Goal: Task Accomplishment & Management: Use online tool/utility

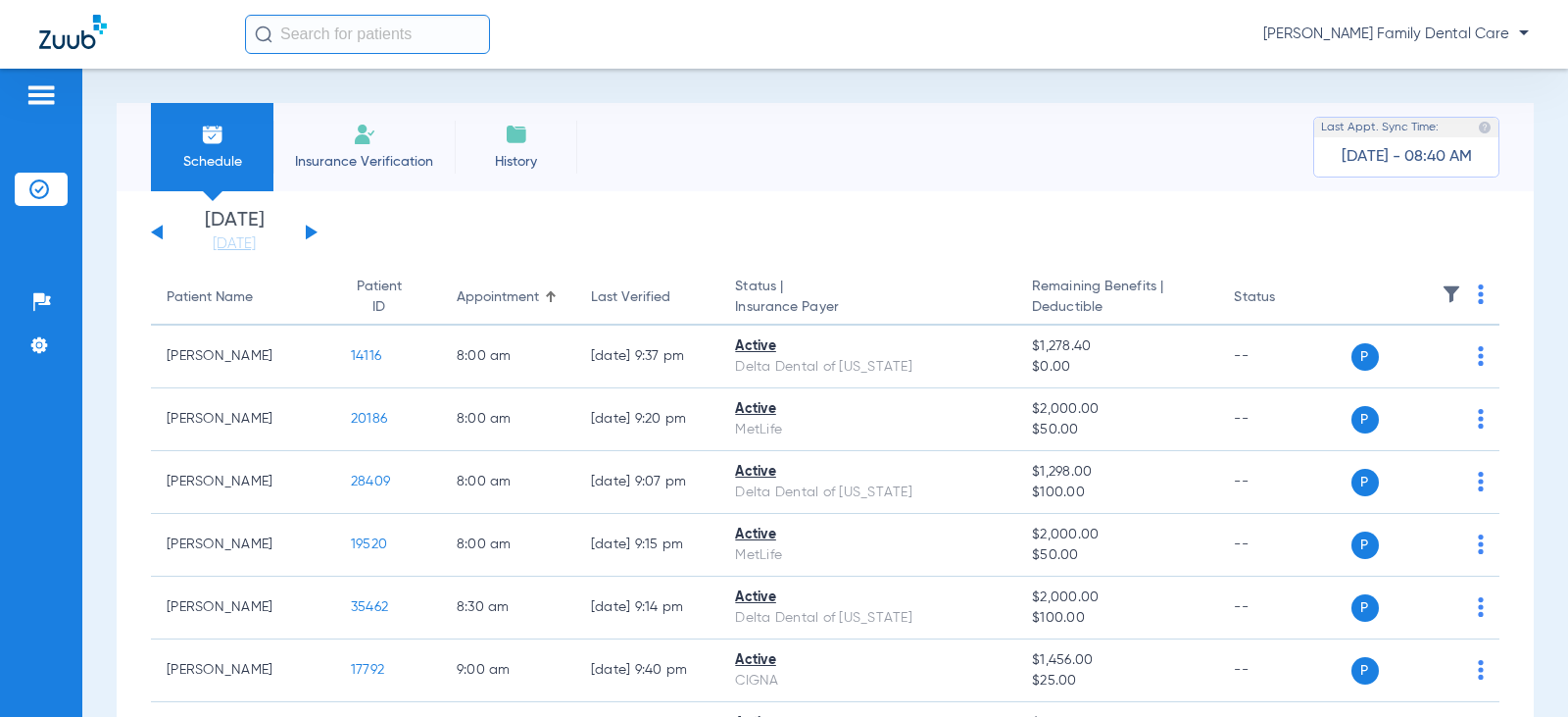
click at [313, 233] on button at bounding box center [312, 231] width 12 height 15
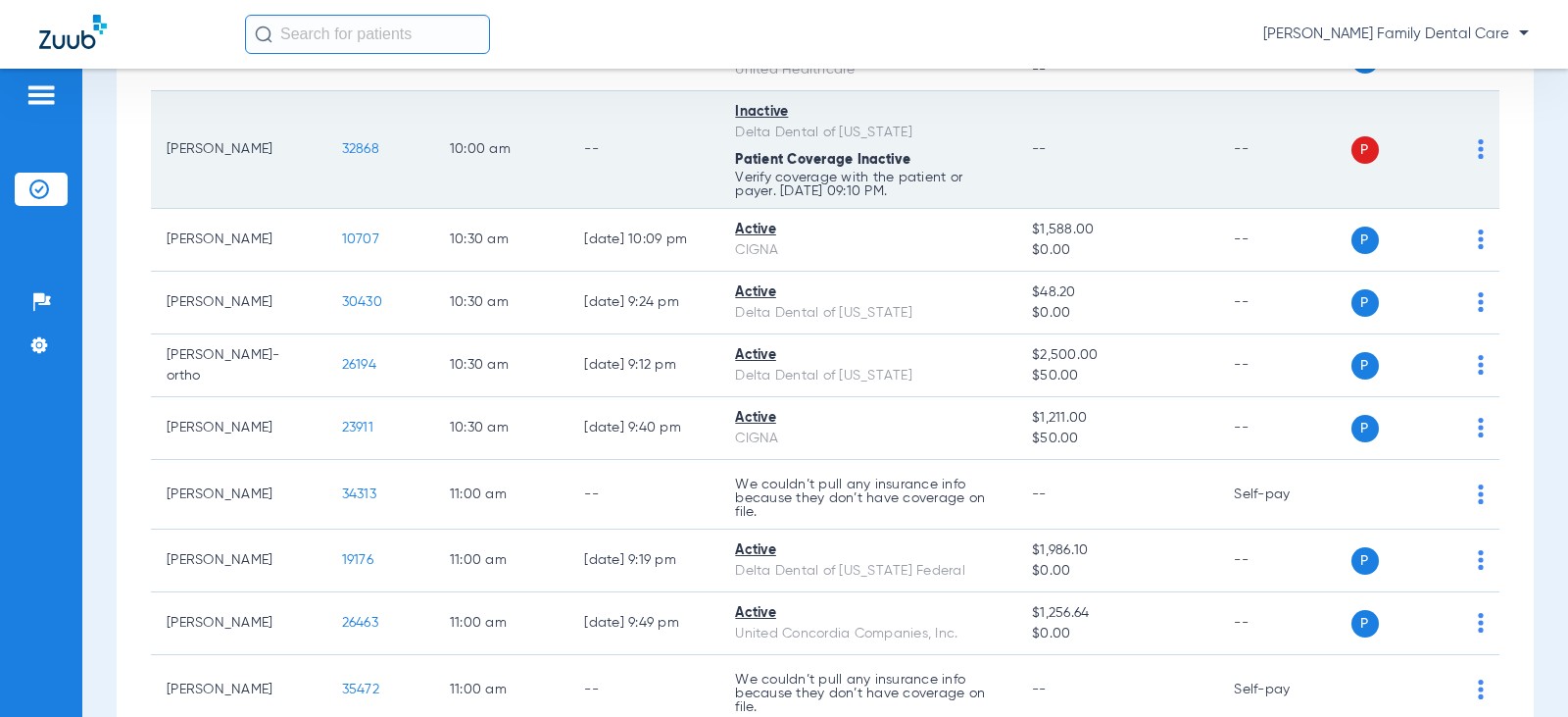
scroll to position [1274, 0]
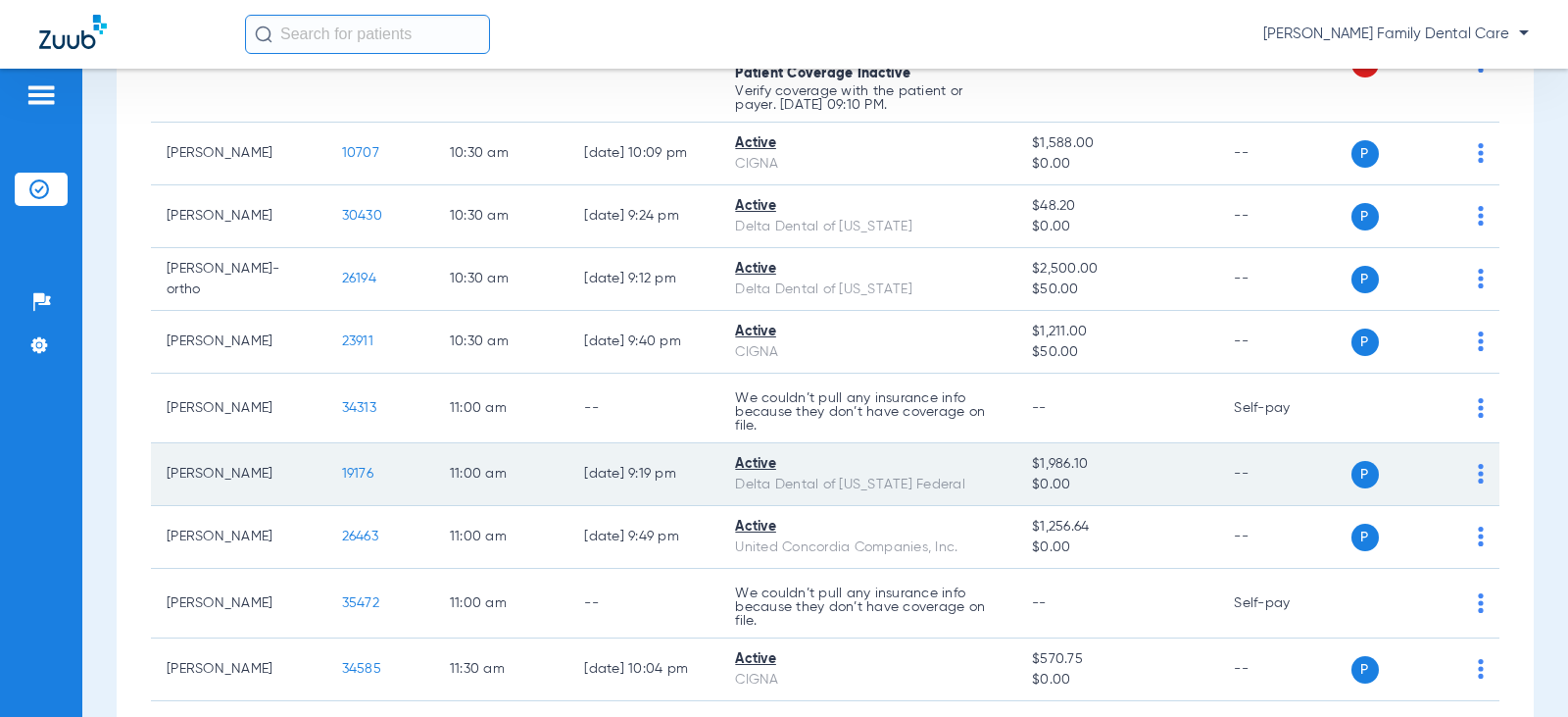
click at [346, 472] on span "19176" at bounding box center [357, 473] width 32 height 14
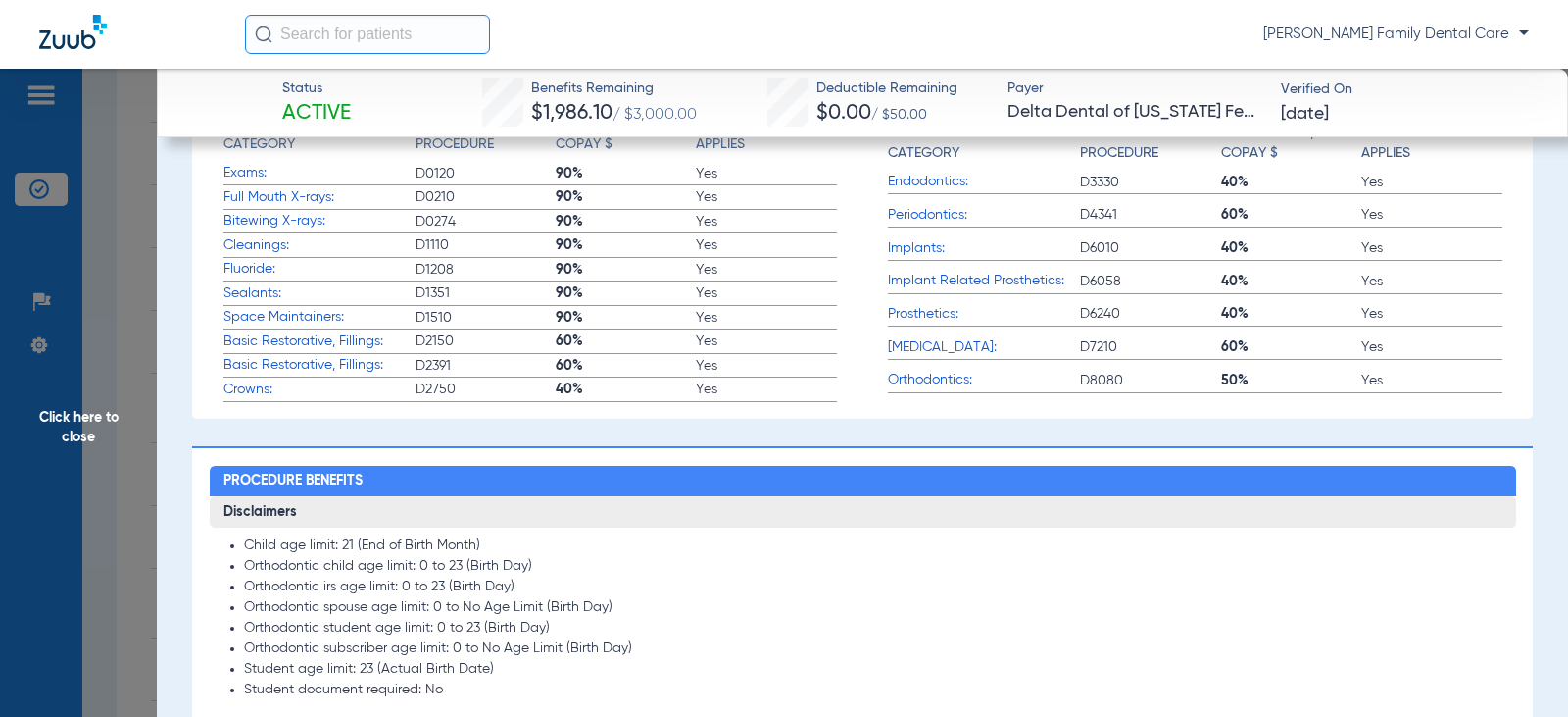
scroll to position [588, 0]
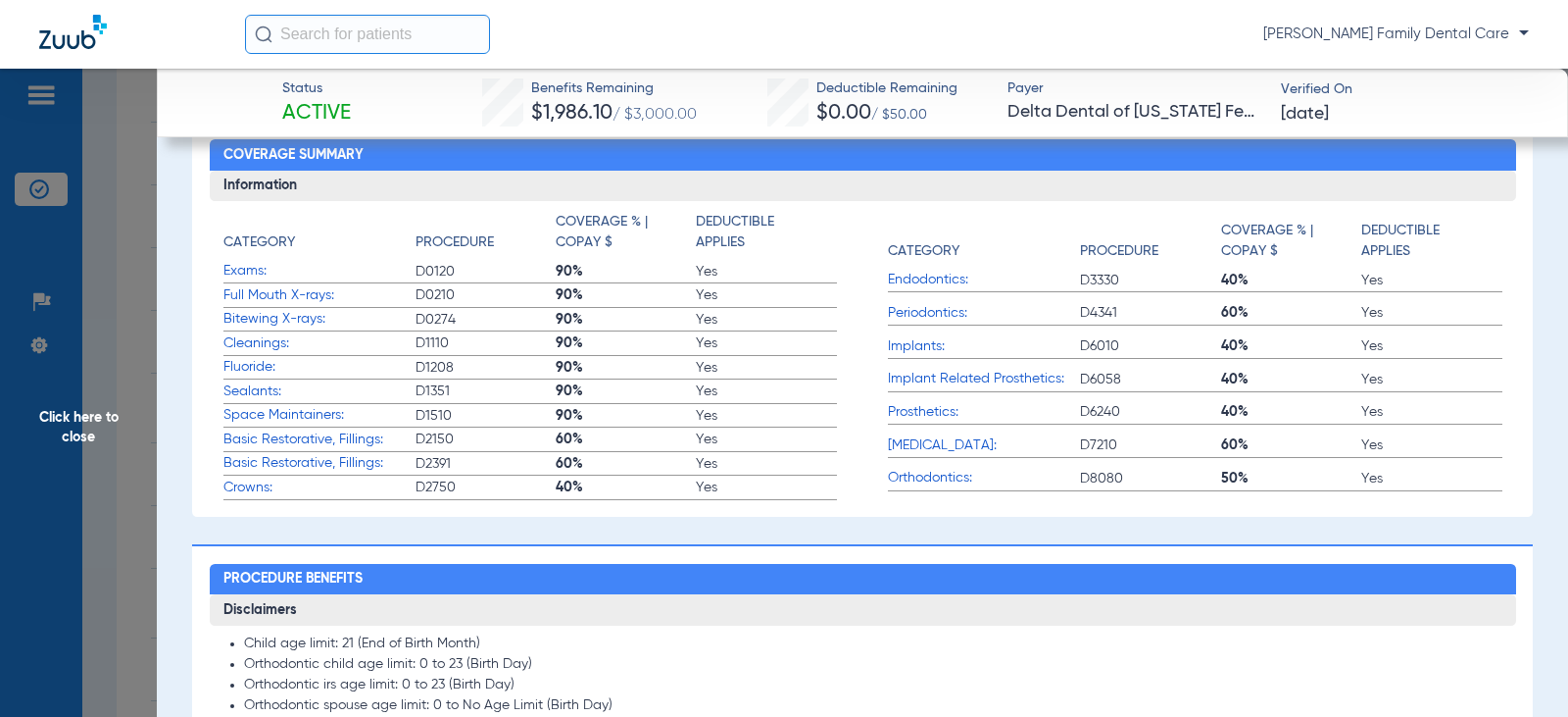
click at [88, 440] on span "Click here to close" at bounding box center [78, 427] width 157 height 717
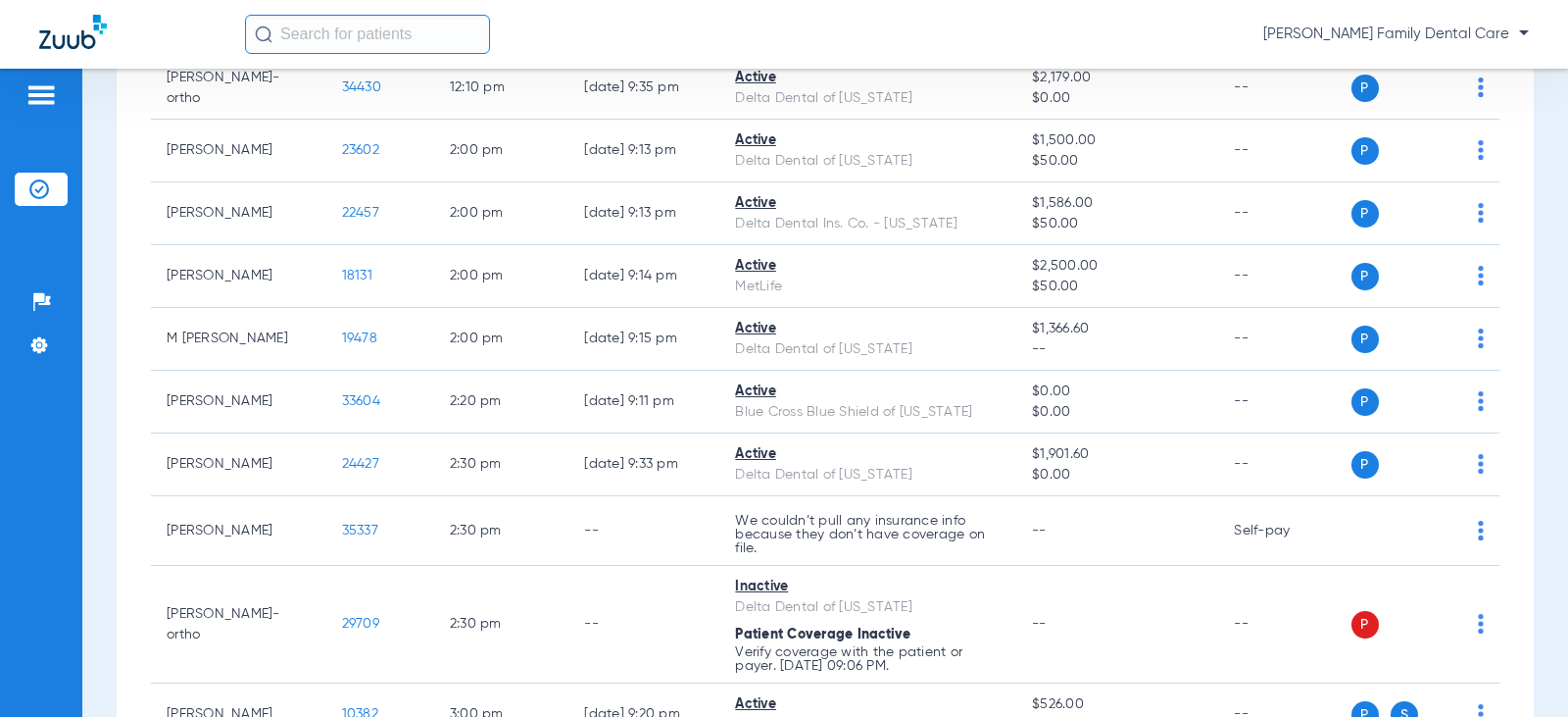
scroll to position [2218, 0]
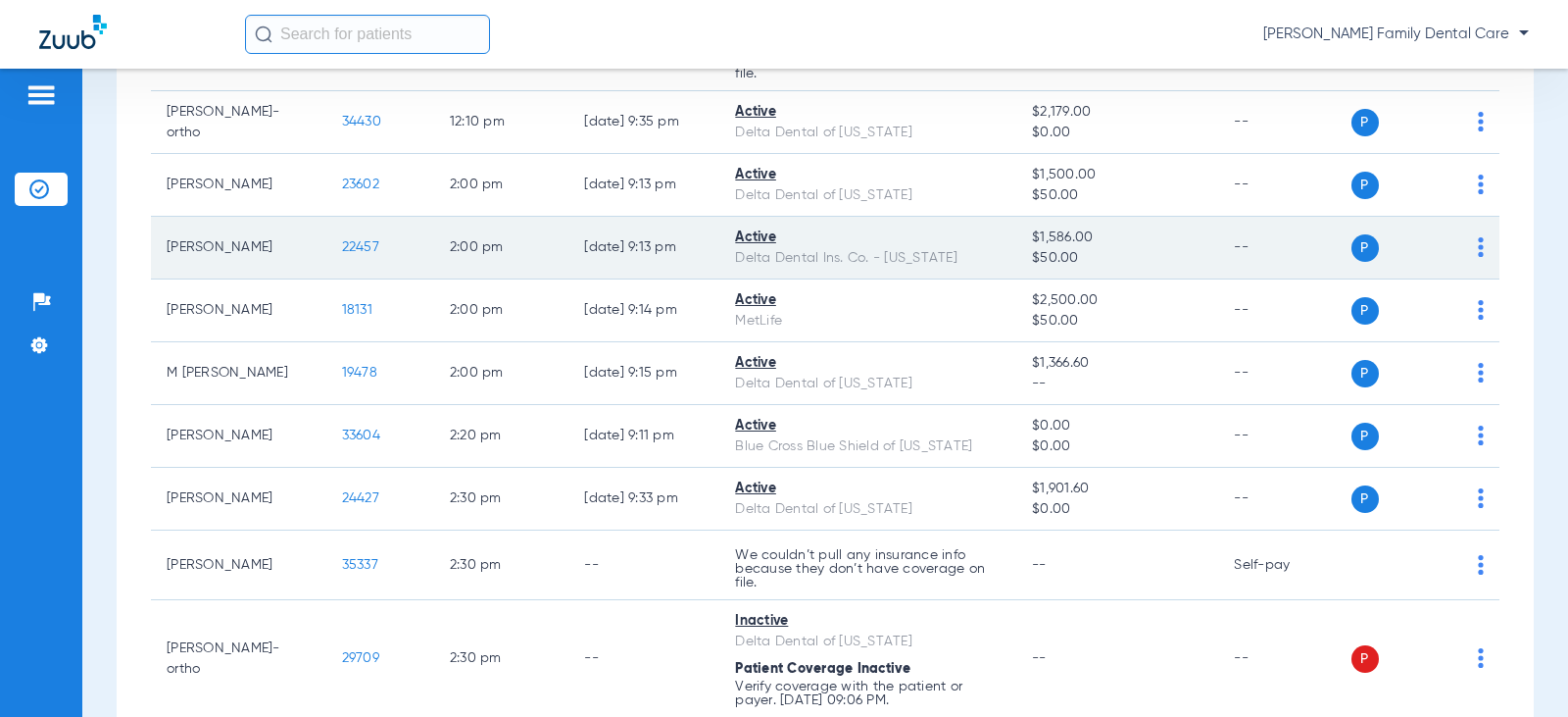
click at [348, 244] on span "22457" at bounding box center [360, 247] width 38 height 14
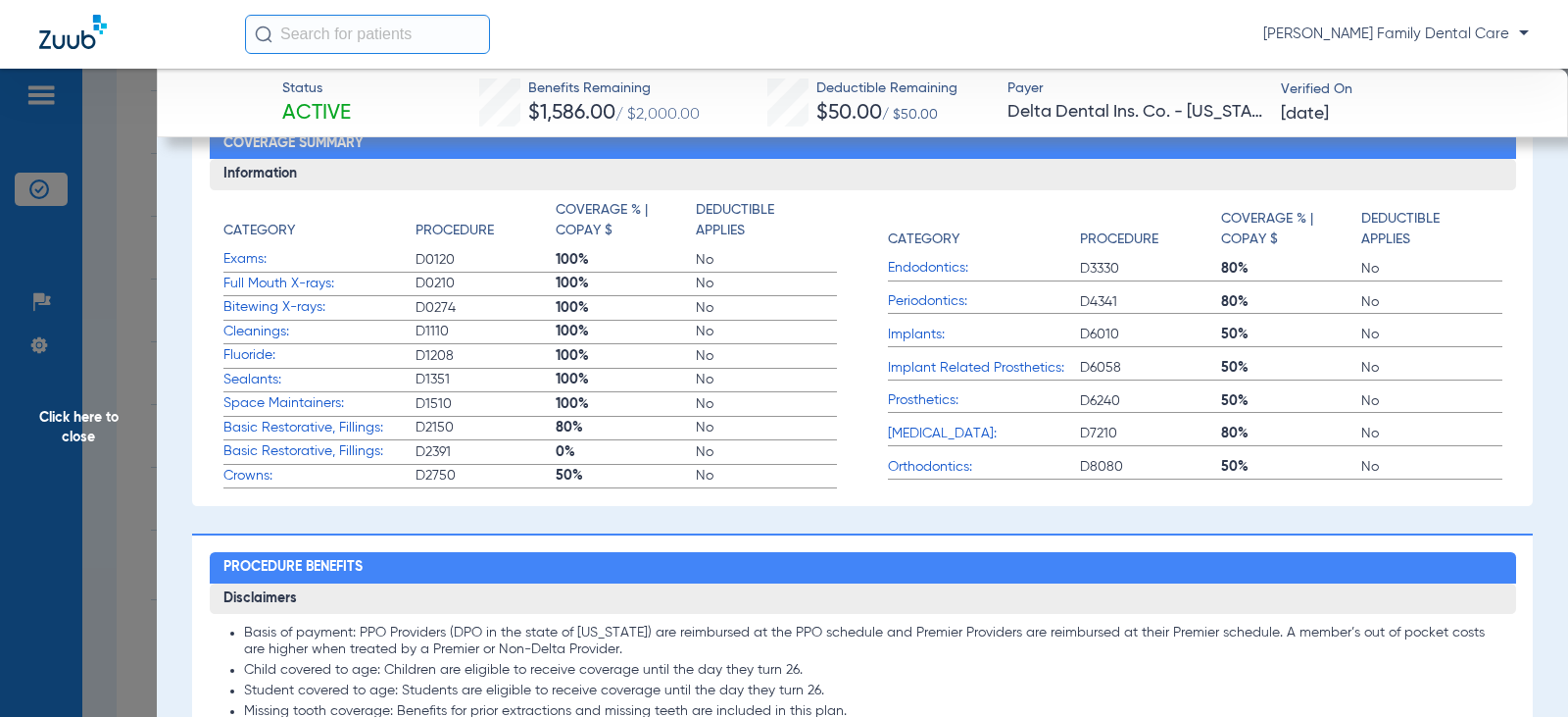
scroll to position [588, 0]
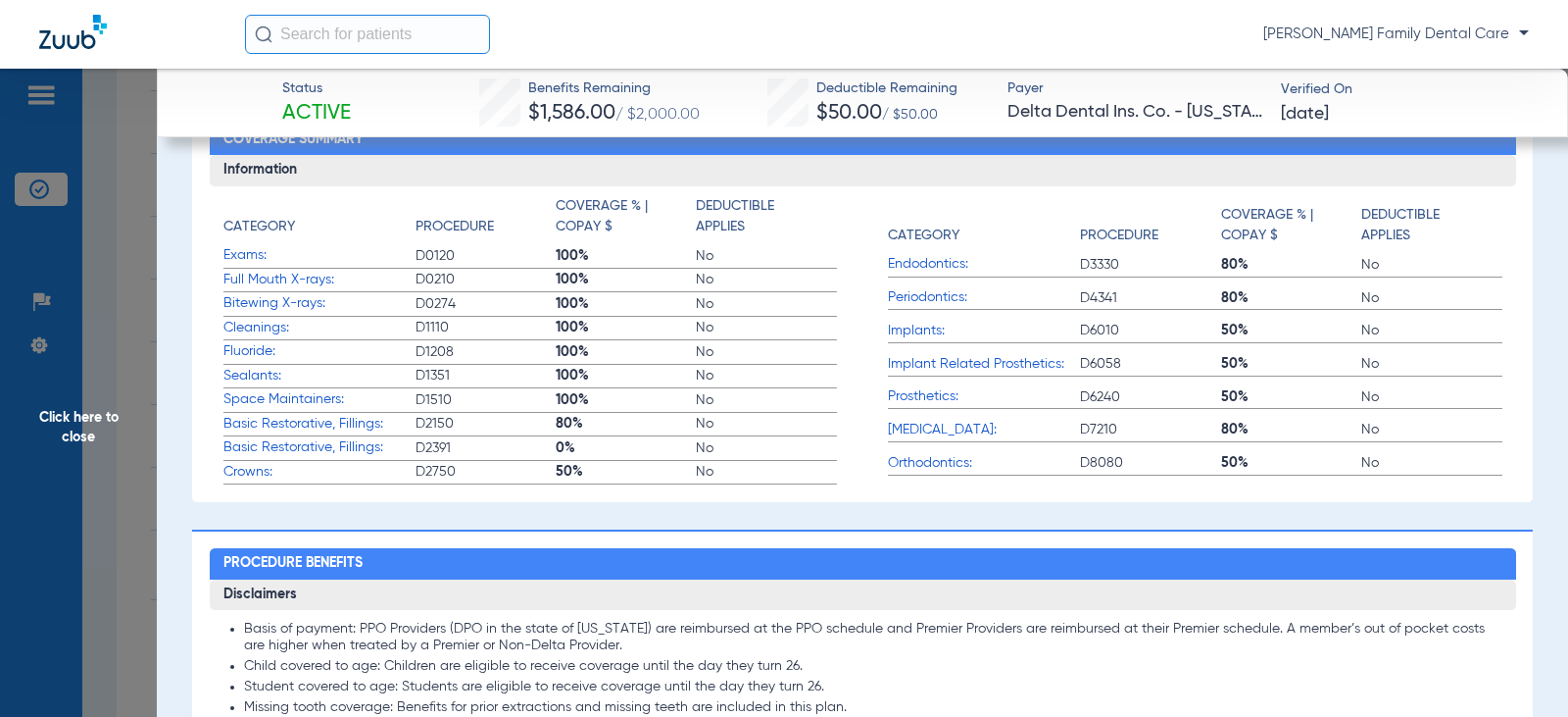
drag, startPoint x: 84, startPoint y: 419, endPoint x: 47, endPoint y: 416, distance: 37.1
click at [78, 418] on span "Click here to close" at bounding box center [78, 427] width 157 height 717
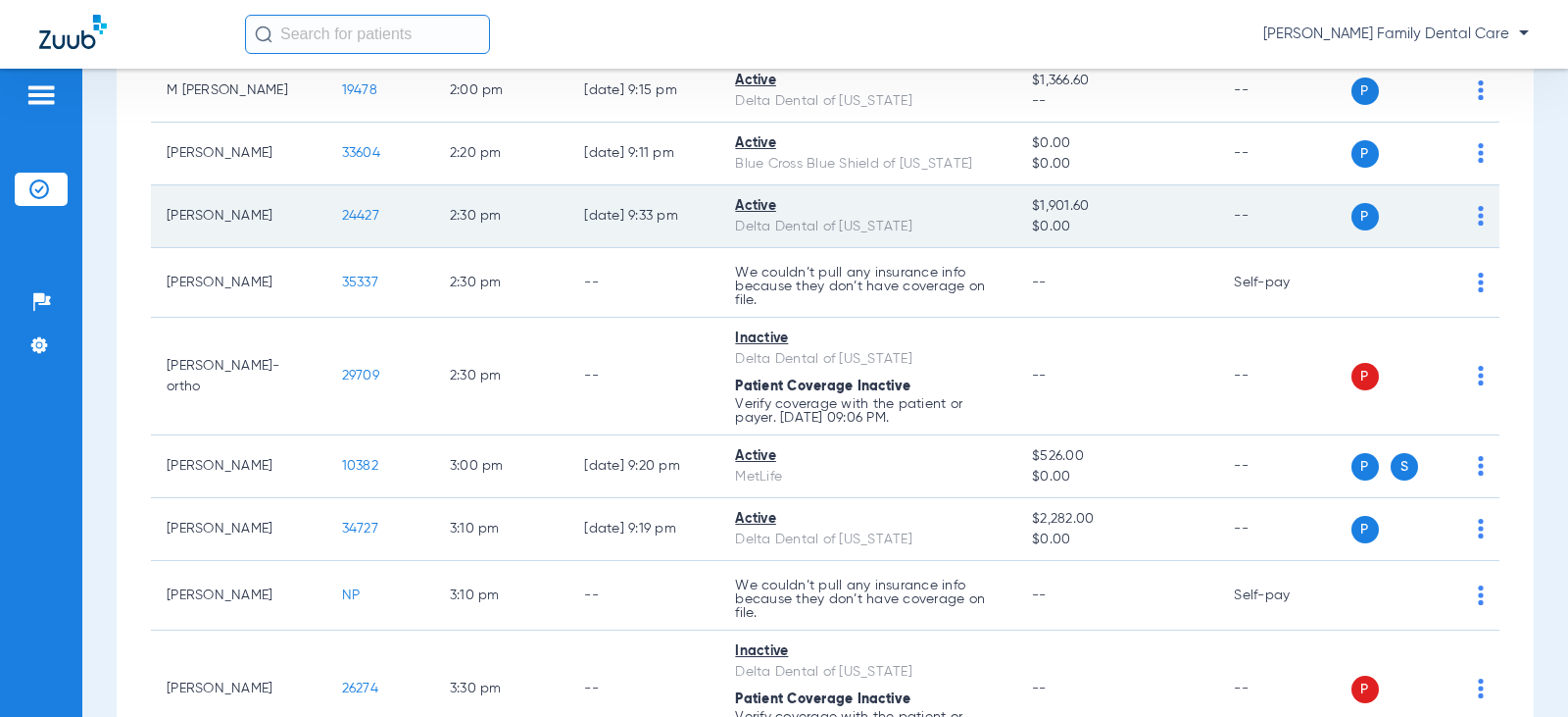
scroll to position [2512, 0]
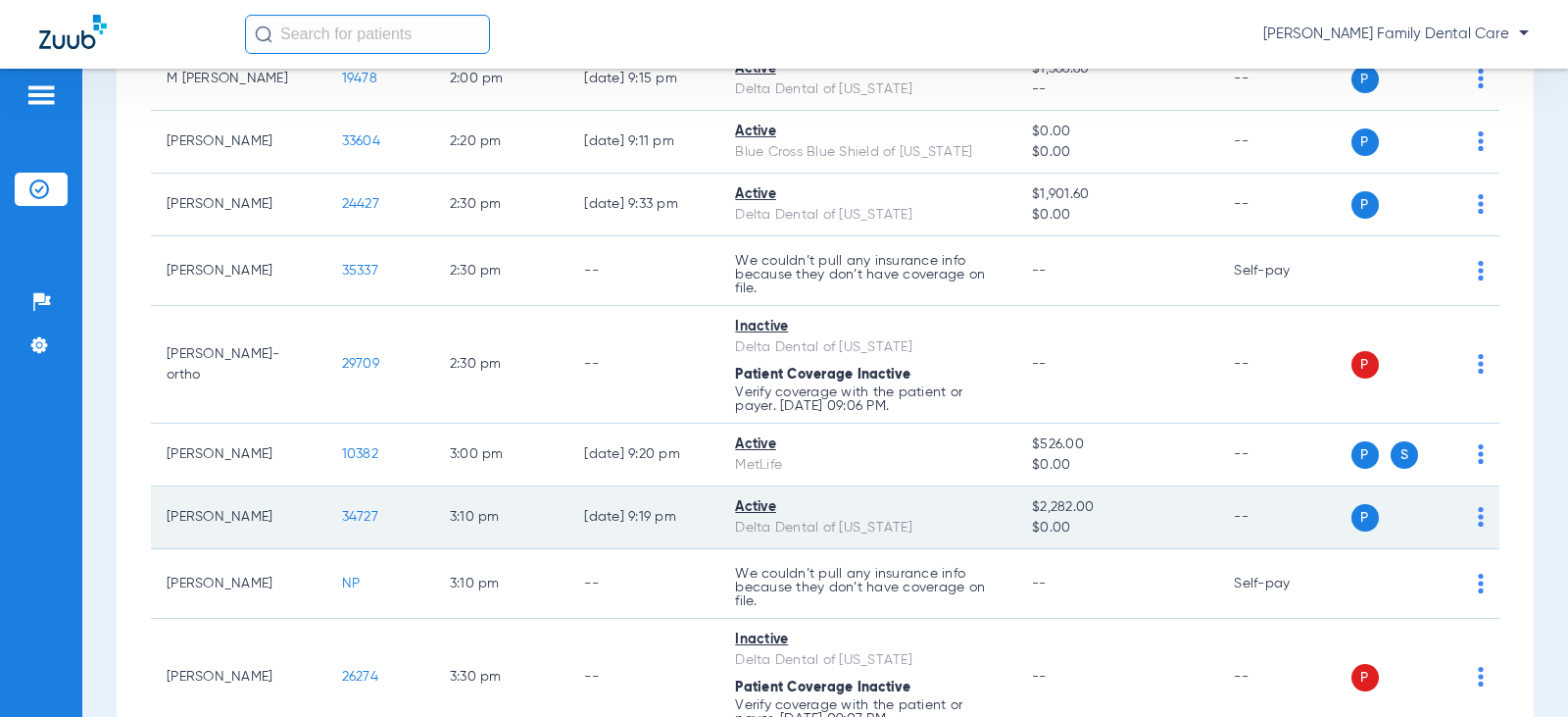
click at [354, 505] on td "34727" at bounding box center [380, 518] width 108 height 63
click at [352, 516] on span "34727" at bounding box center [359, 517] width 37 height 14
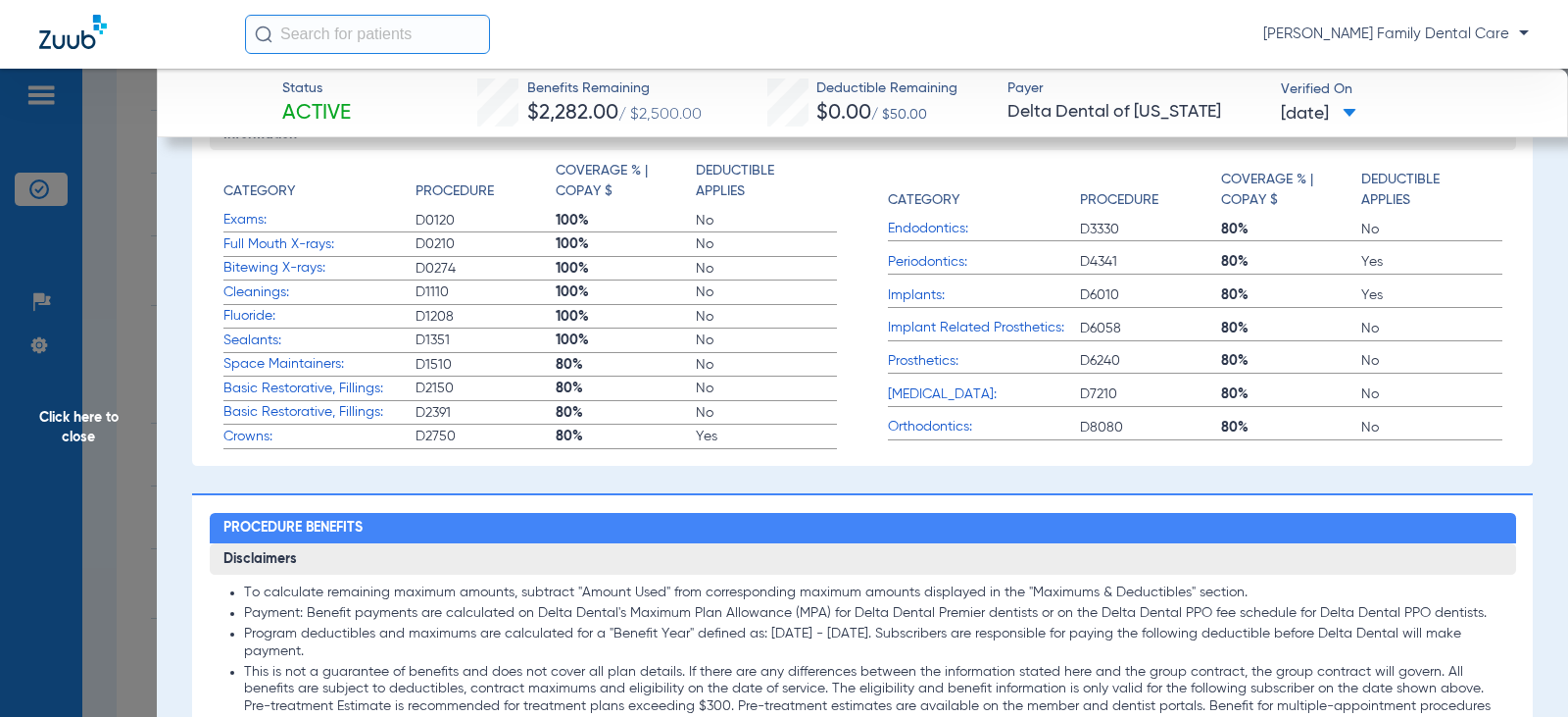
scroll to position [588, 0]
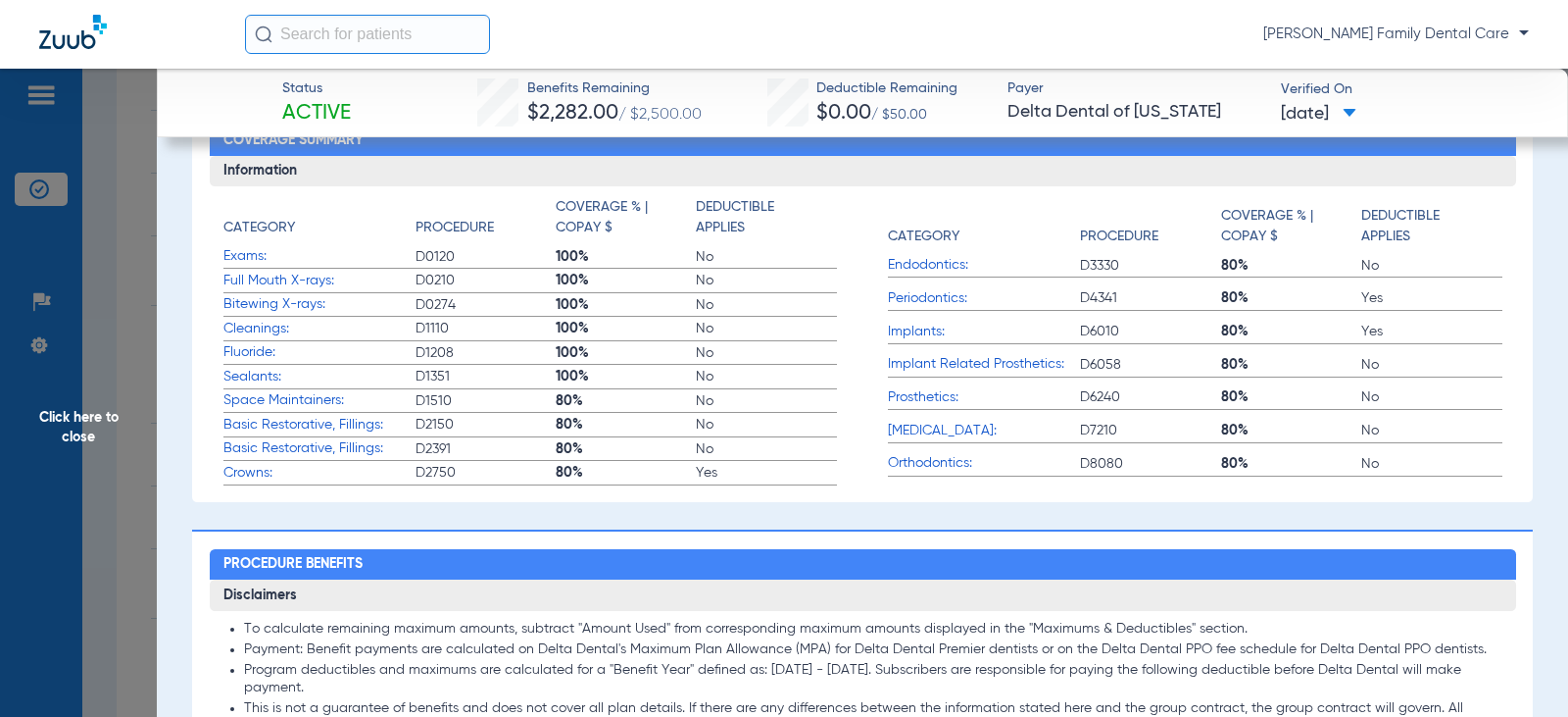
click at [65, 427] on span "Click here to close" at bounding box center [78, 427] width 157 height 717
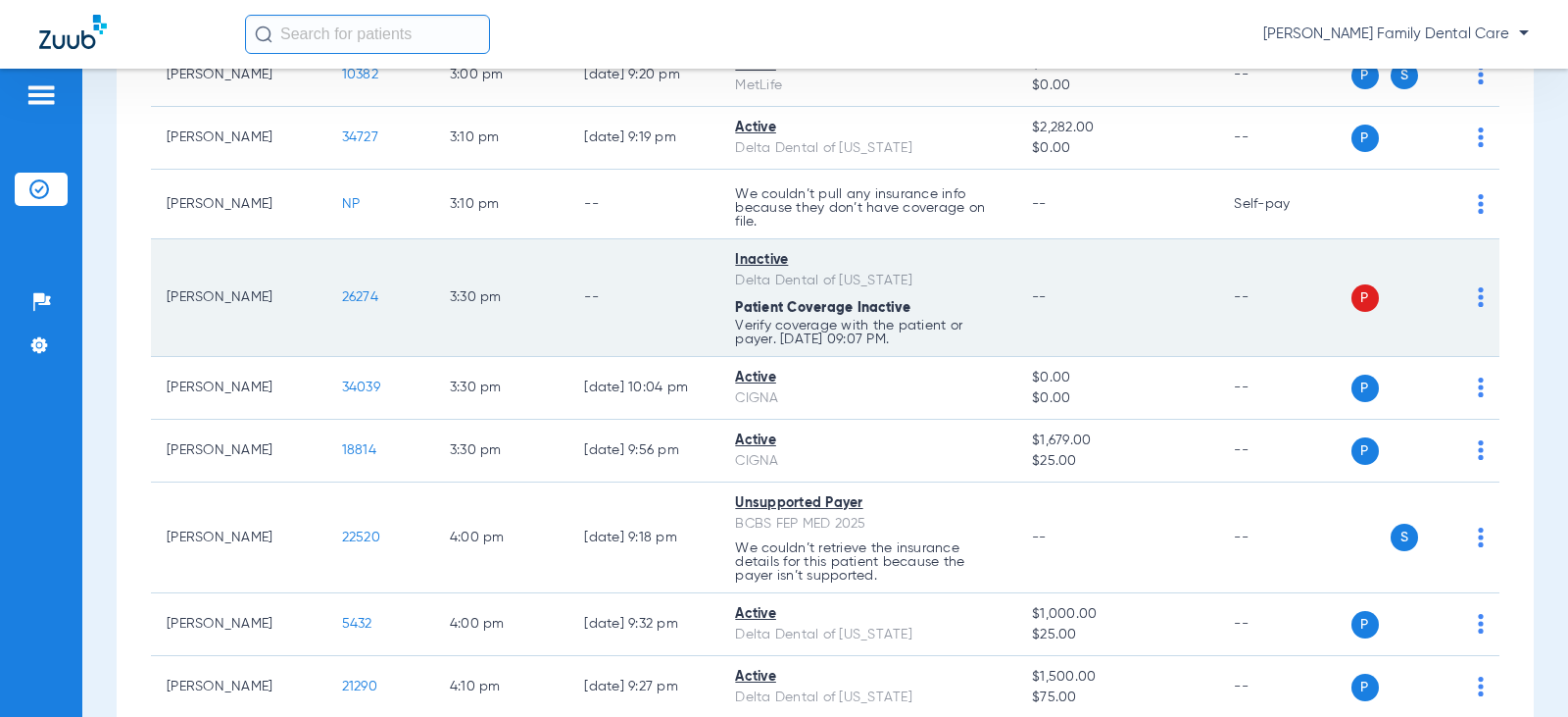
scroll to position [3002, 0]
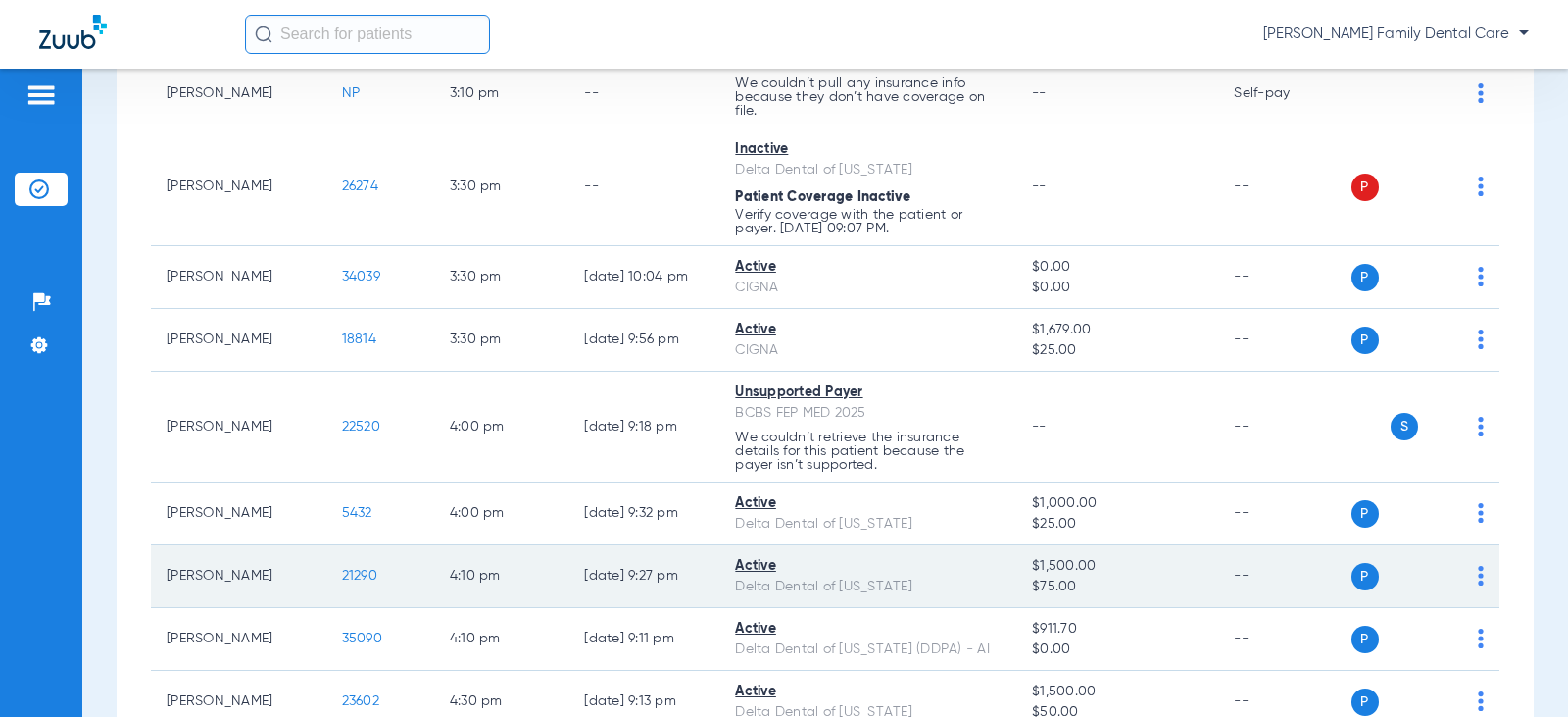
click at [353, 578] on span "21290" at bounding box center [359, 576] width 36 height 14
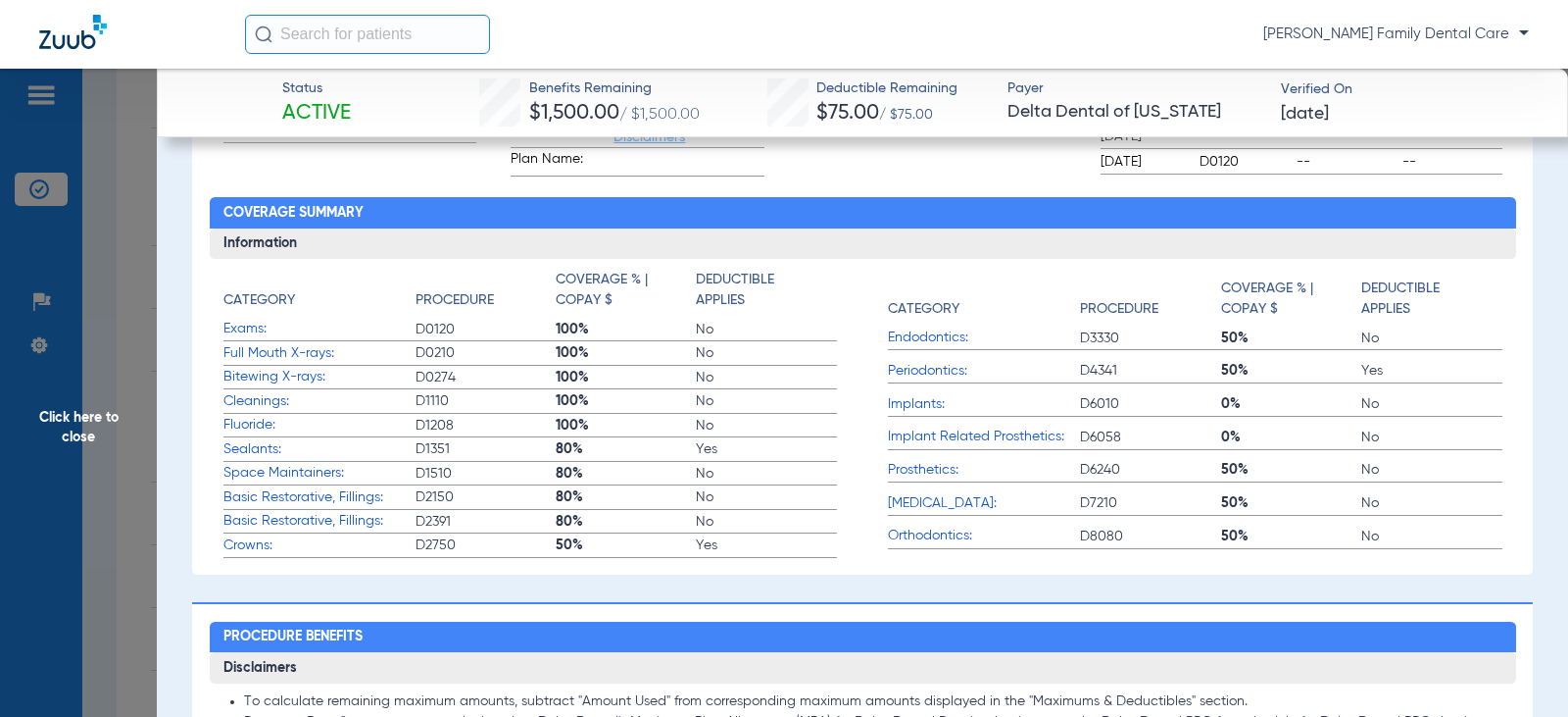
scroll to position [686, 0]
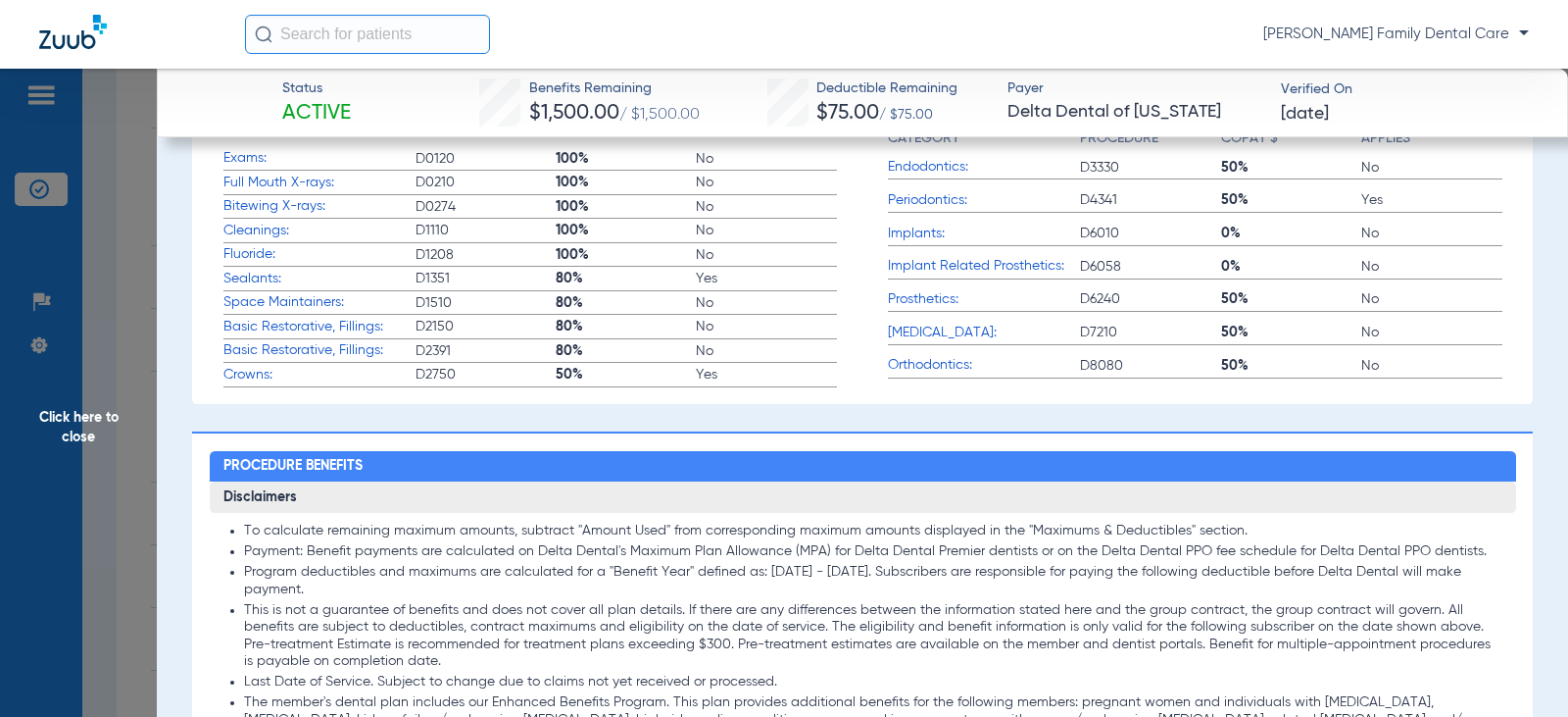
click at [84, 429] on span "Click here to close" at bounding box center [78, 427] width 157 height 717
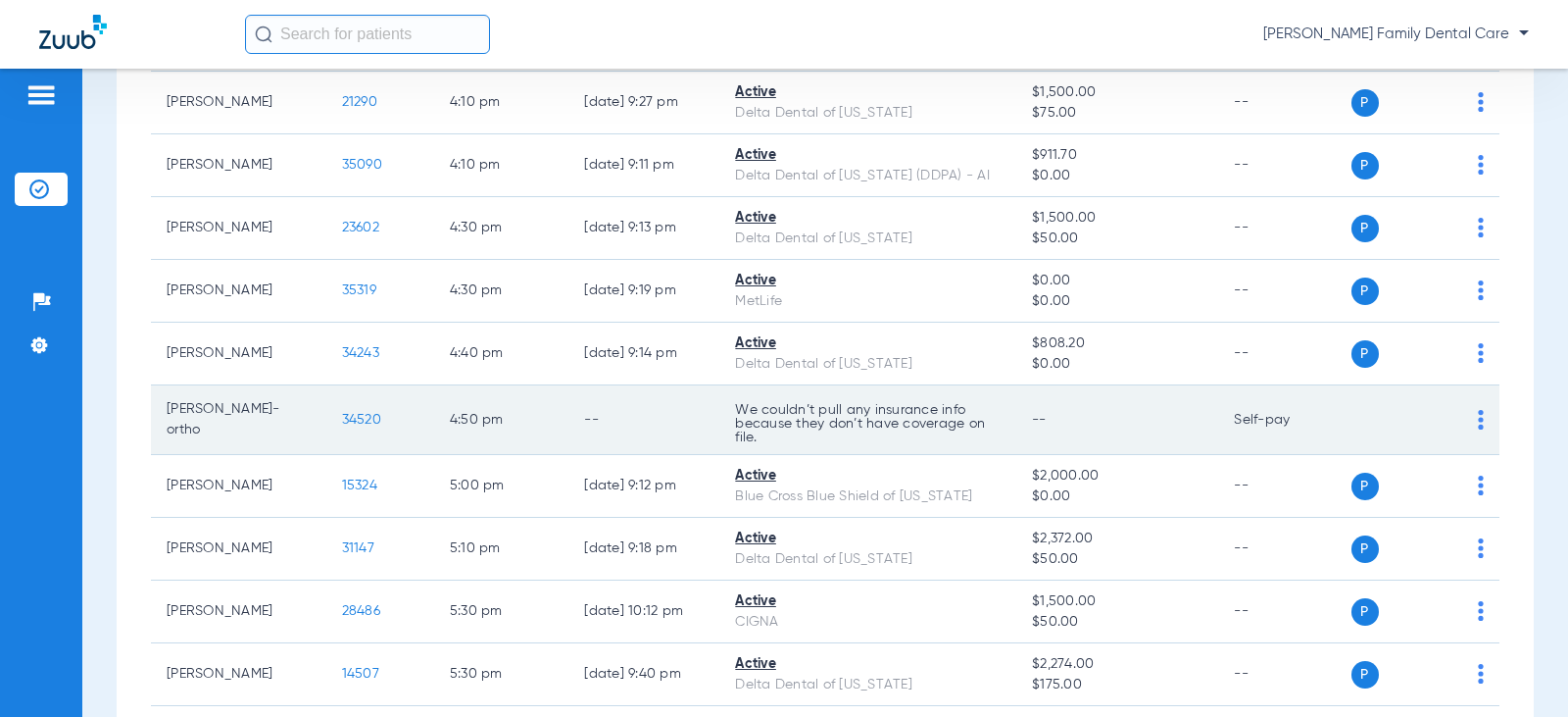
scroll to position [3492, 0]
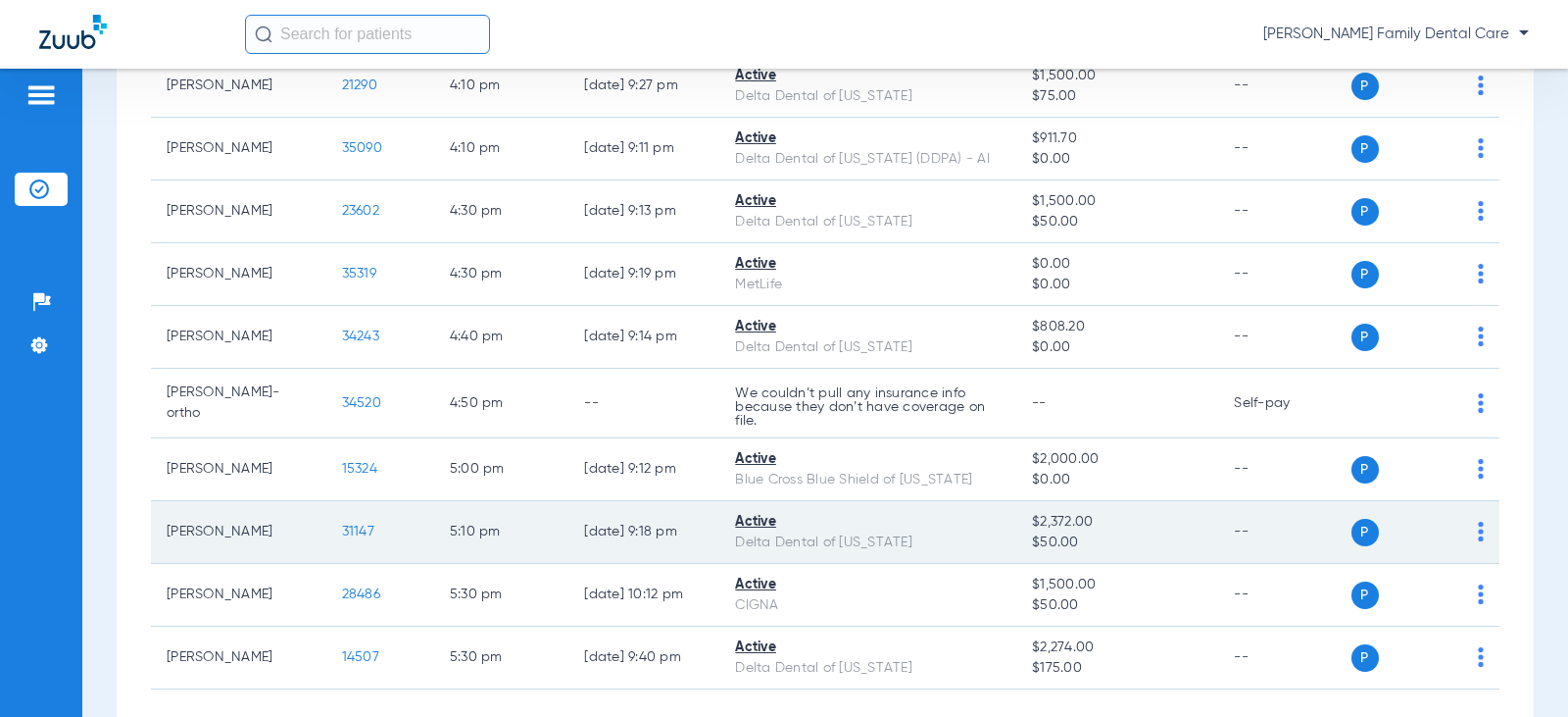
click at [342, 537] on span "31147" at bounding box center [357, 531] width 33 height 14
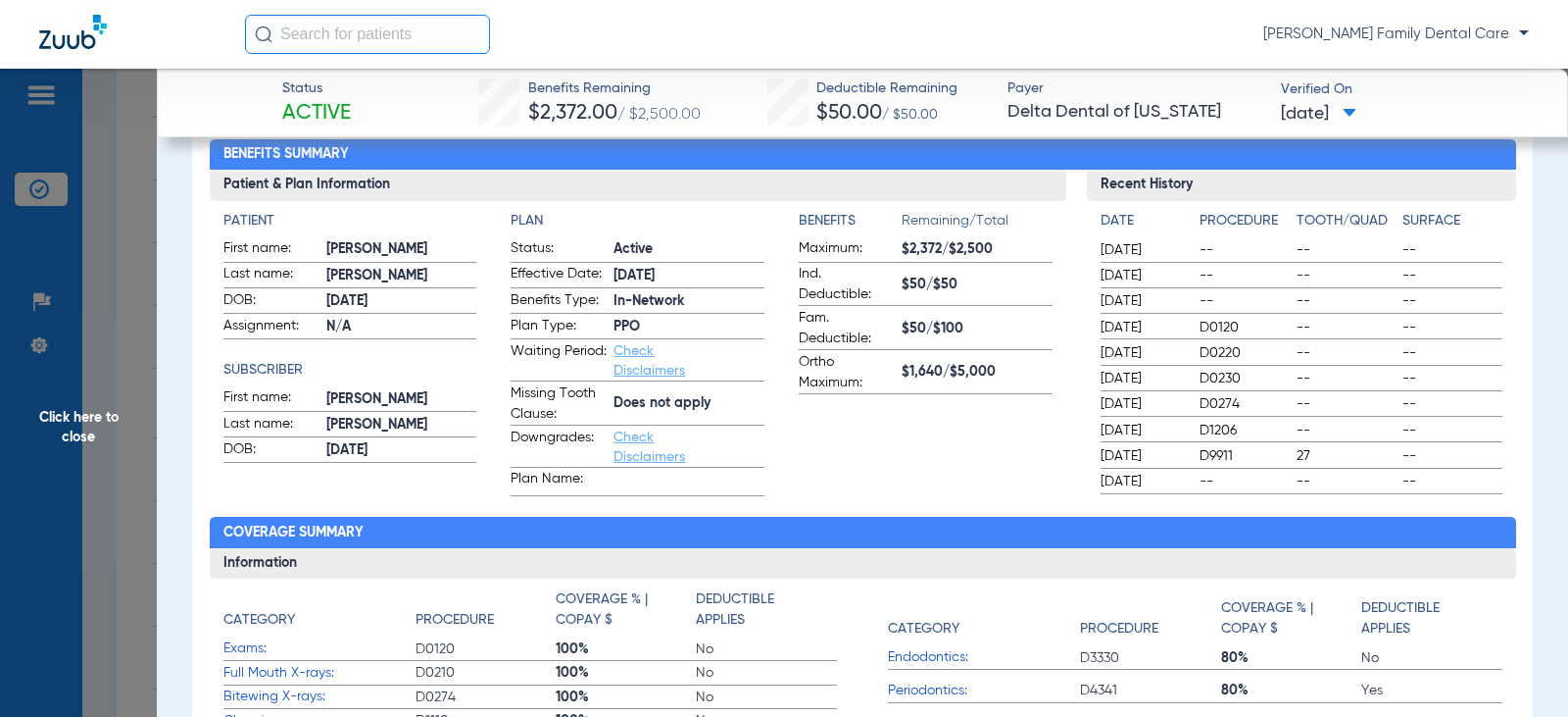
scroll to position [490, 0]
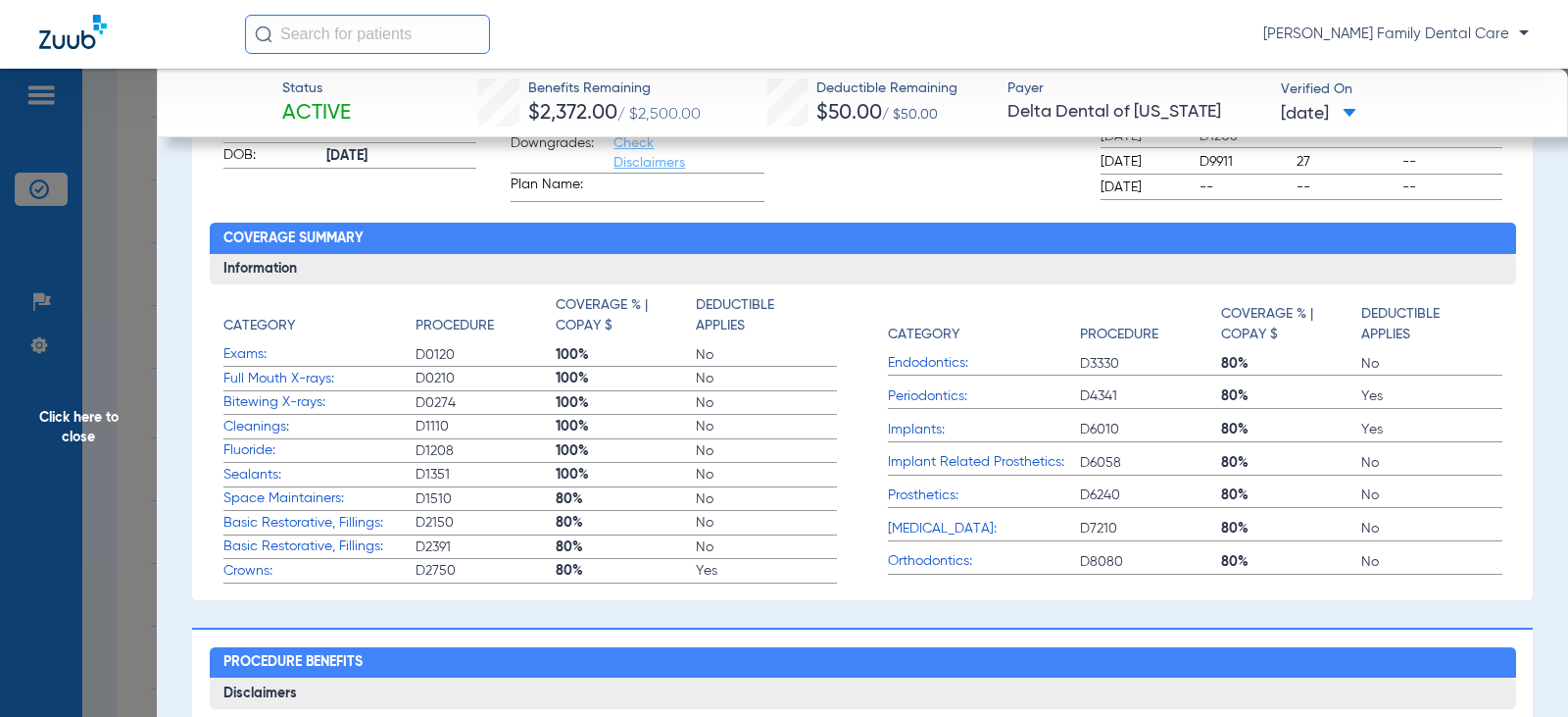
click at [89, 401] on span "Click here to close" at bounding box center [78, 427] width 157 height 717
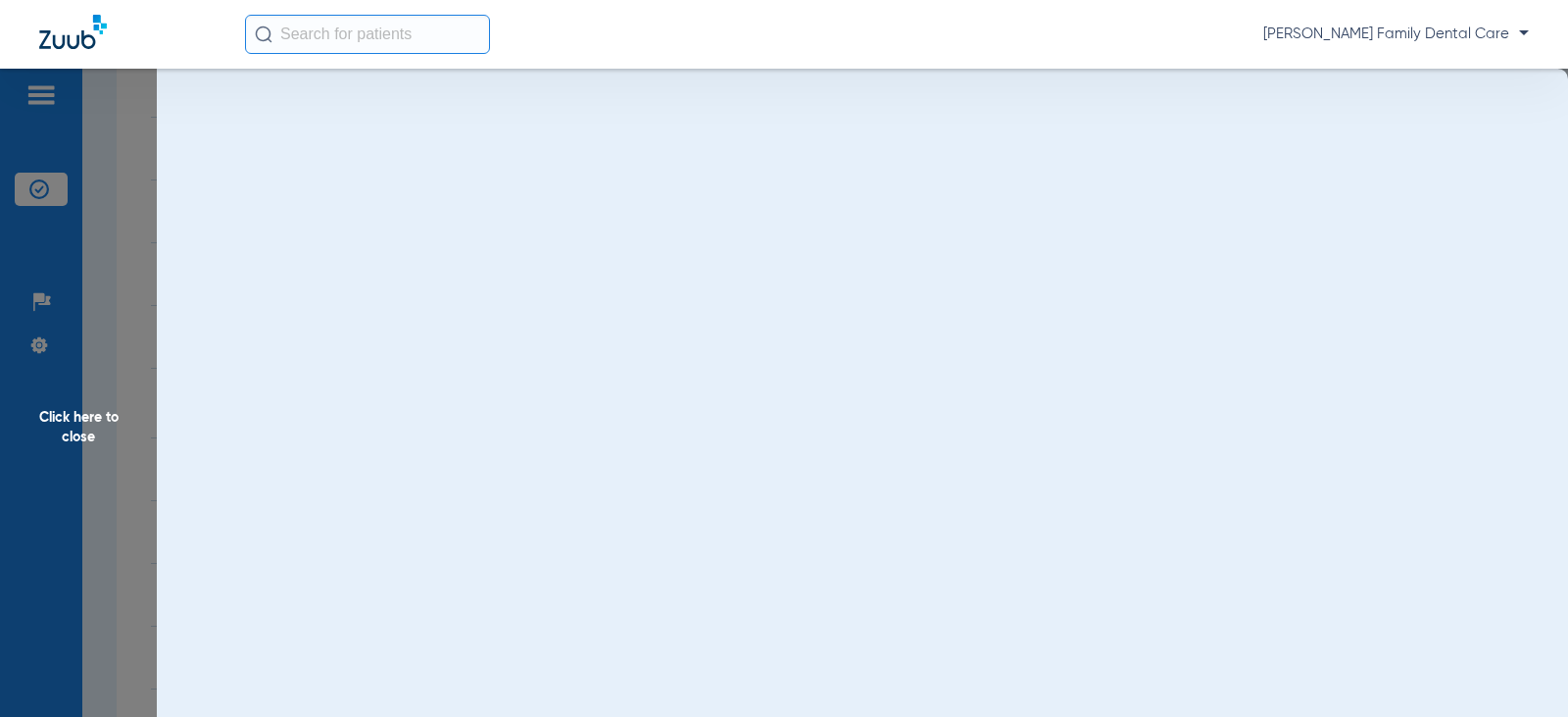
scroll to position [0, 0]
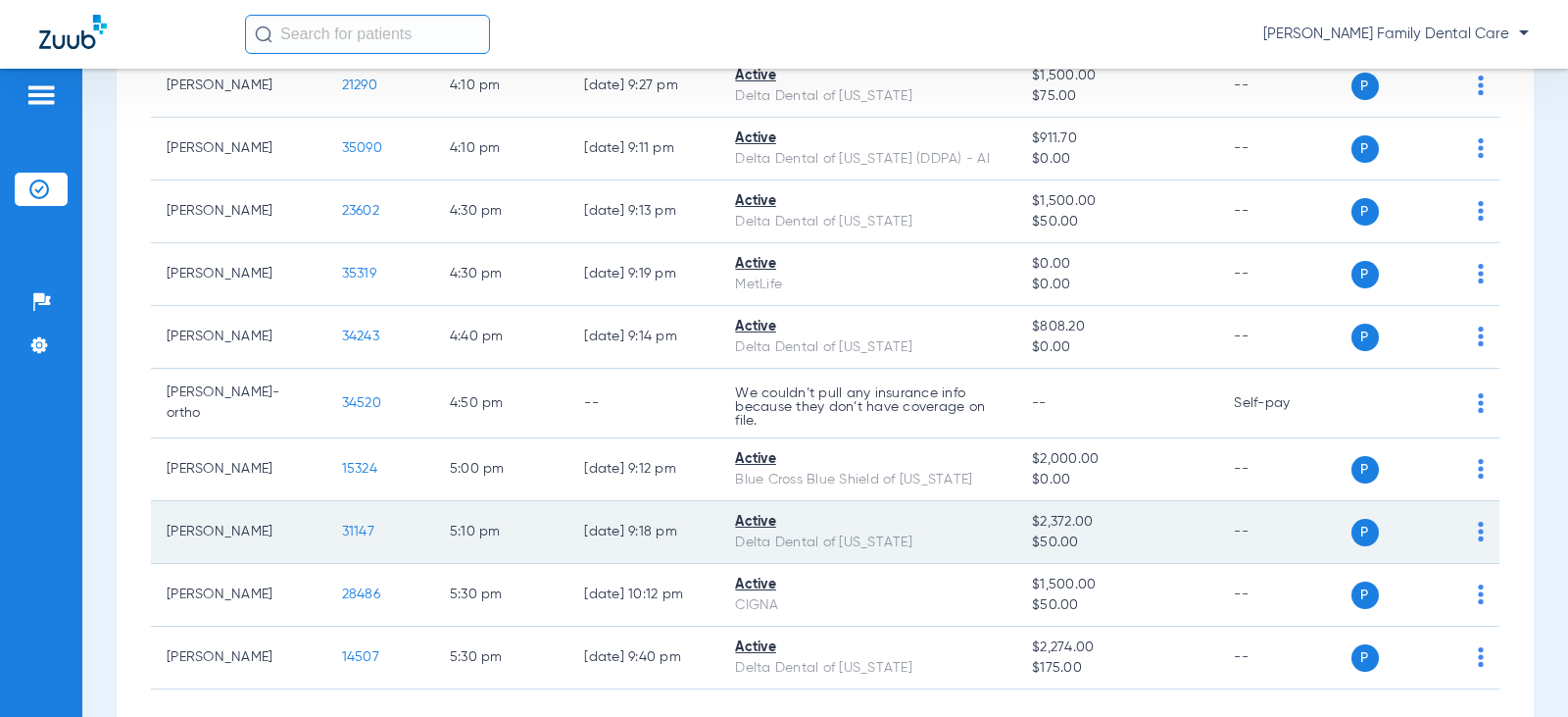
click at [350, 532] on span "31147" at bounding box center [357, 531] width 33 height 14
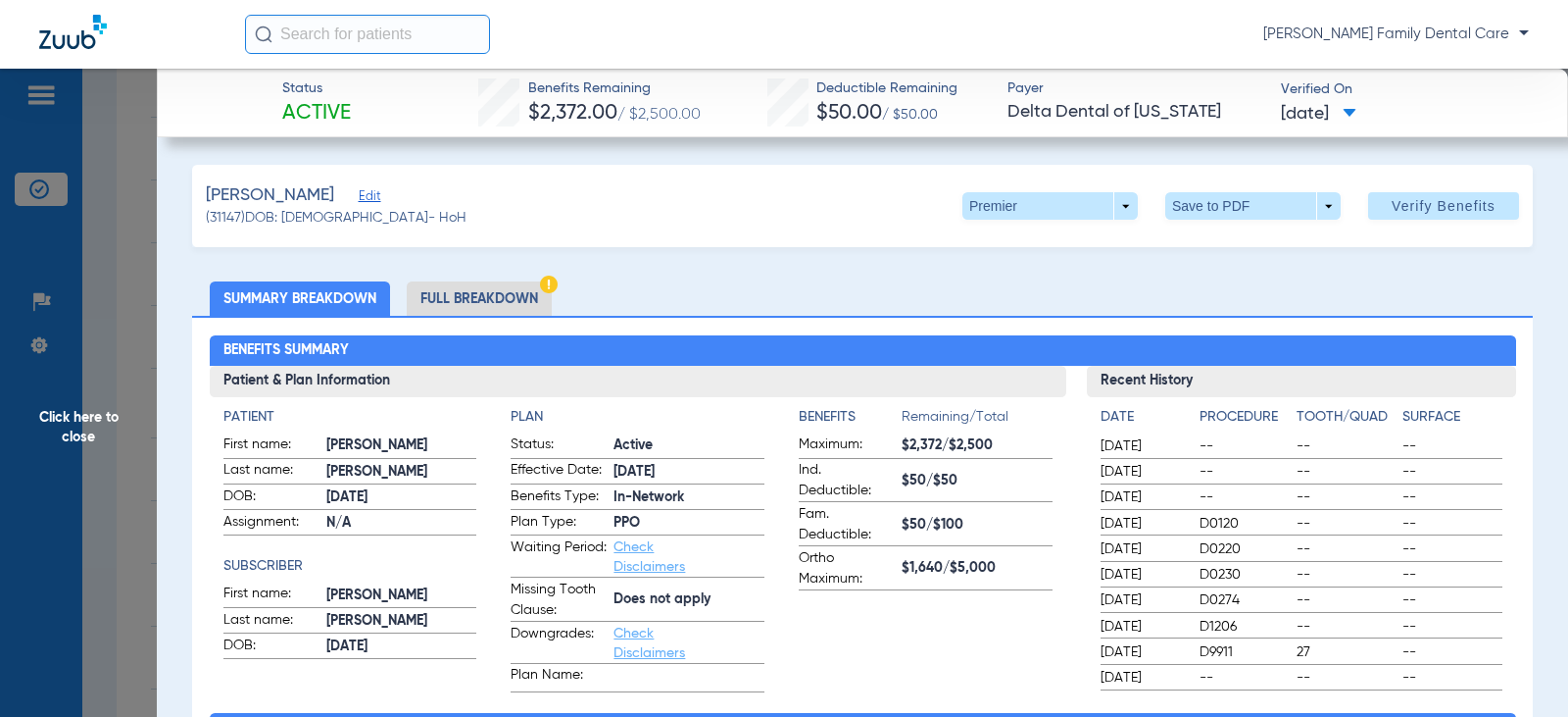
click at [58, 417] on span "Click here to close" at bounding box center [78, 427] width 157 height 717
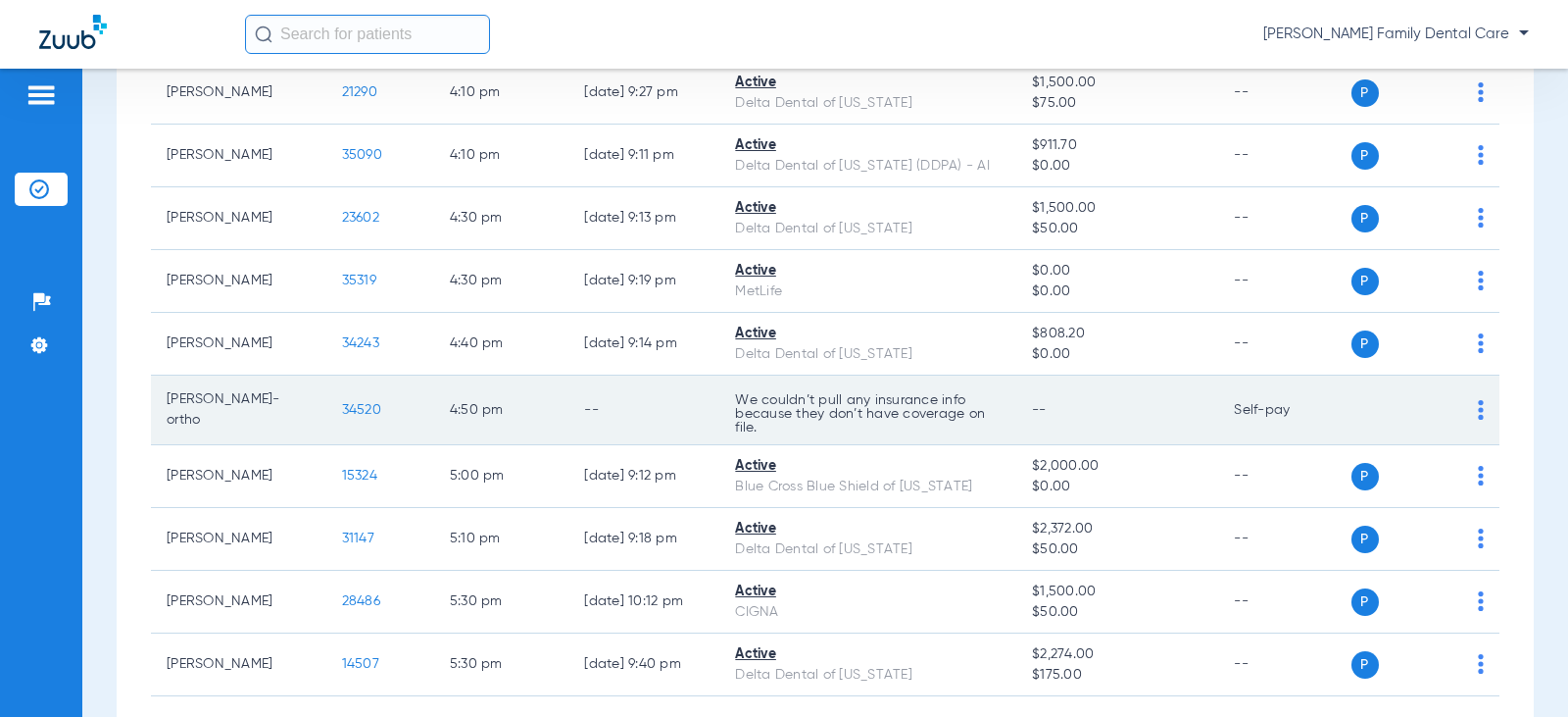
scroll to position [3492, 0]
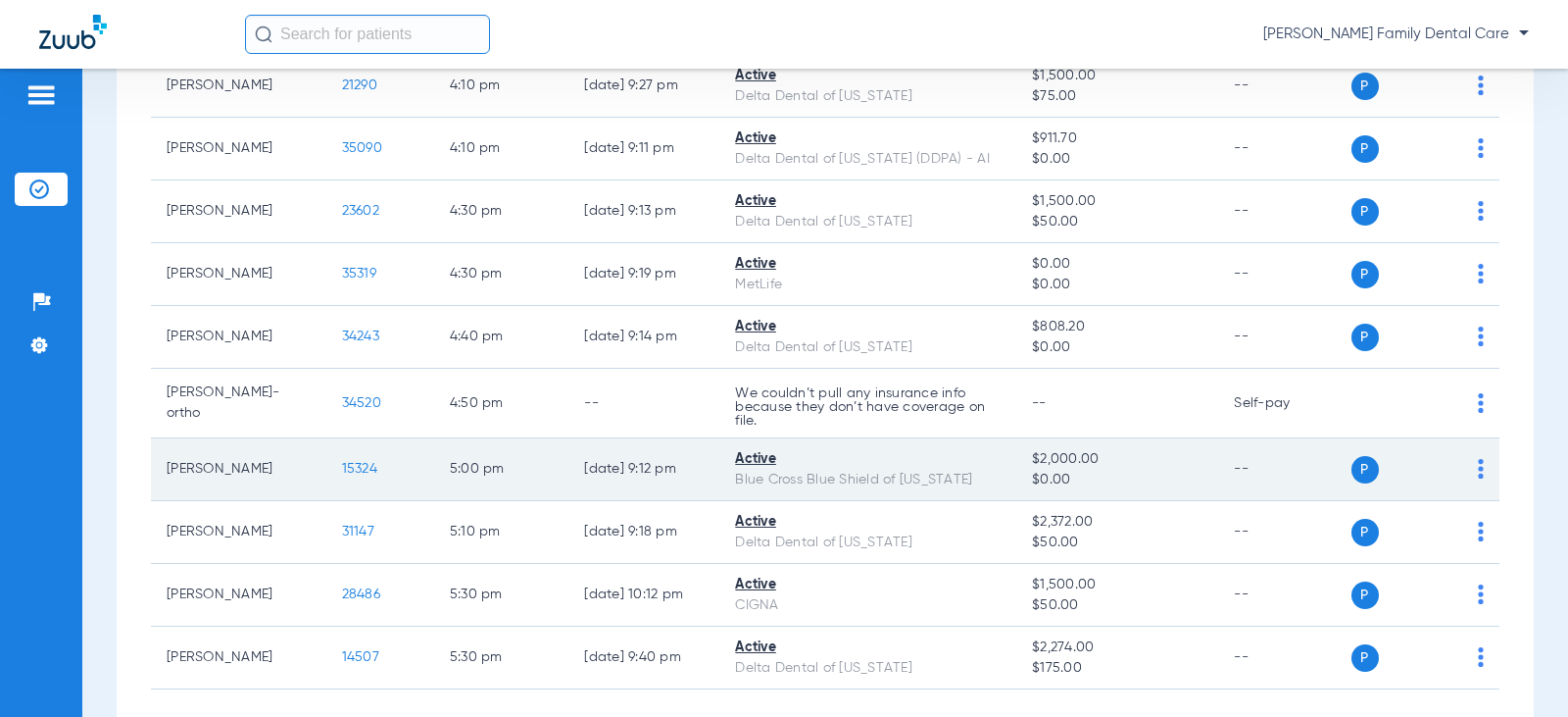
click at [351, 469] on span "15324" at bounding box center [359, 468] width 36 height 14
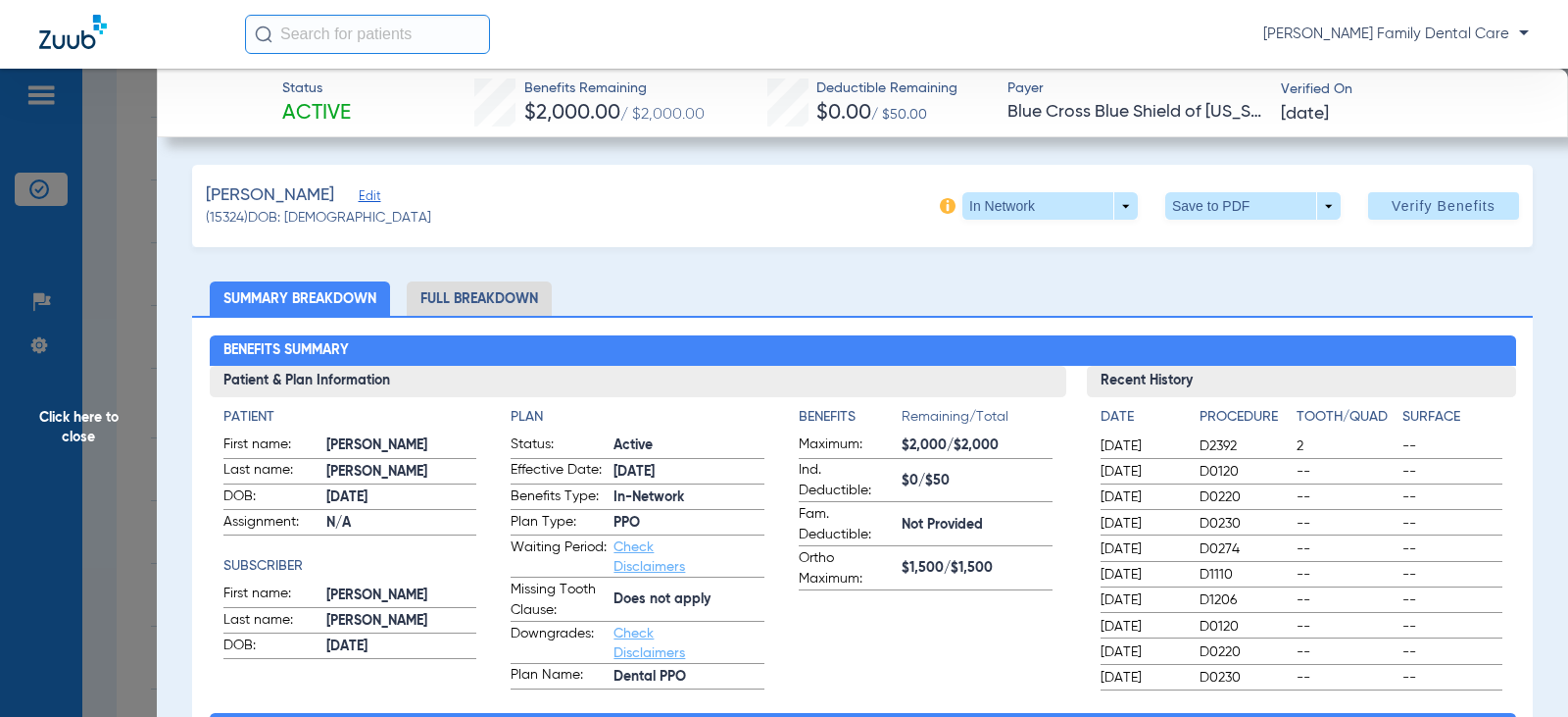
click at [85, 435] on span "Click here to close" at bounding box center [78, 427] width 157 height 717
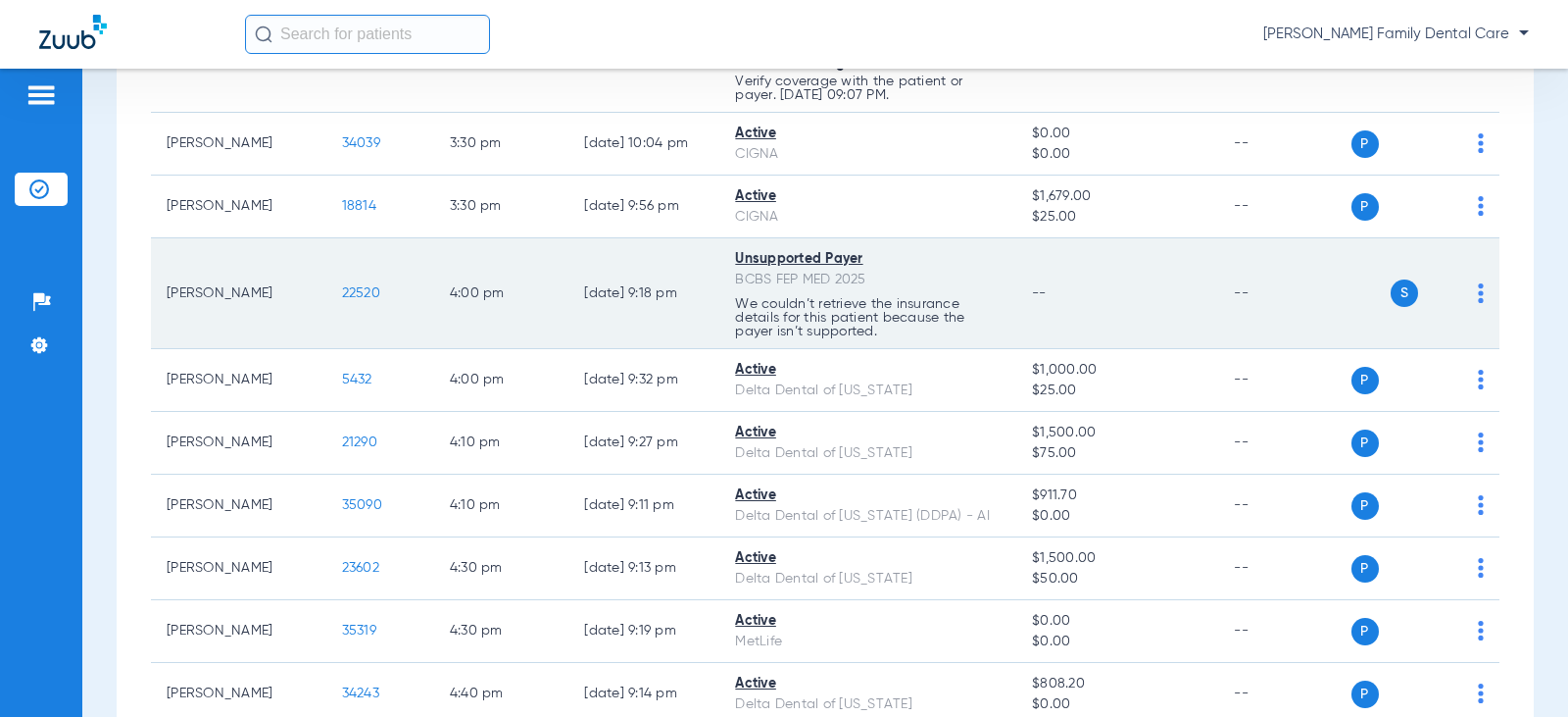
scroll to position [3100, 0]
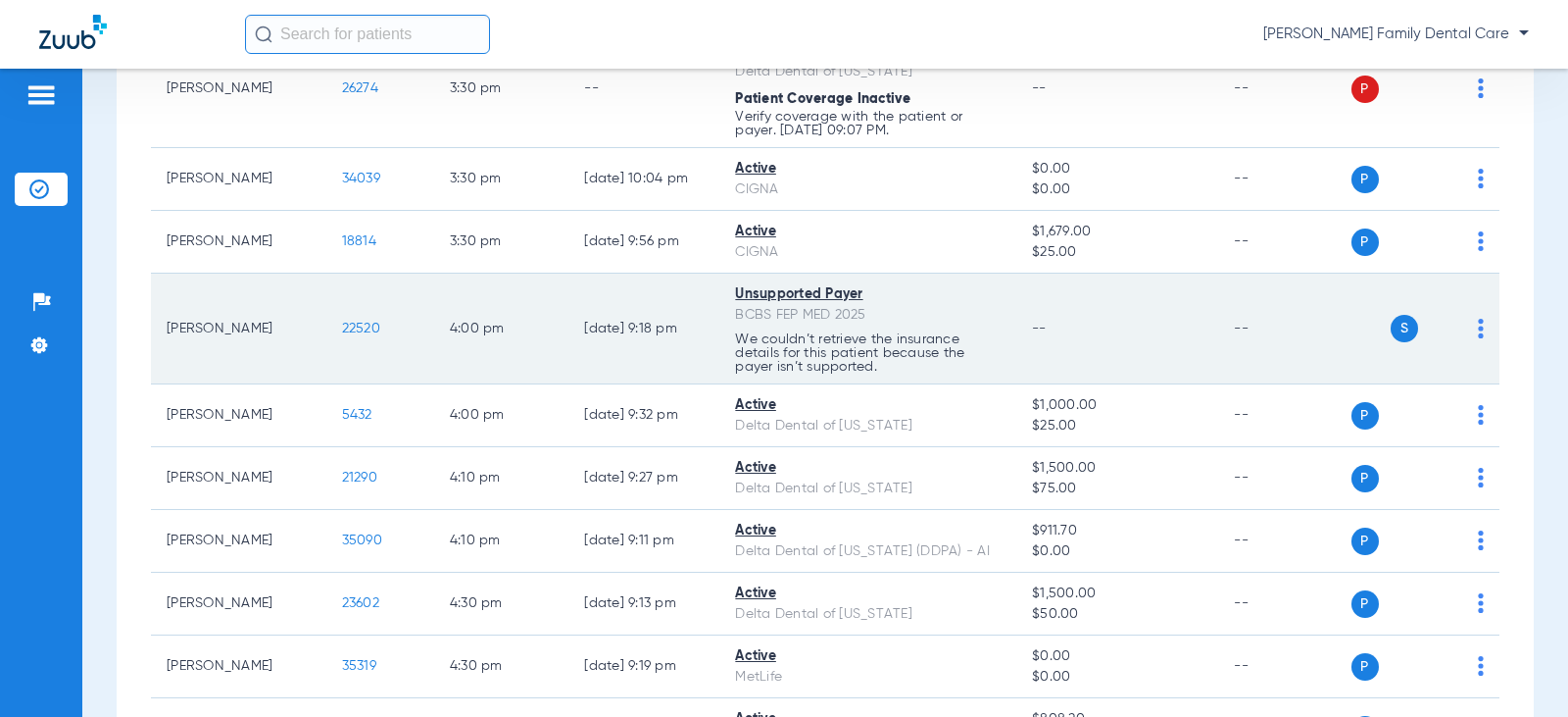
click at [347, 332] on span "22520" at bounding box center [360, 329] width 39 height 14
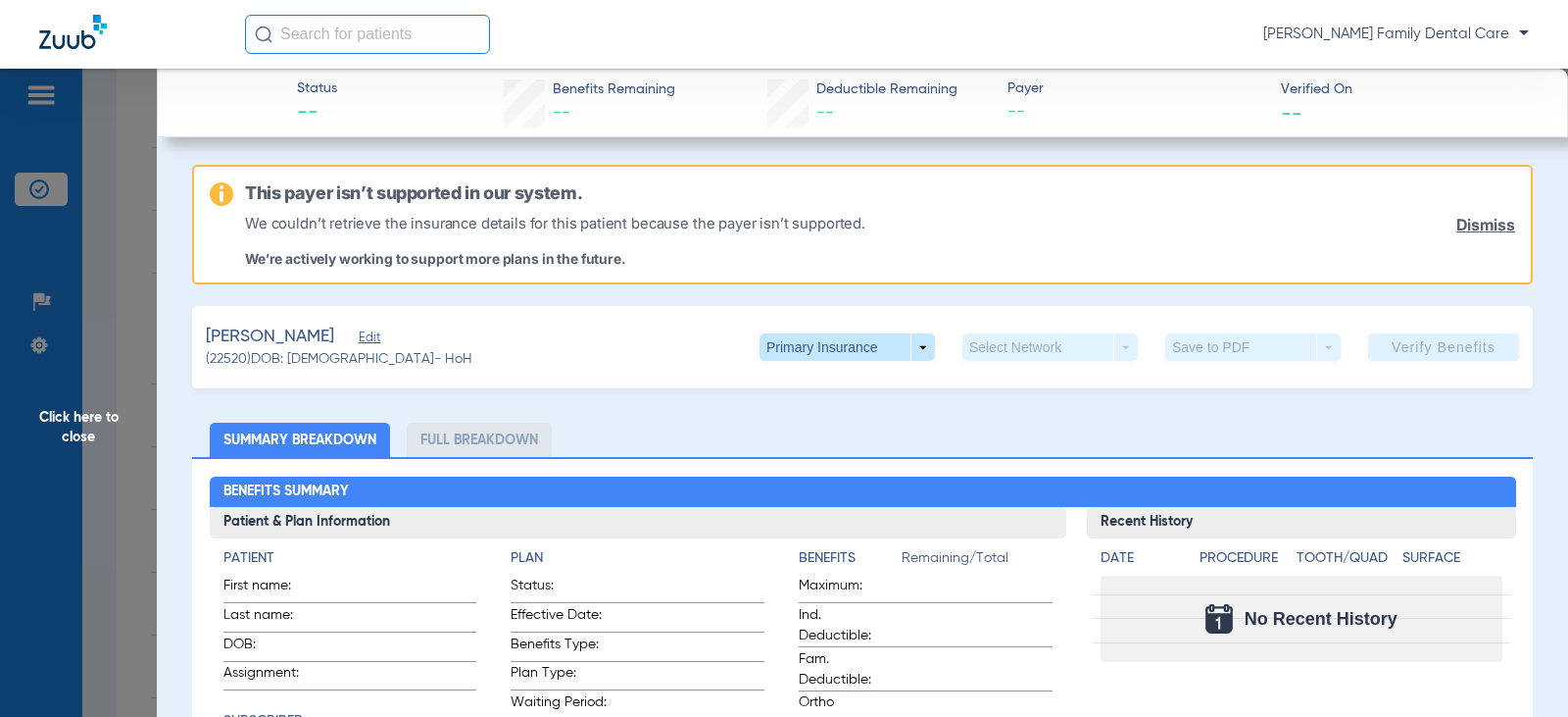
click at [90, 420] on span "Click here to close" at bounding box center [78, 427] width 157 height 717
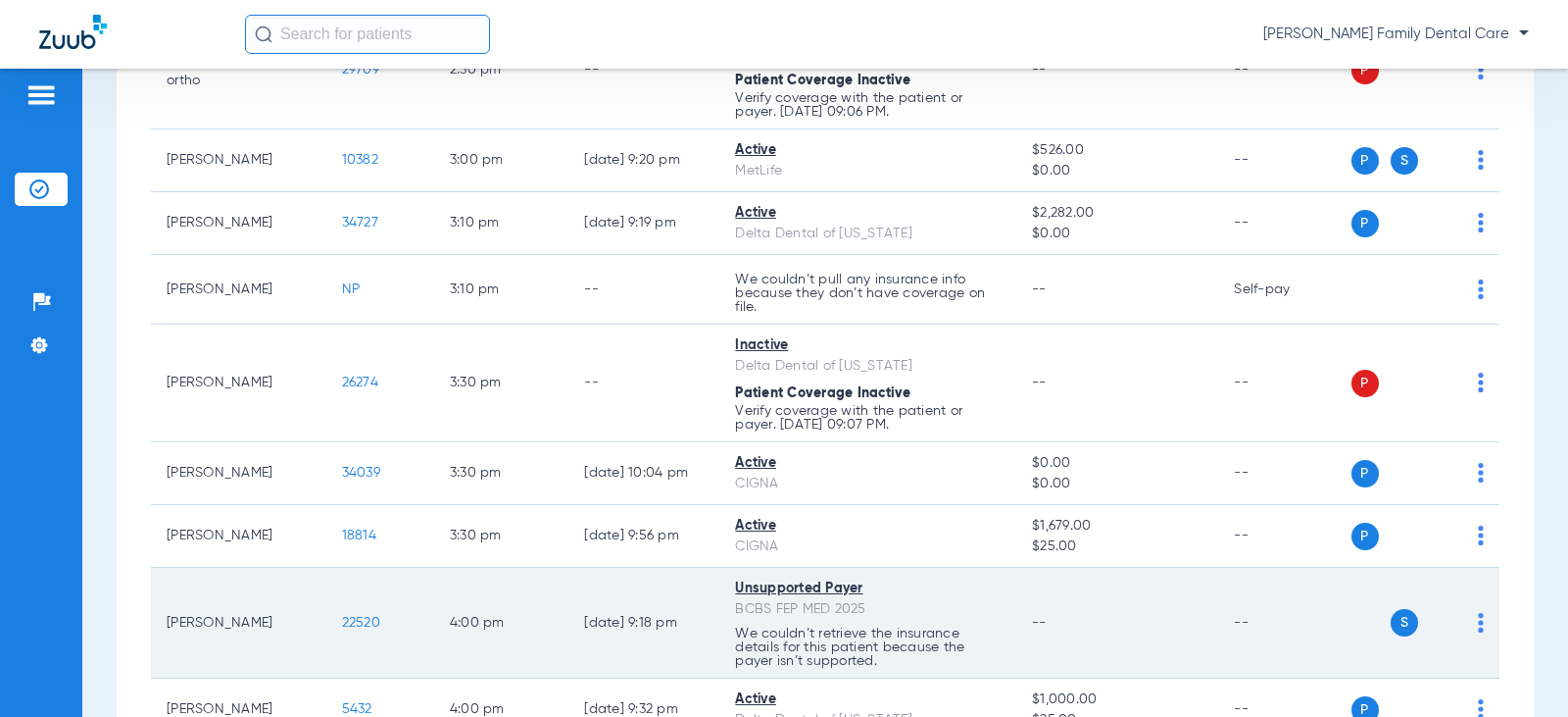
scroll to position [2708, 0]
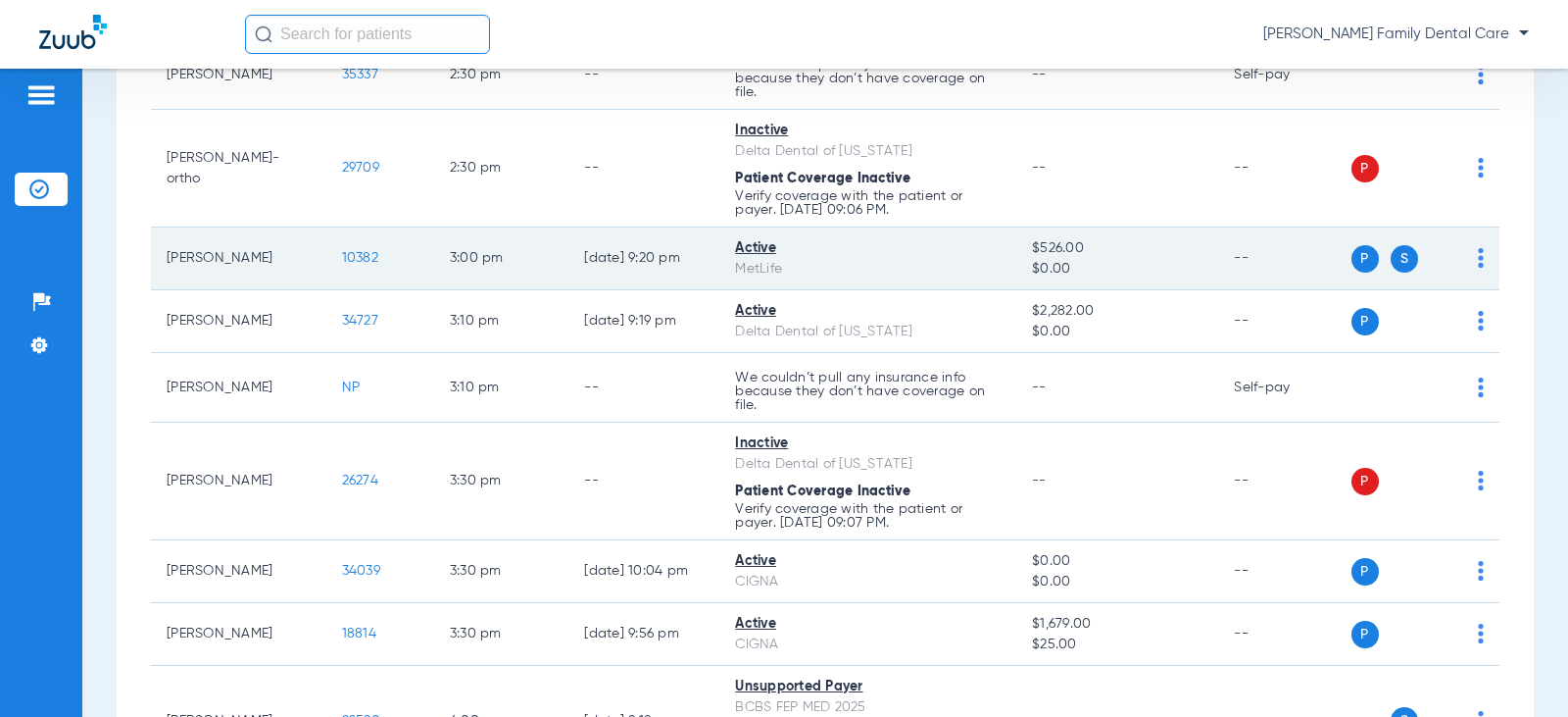
click at [342, 262] on span "10382" at bounding box center [359, 258] width 37 height 14
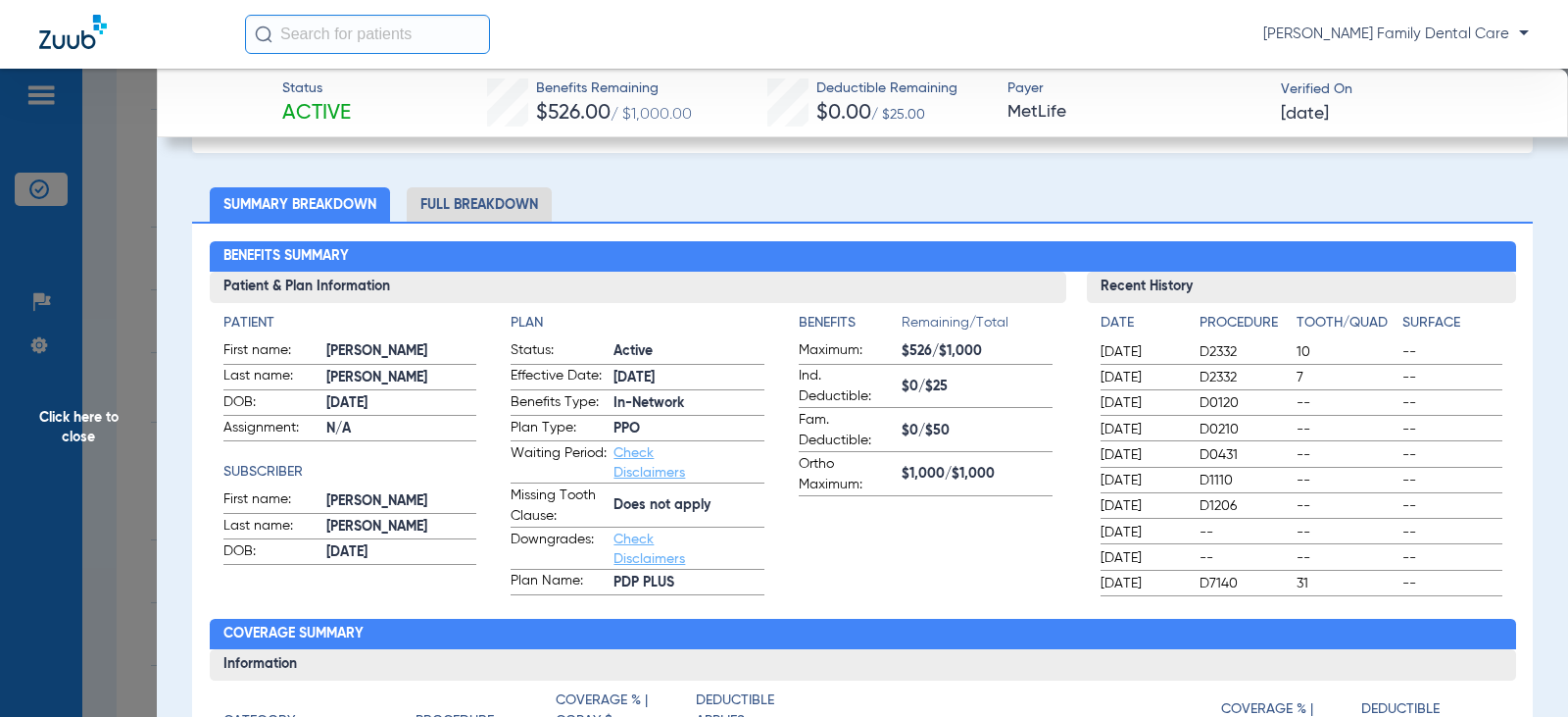
scroll to position [0, 0]
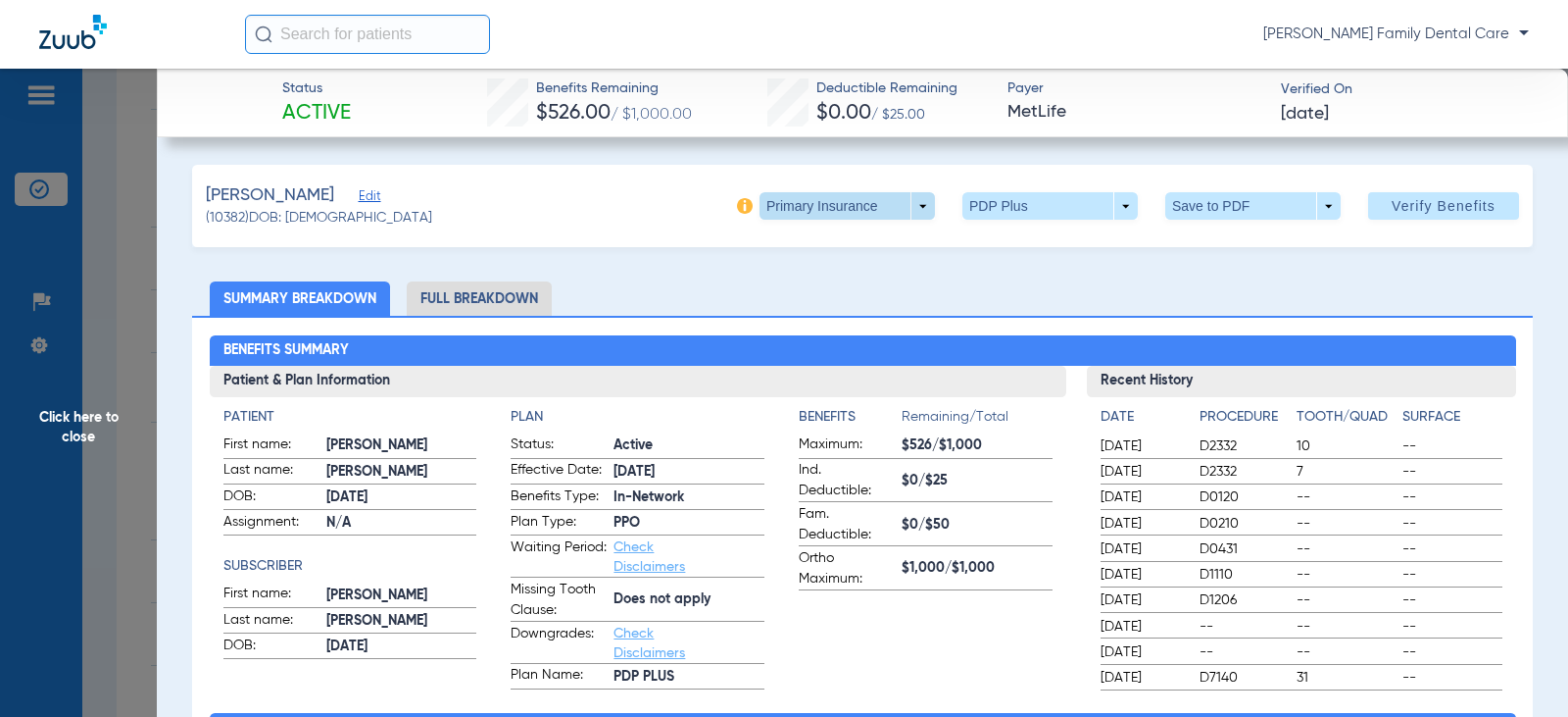
click at [920, 199] on span at bounding box center [847, 206] width 176 height 28
click at [832, 291] on span "Secondary Insurance" at bounding box center [825, 284] width 129 height 14
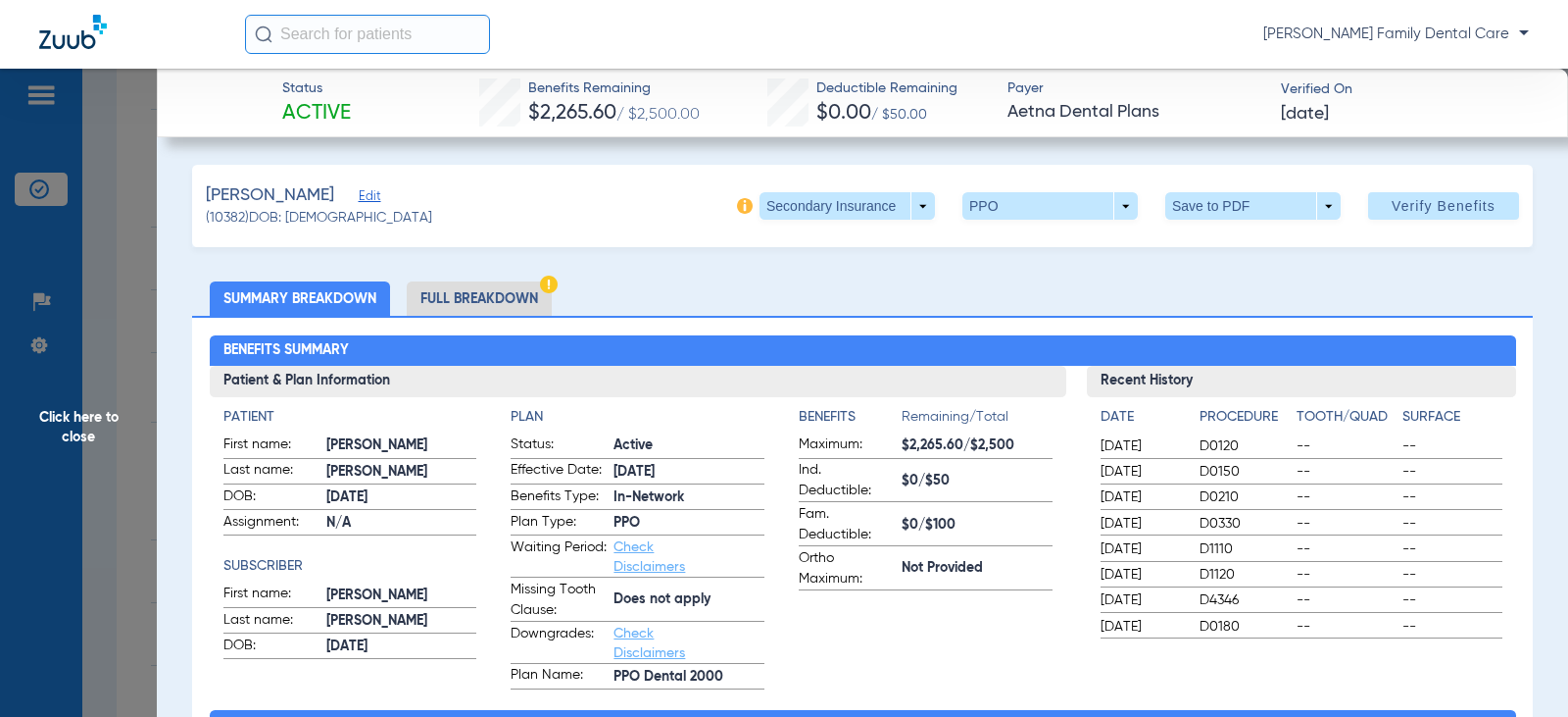
click at [93, 424] on span "Click here to close" at bounding box center [78, 427] width 157 height 717
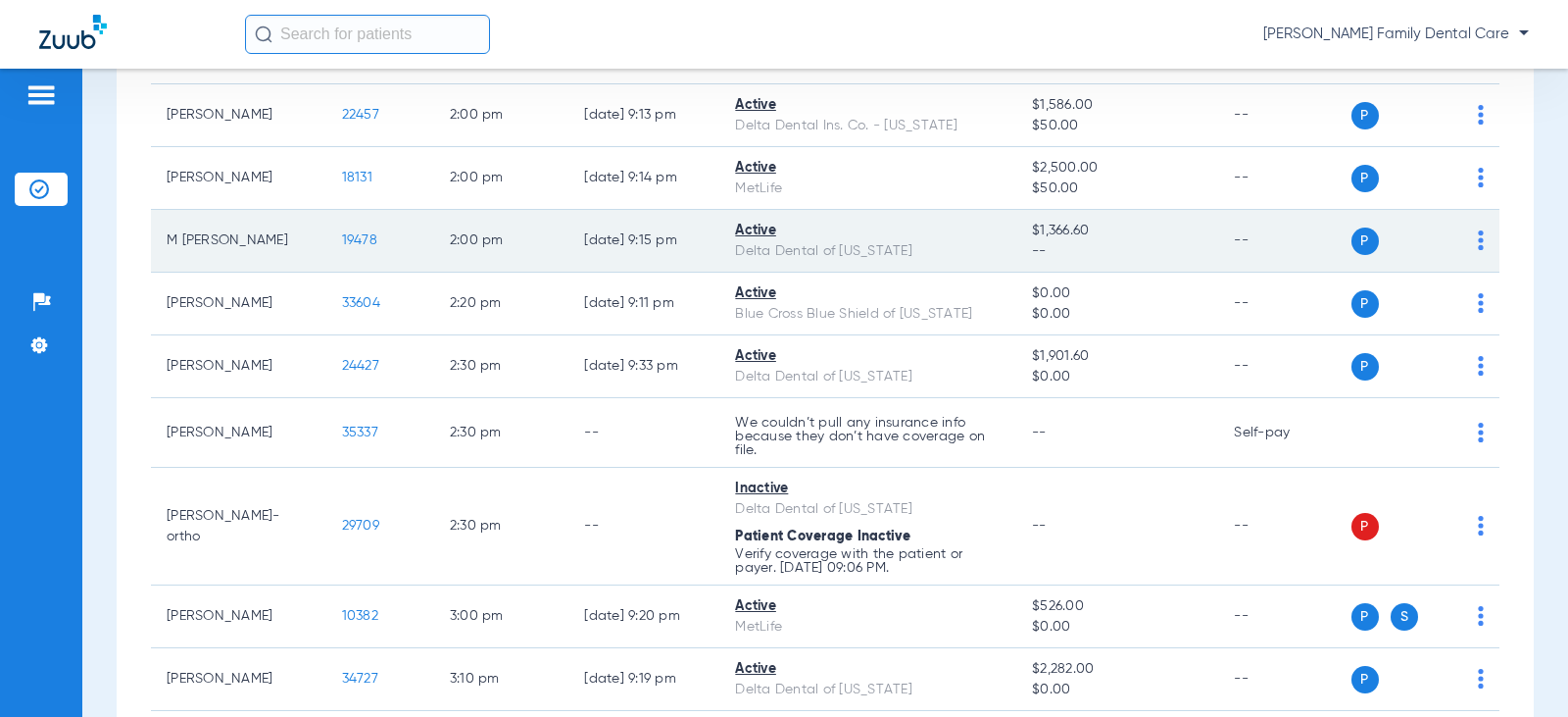
scroll to position [2316, 0]
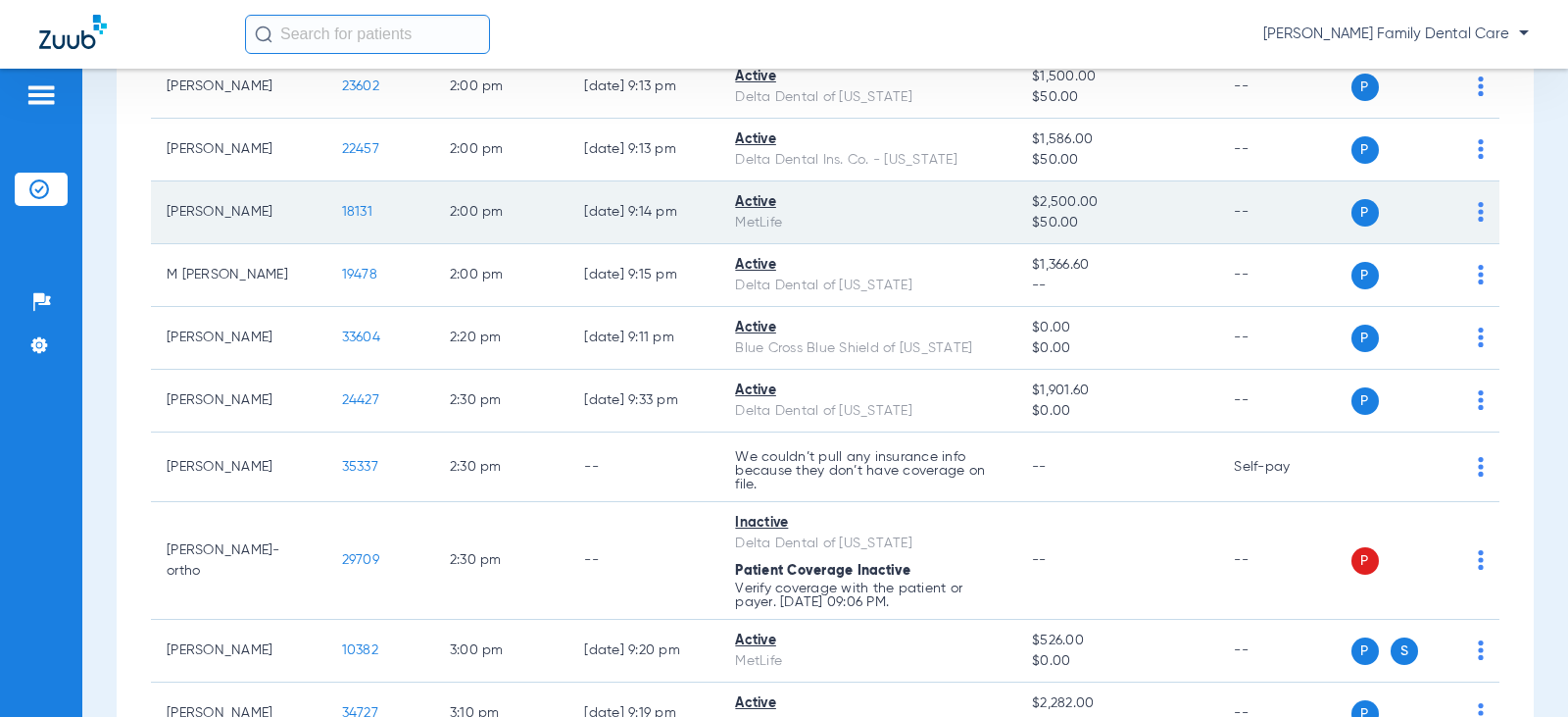
click at [342, 213] on span "18131" at bounding box center [356, 211] width 31 height 14
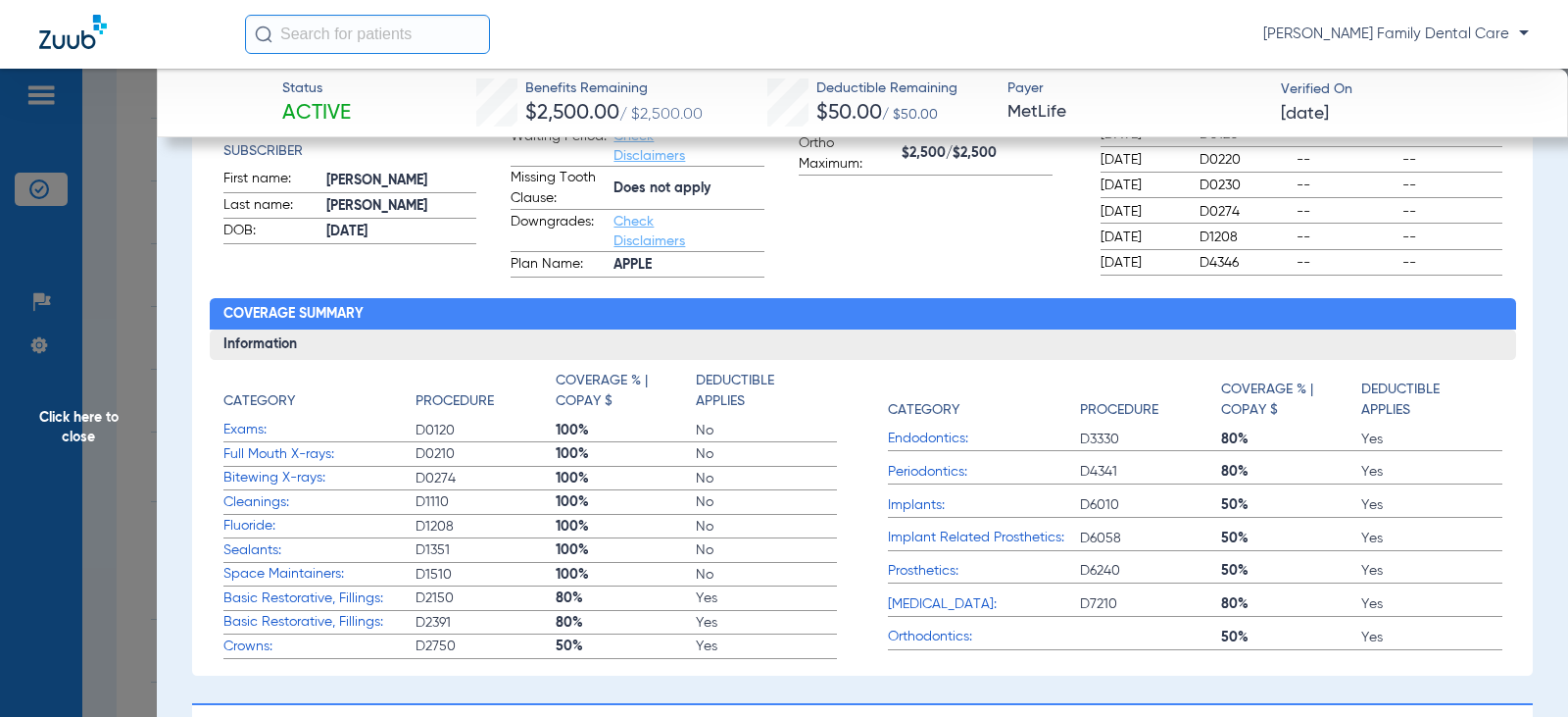
scroll to position [490, 0]
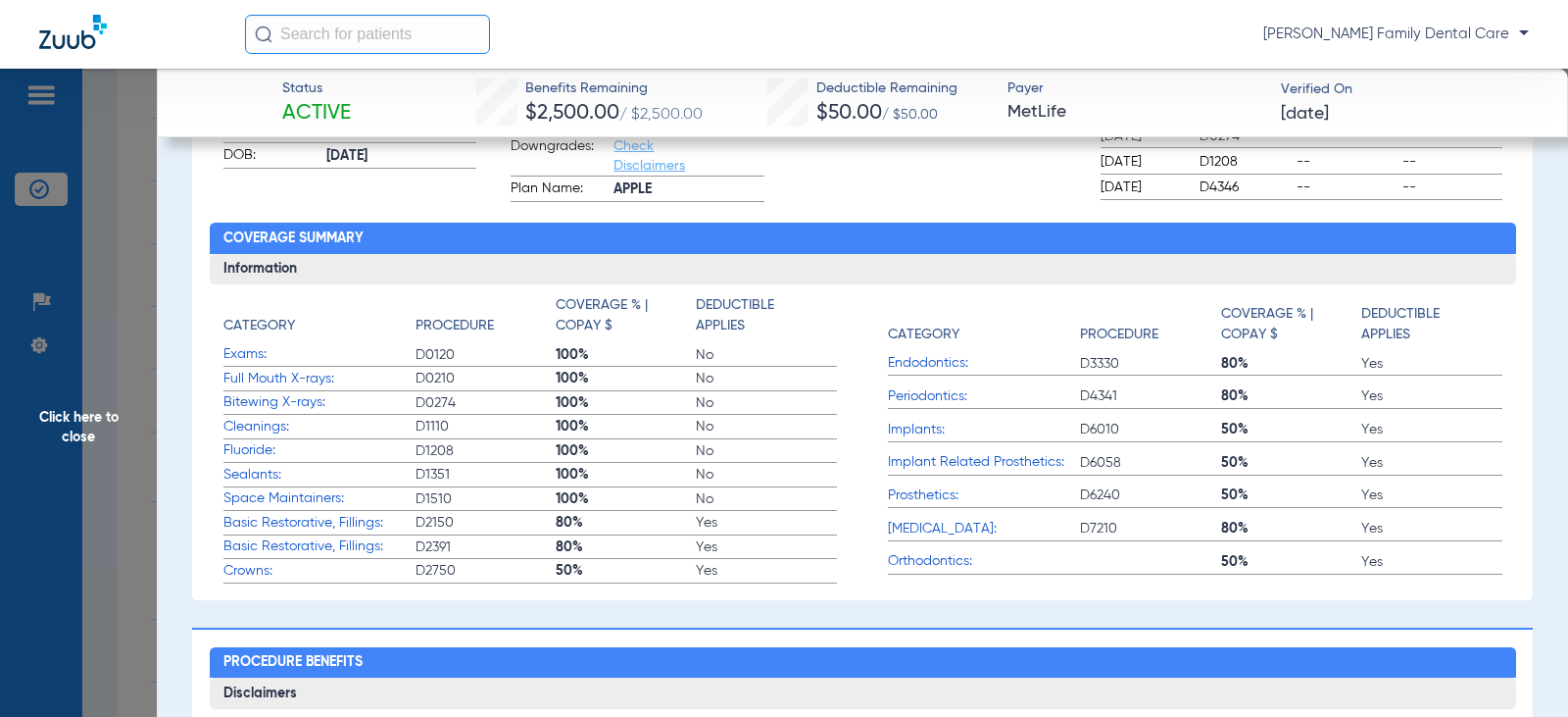
click at [90, 429] on span "Click here to close" at bounding box center [78, 427] width 157 height 717
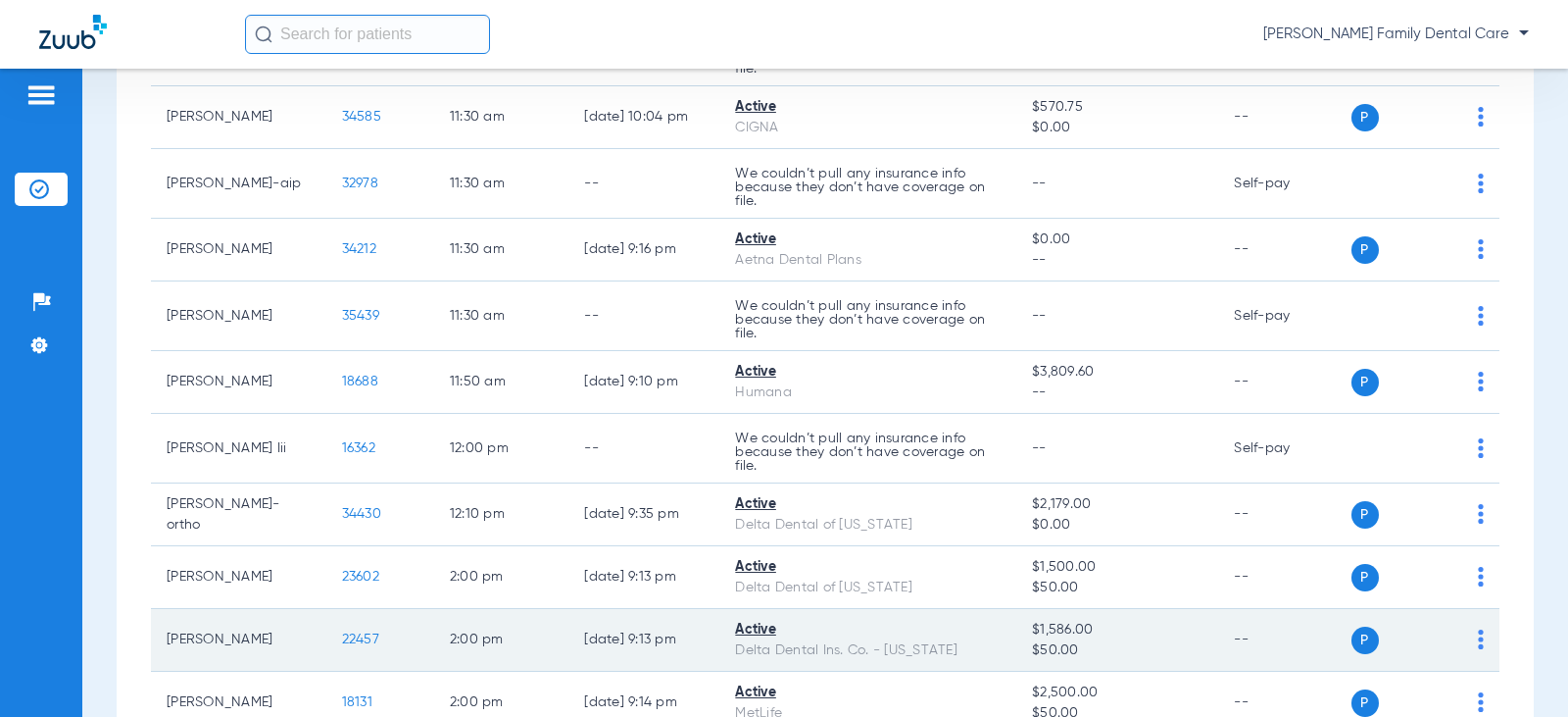
scroll to position [1728, 0]
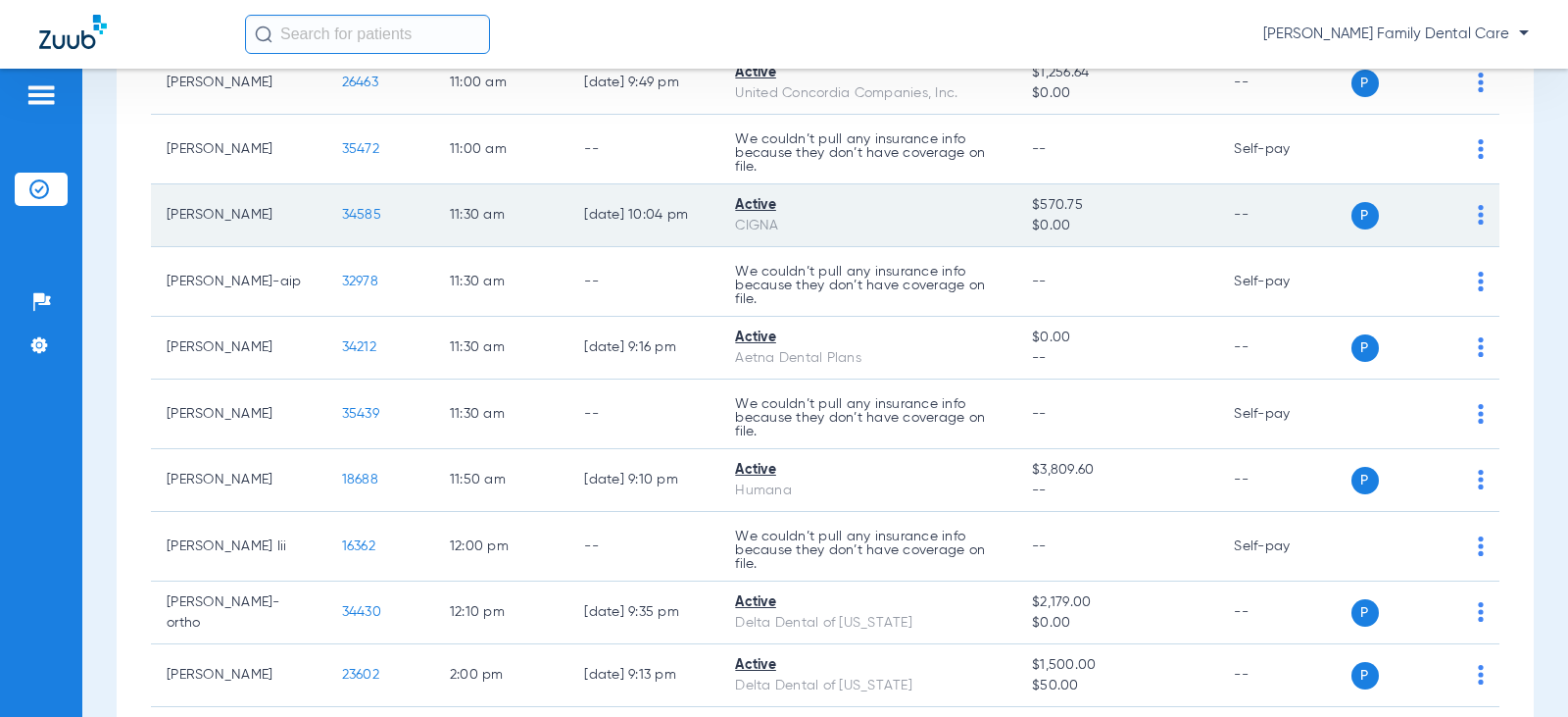
click at [353, 211] on span "34585" at bounding box center [361, 214] width 39 height 14
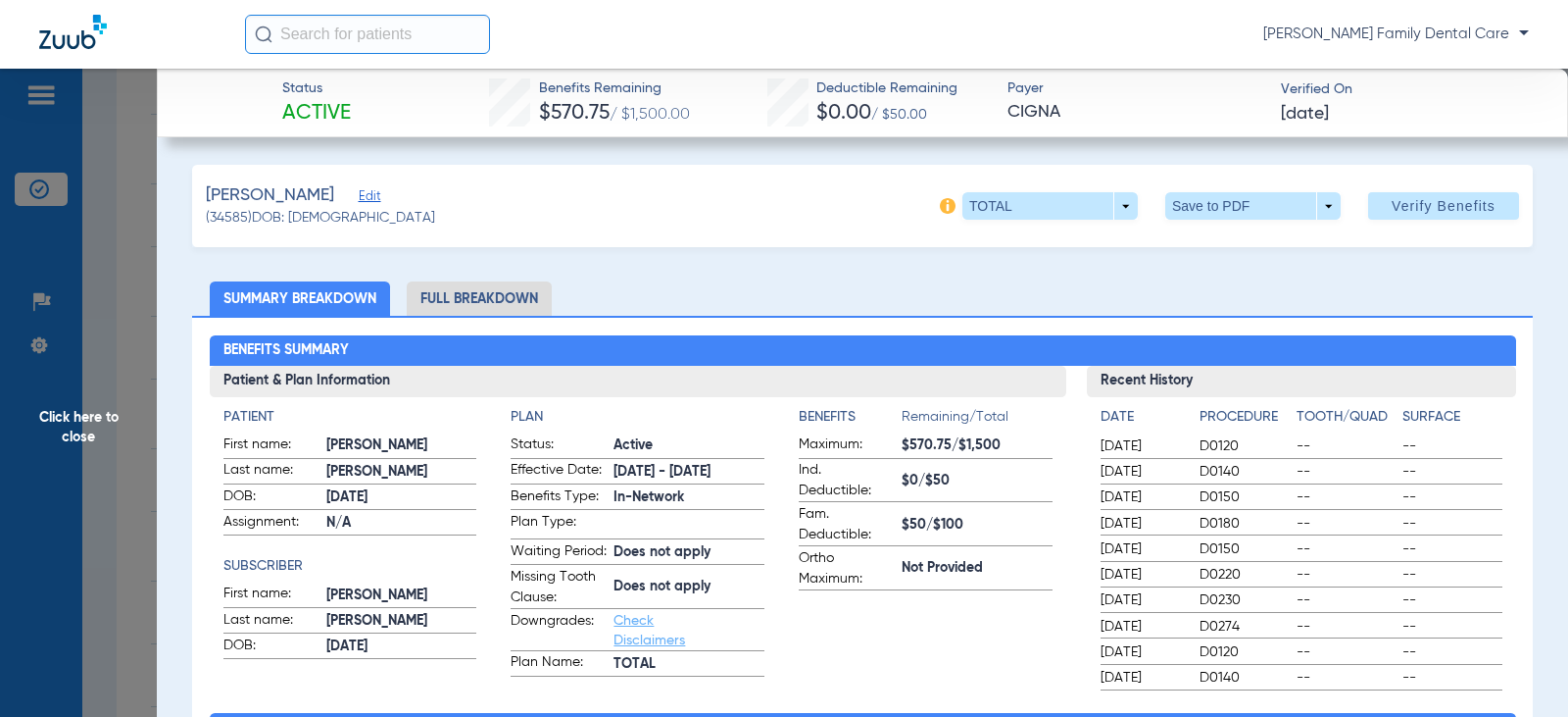
click at [83, 431] on span "Click here to close" at bounding box center [78, 427] width 157 height 717
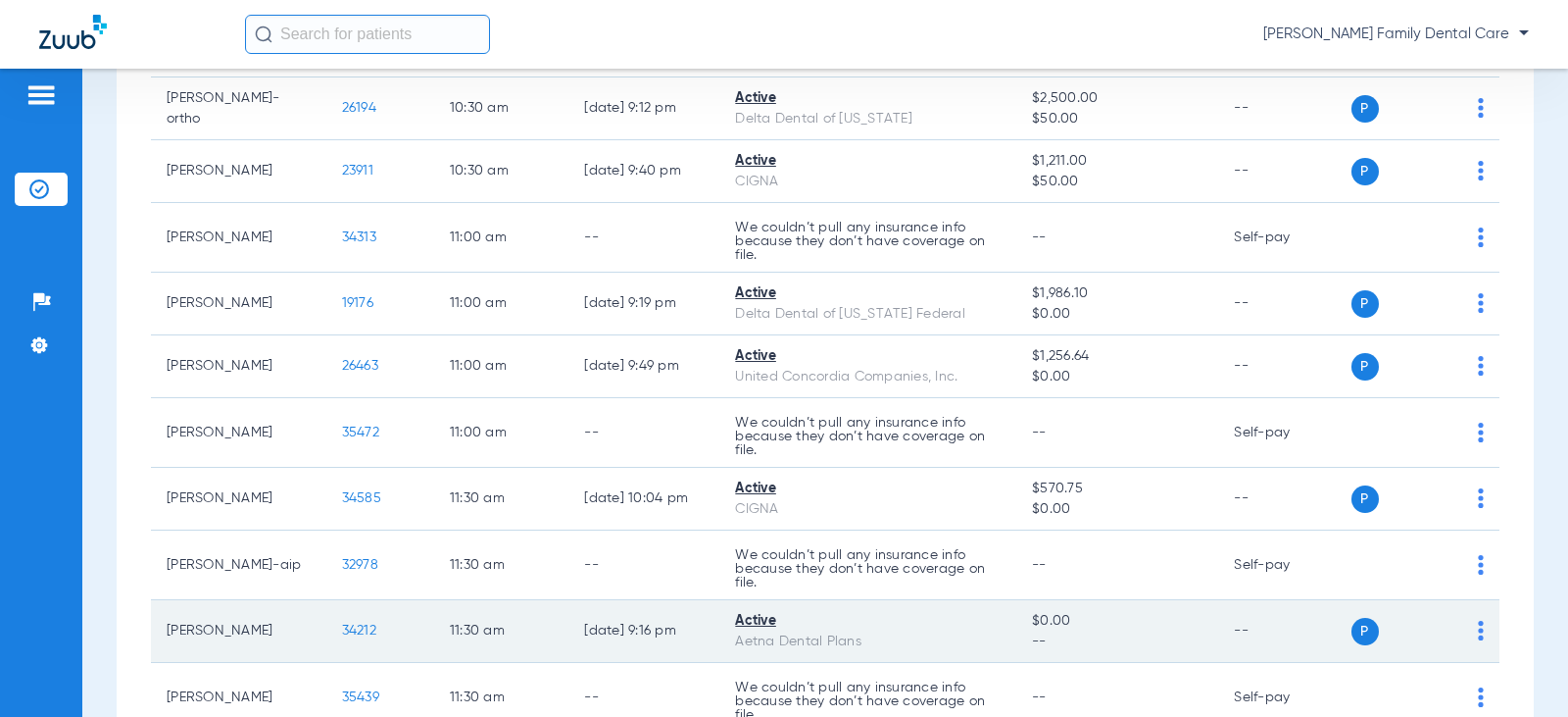
scroll to position [1336, 0]
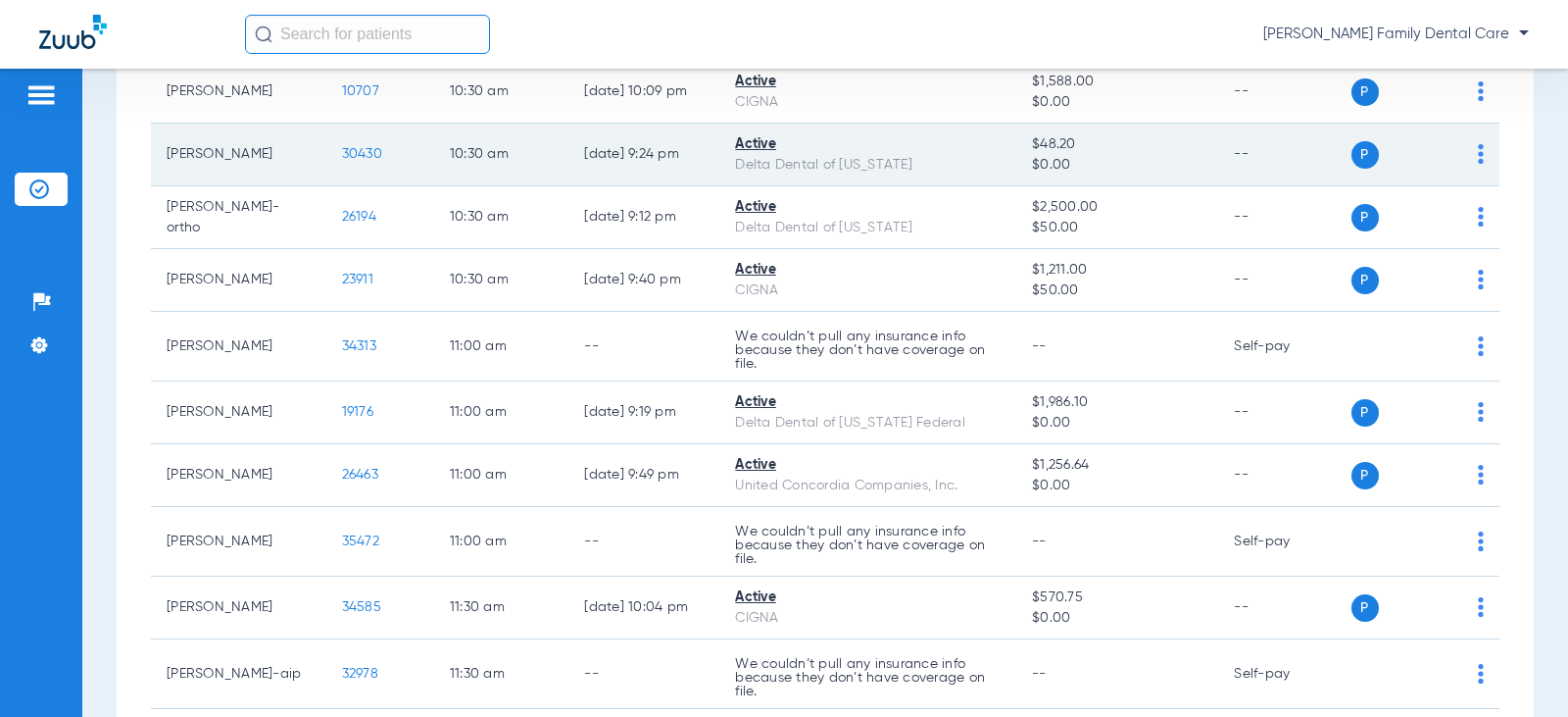
click at [342, 157] on span "30430" at bounding box center [361, 154] width 40 height 14
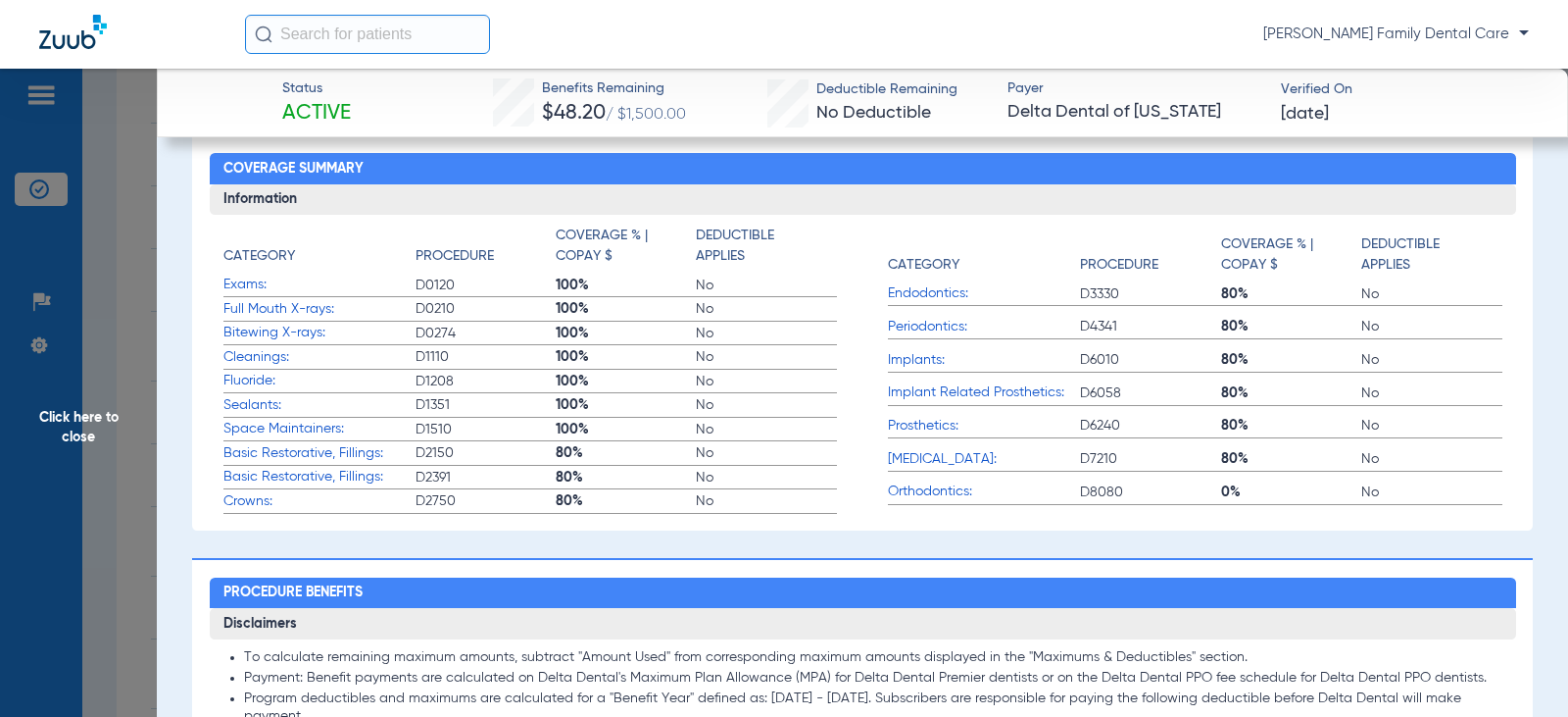
scroll to position [588, 0]
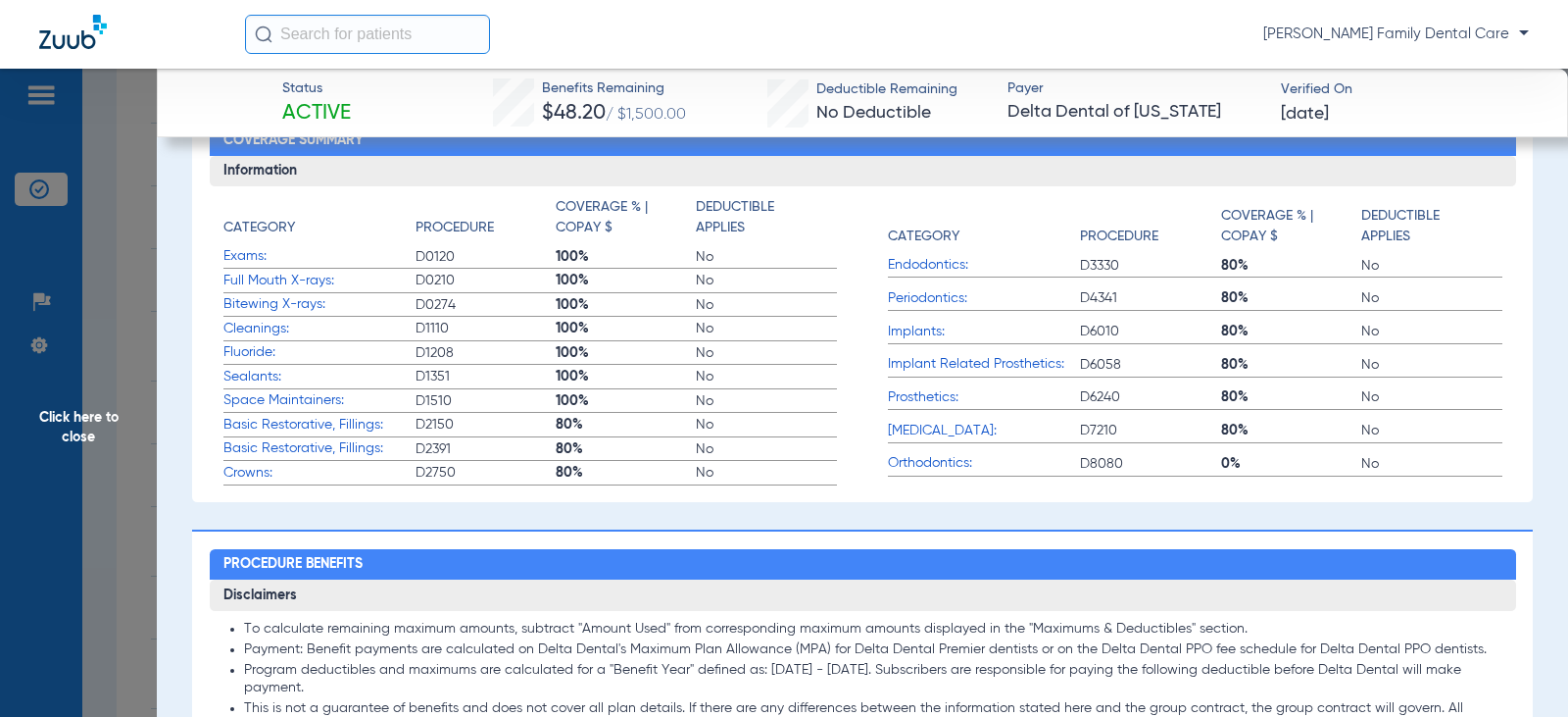
click at [84, 414] on span "Click here to close" at bounding box center [78, 427] width 157 height 717
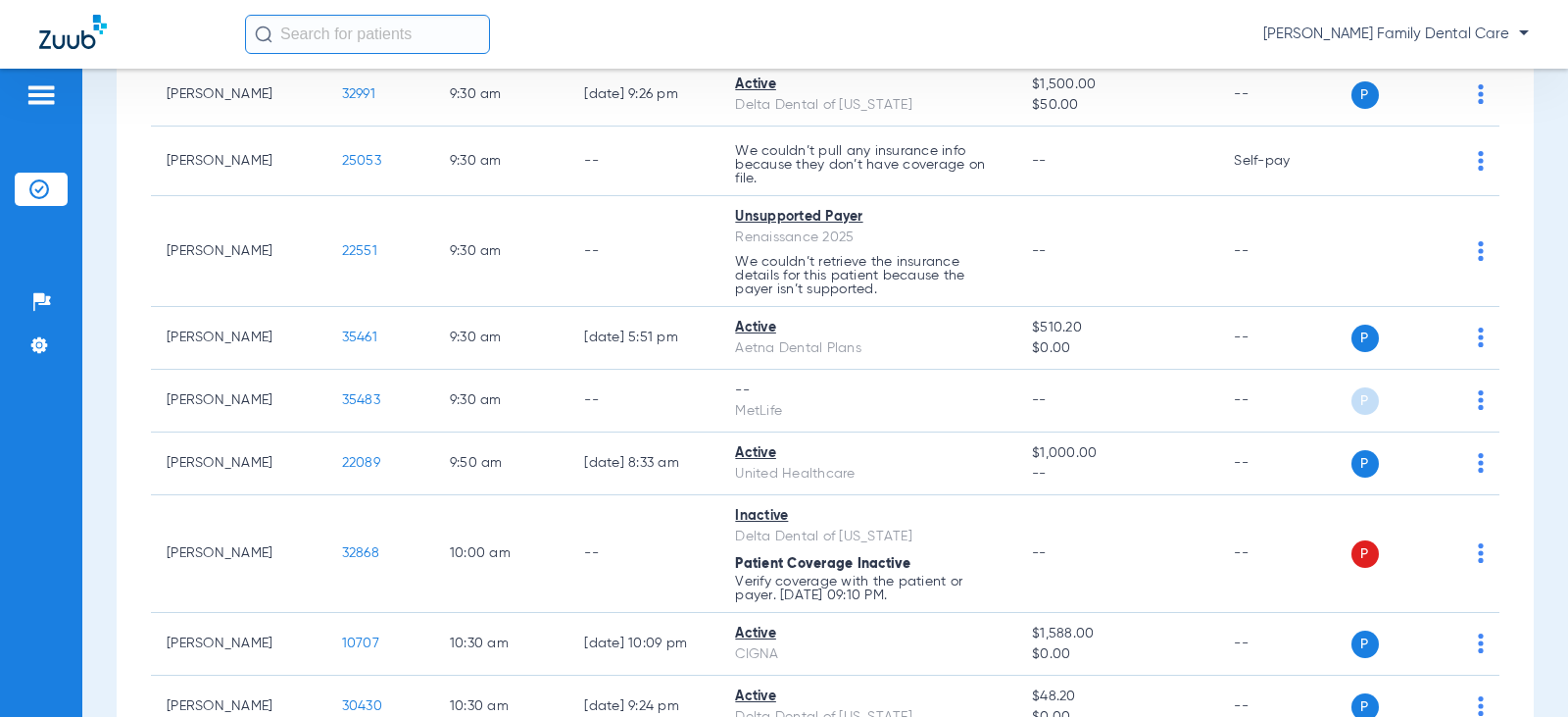
scroll to position [882, 0]
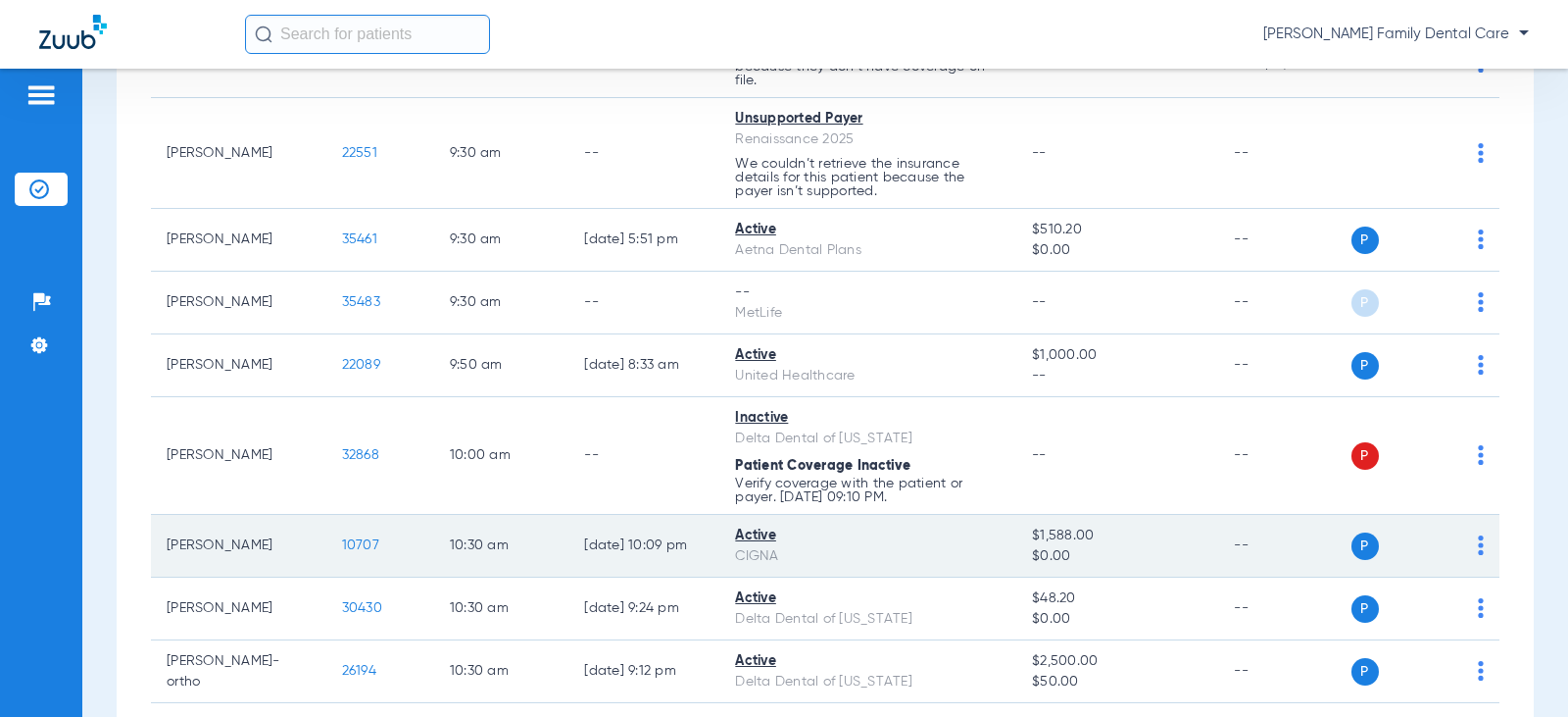
click at [342, 538] on span "10707" at bounding box center [360, 545] width 38 height 14
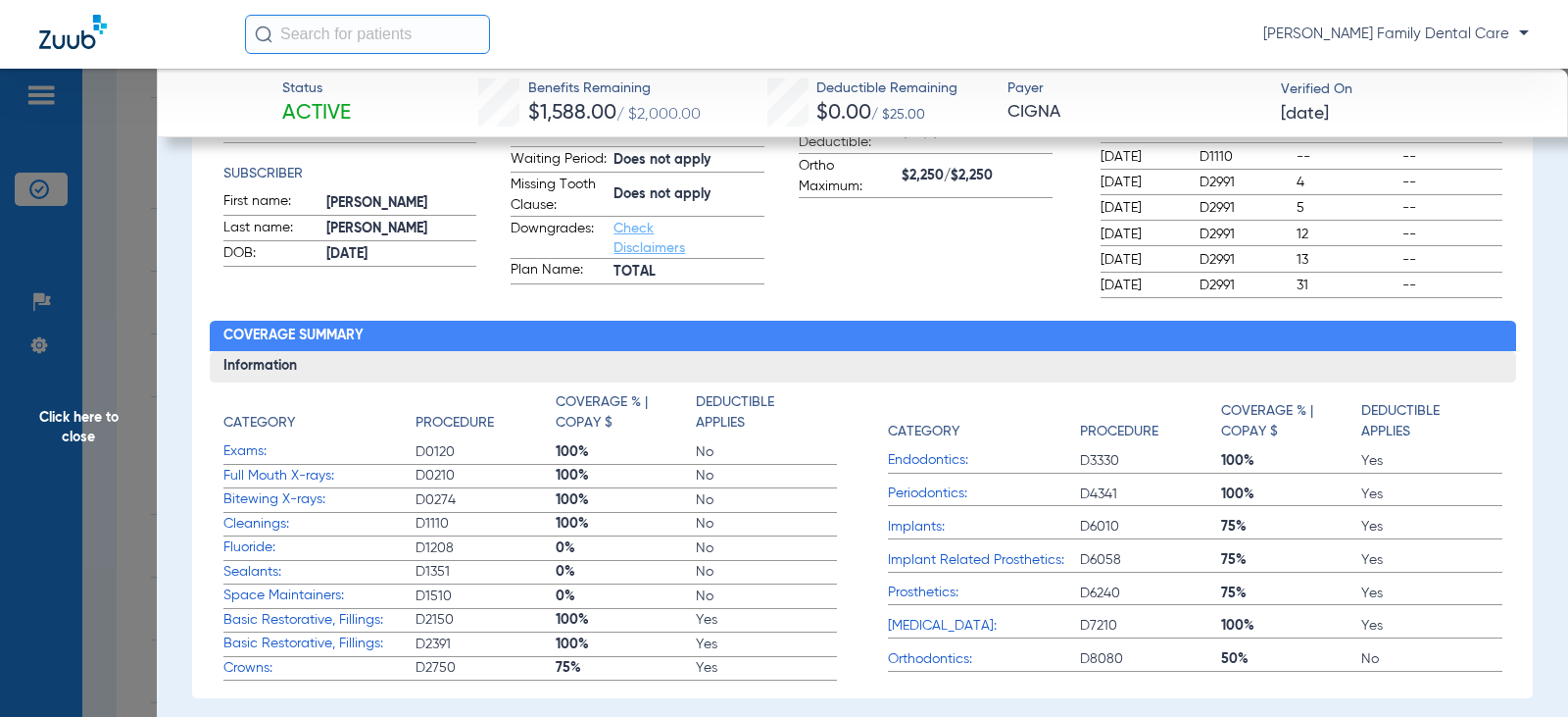
scroll to position [490, 0]
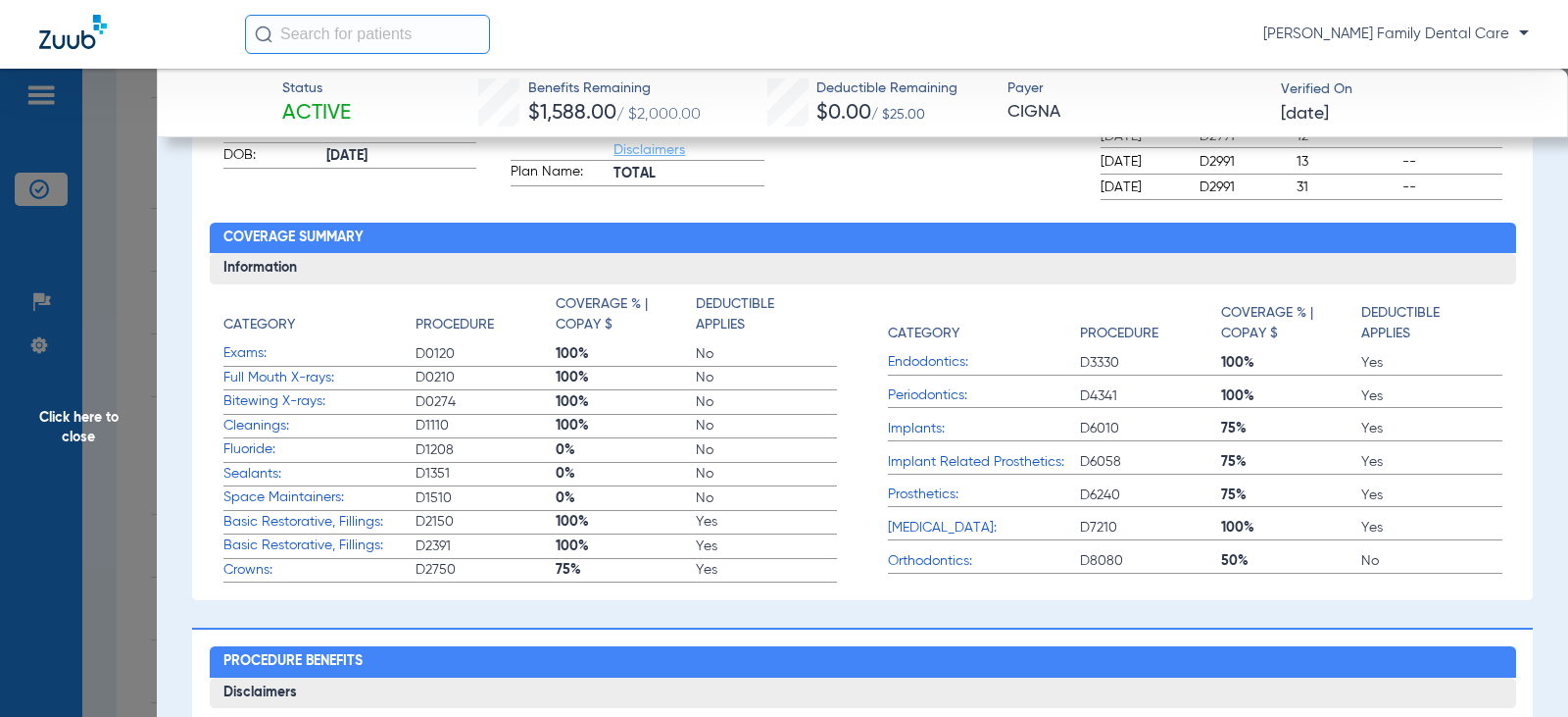
click at [93, 405] on span "Click here to close" at bounding box center [78, 427] width 157 height 717
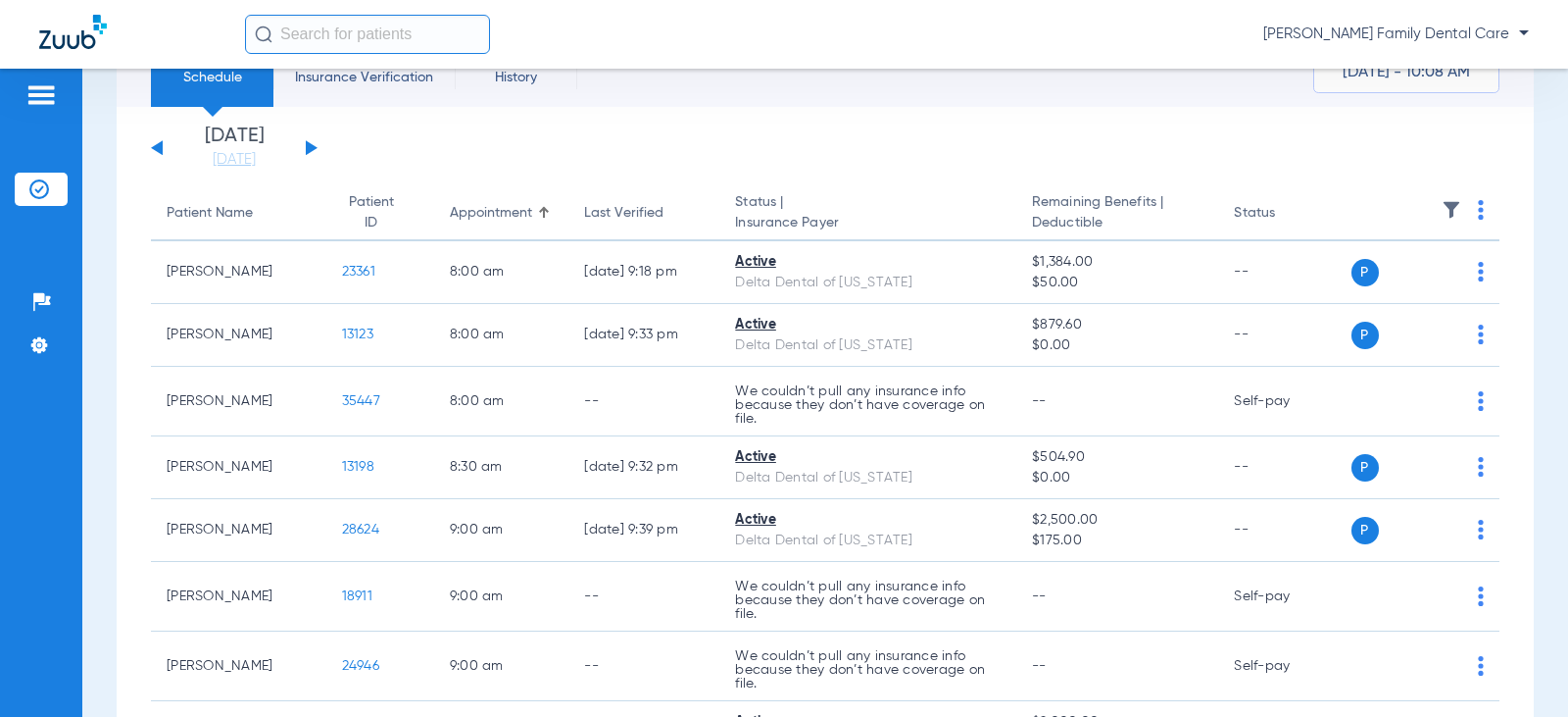
scroll to position [0, 0]
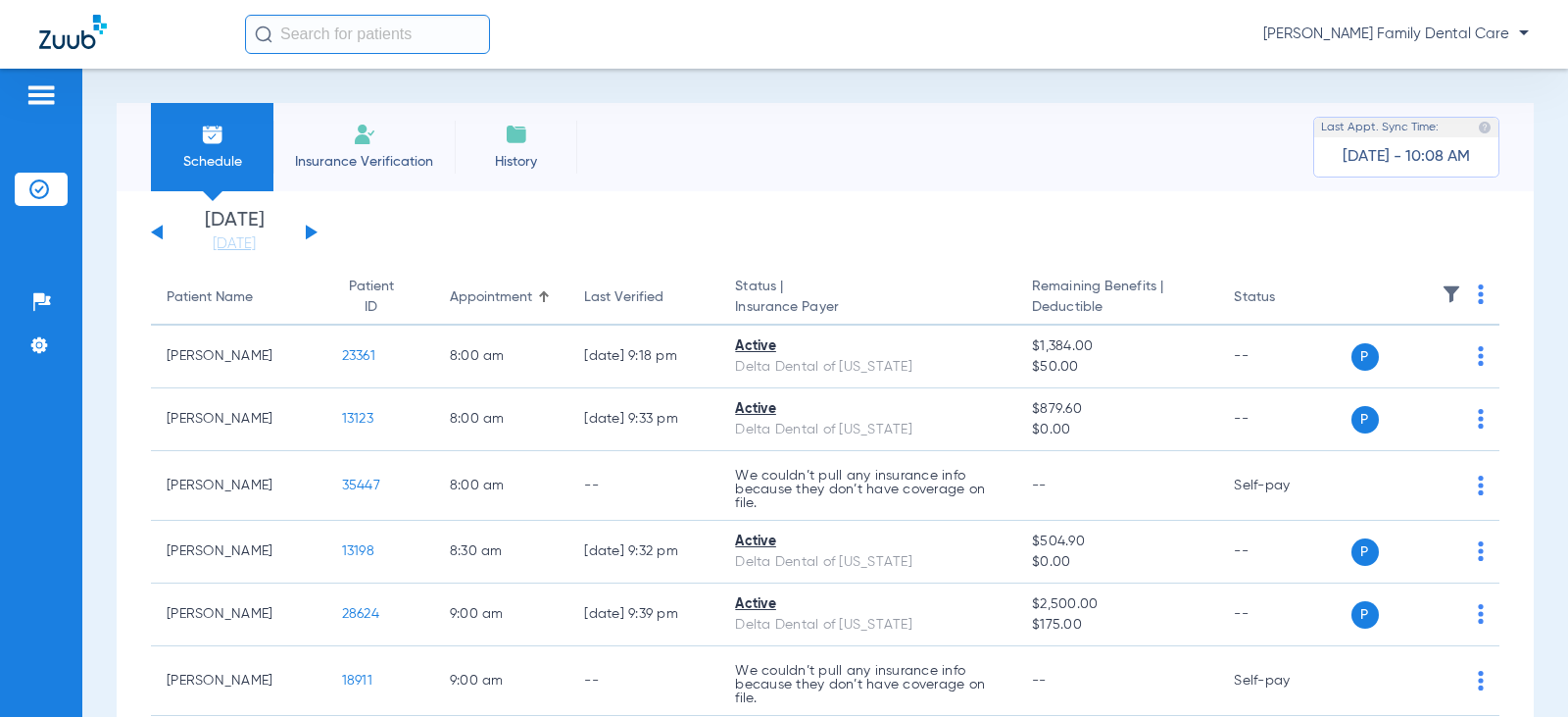
click at [318, 229] on app-single-date-navigator "[DATE] [DATE] [DATE] [DATE] [DATE] [DATE] [DATE] [DATE] [DATE] [DATE] [DATE] [D…" at bounding box center [825, 232] width 1349 height 43
click at [309, 230] on button at bounding box center [312, 231] width 12 height 15
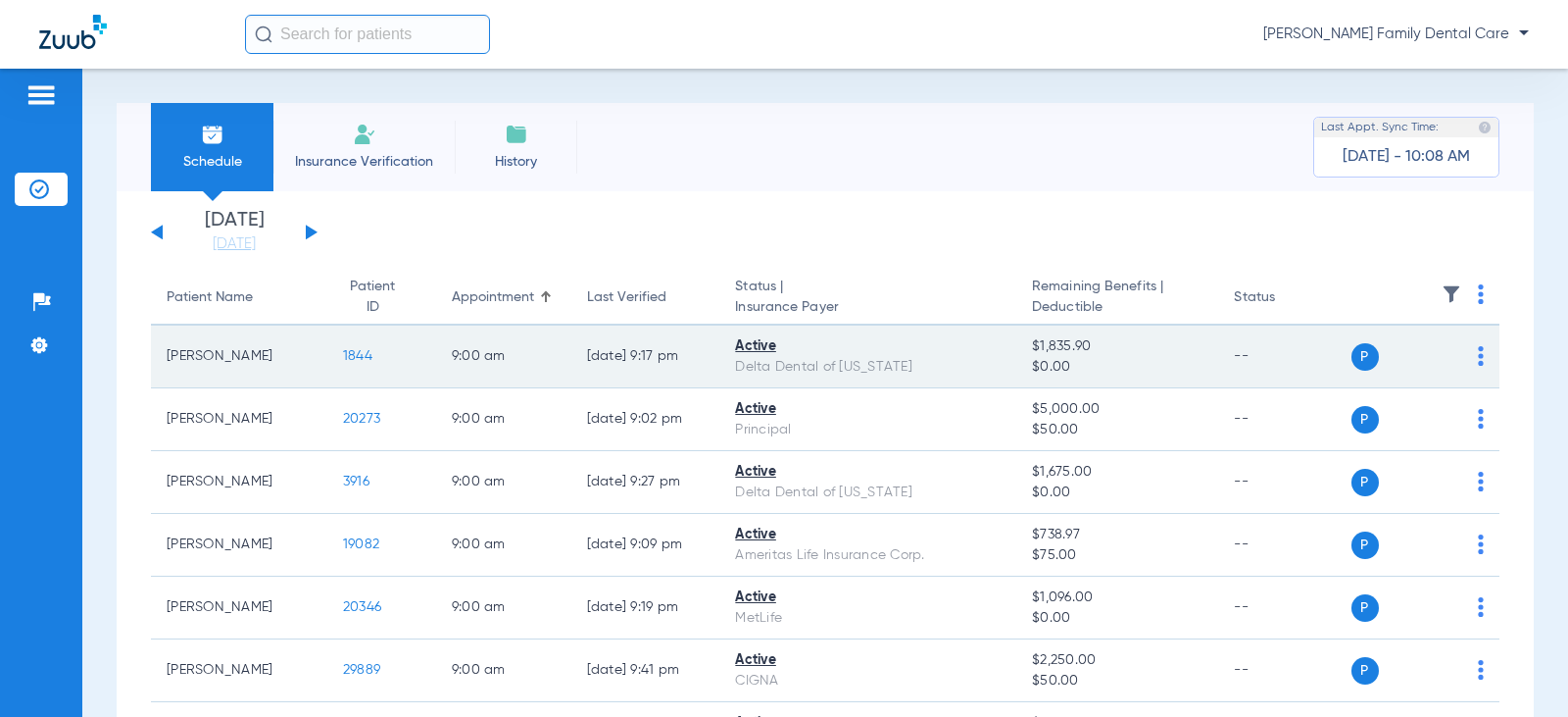
click at [346, 354] on span "1844" at bounding box center [357, 356] width 30 height 14
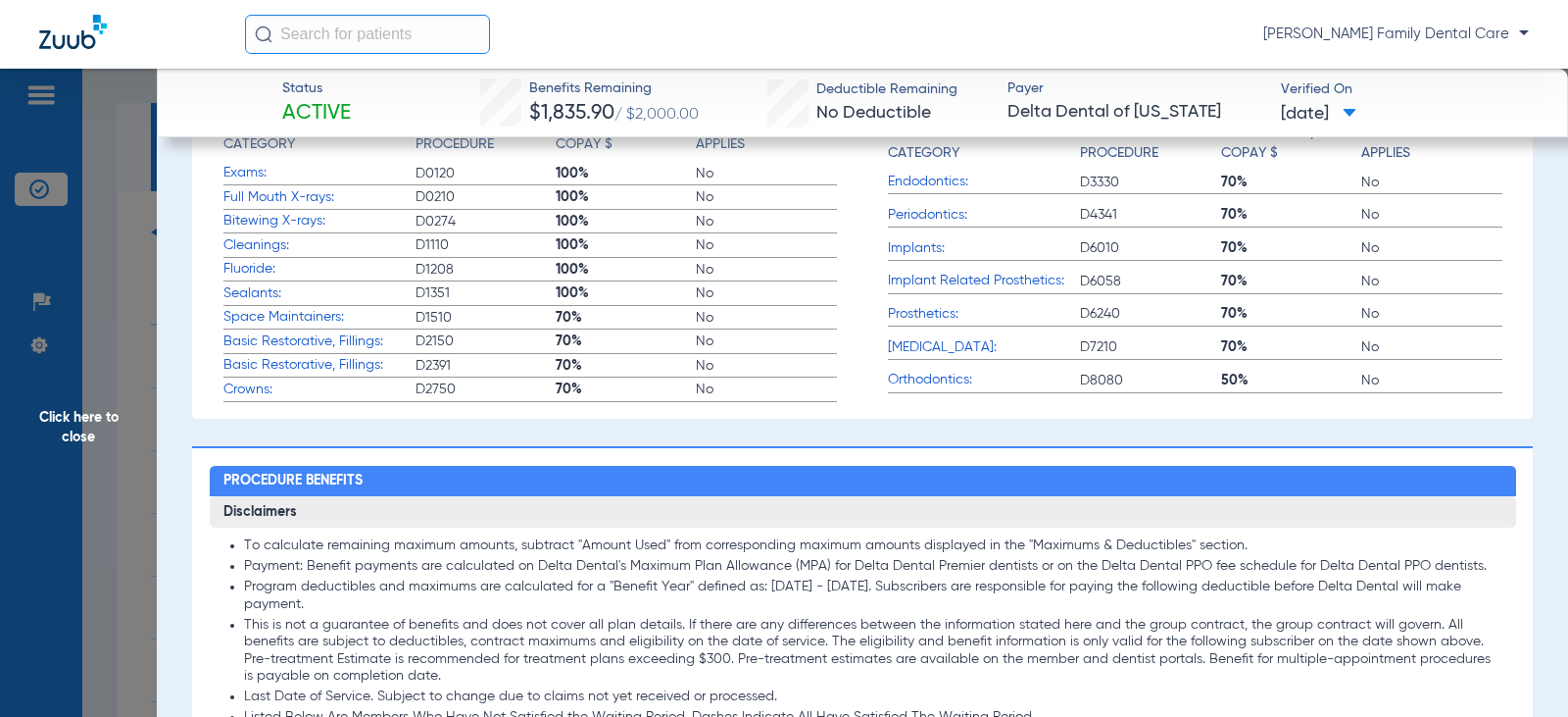
scroll to position [686, 0]
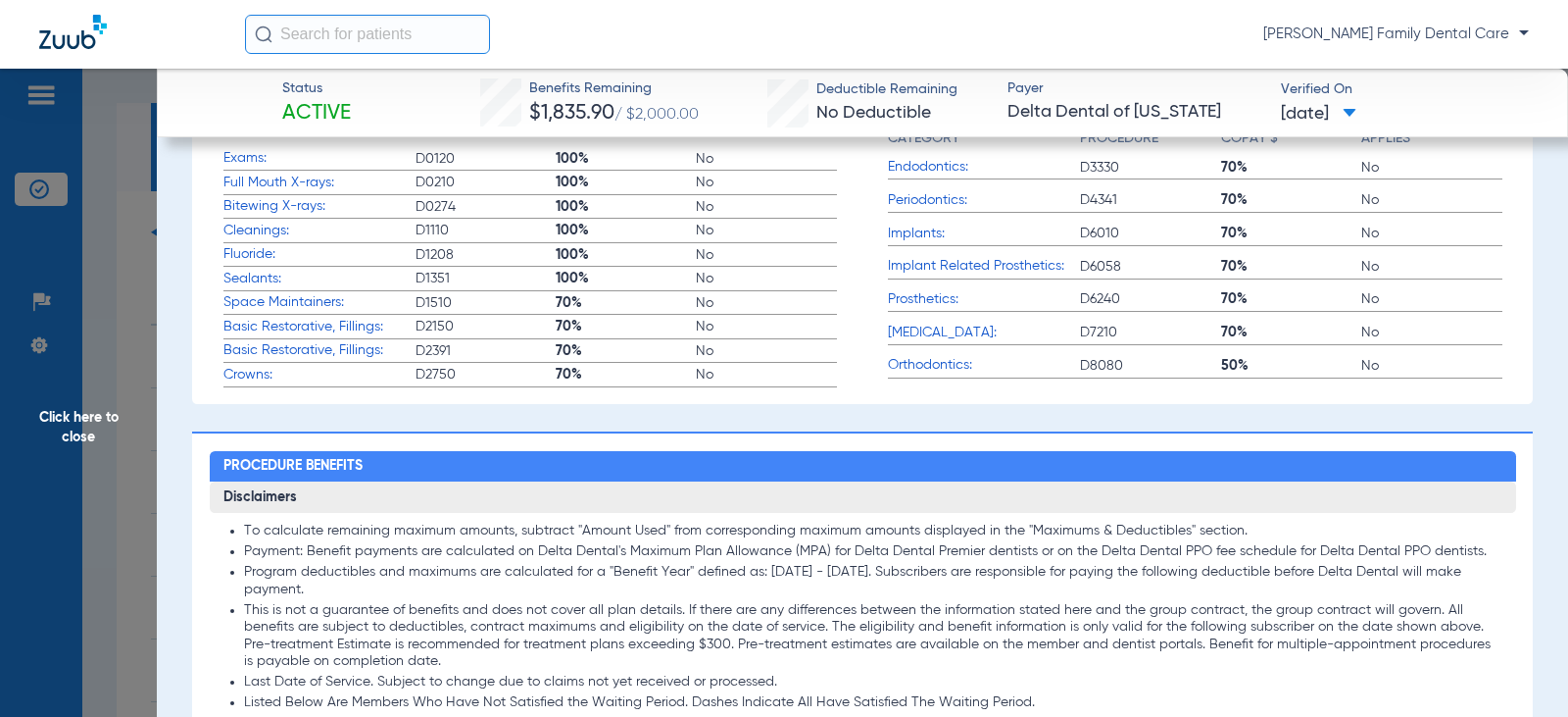
click at [74, 410] on span "Click here to close" at bounding box center [78, 427] width 157 height 717
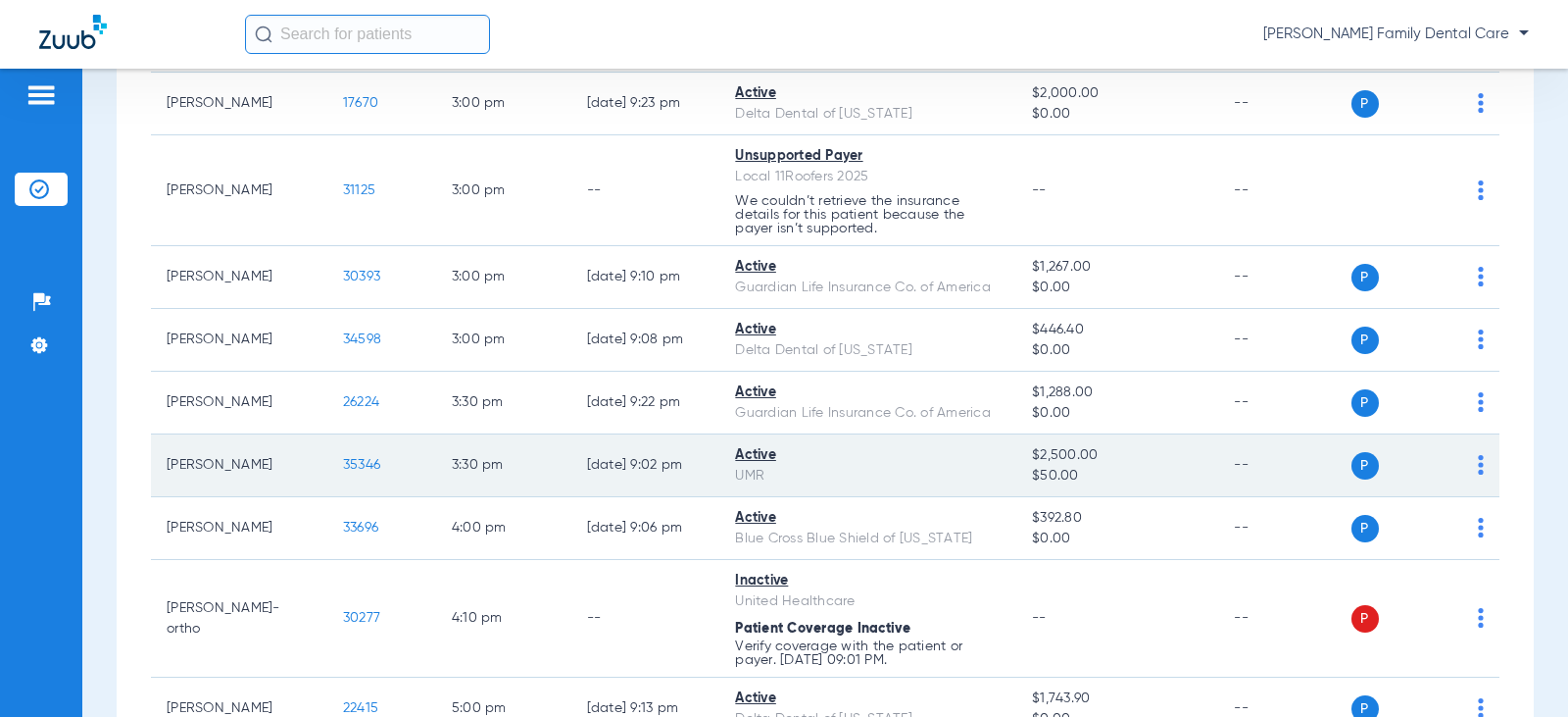
scroll to position [3039, 0]
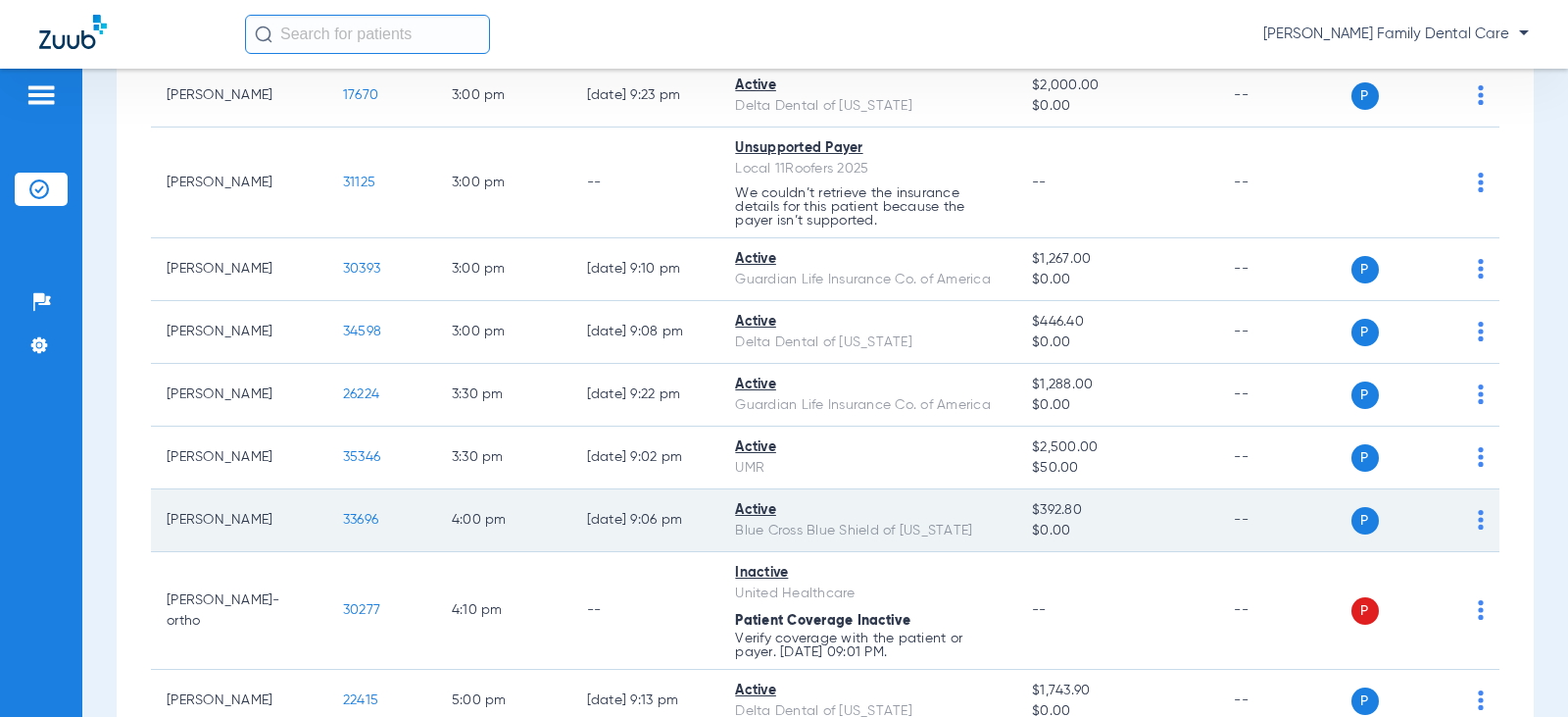
click at [343, 525] on span "33696" at bounding box center [360, 519] width 36 height 14
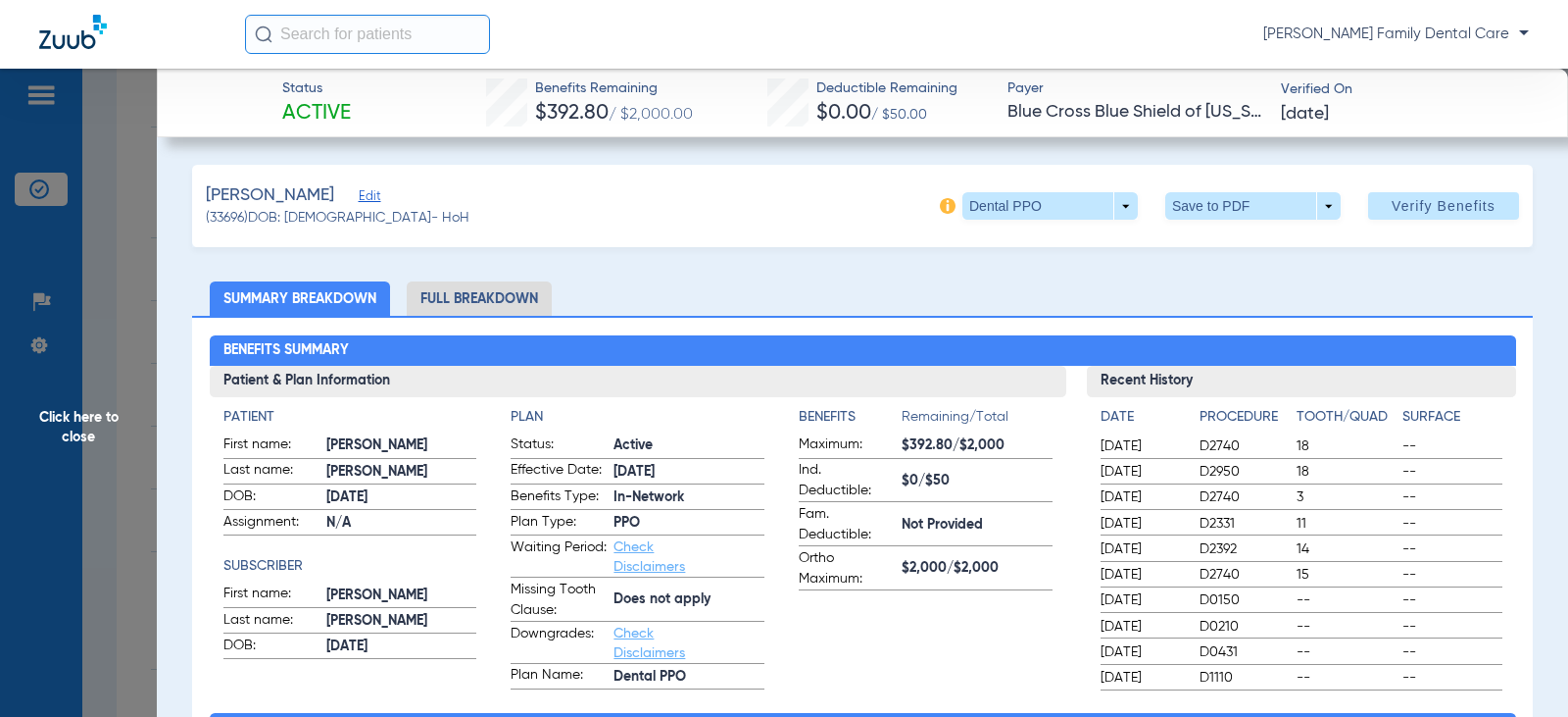
click at [71, 433] on span "Click here to close" at bounding box center [78, 427] width 157 height 717
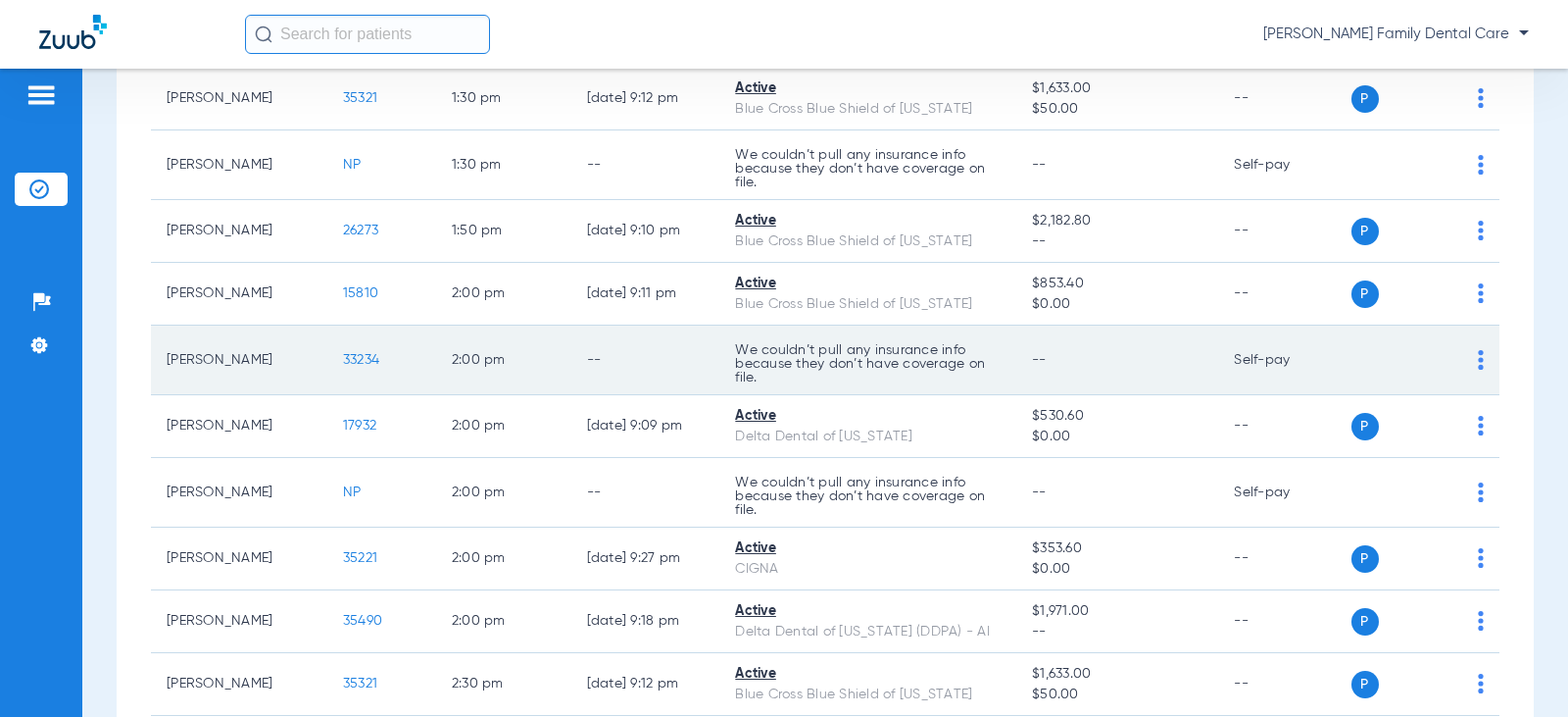
scroll to position [2352, 0]
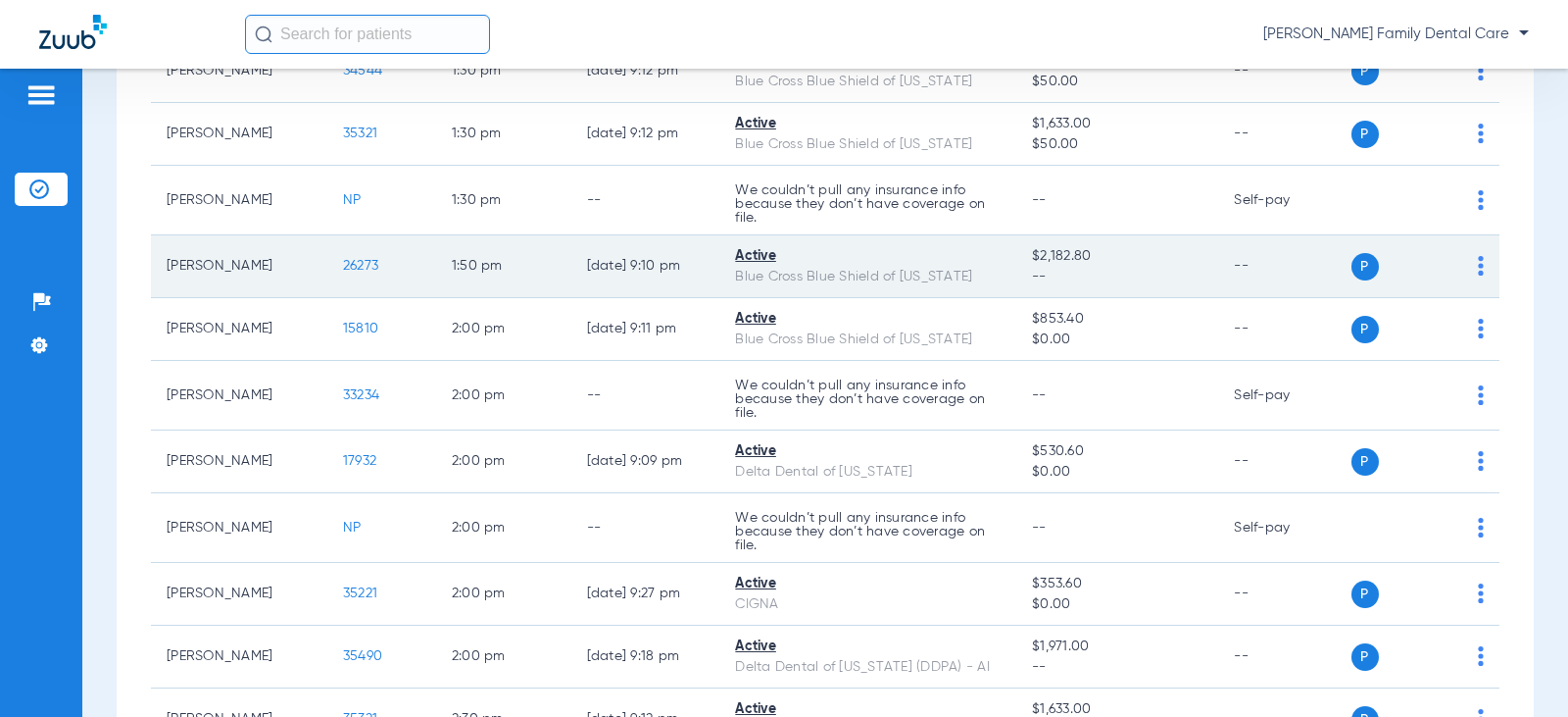
click at [355, 271] on span "26273" at bounding box center [360, 266] width 36 height 14
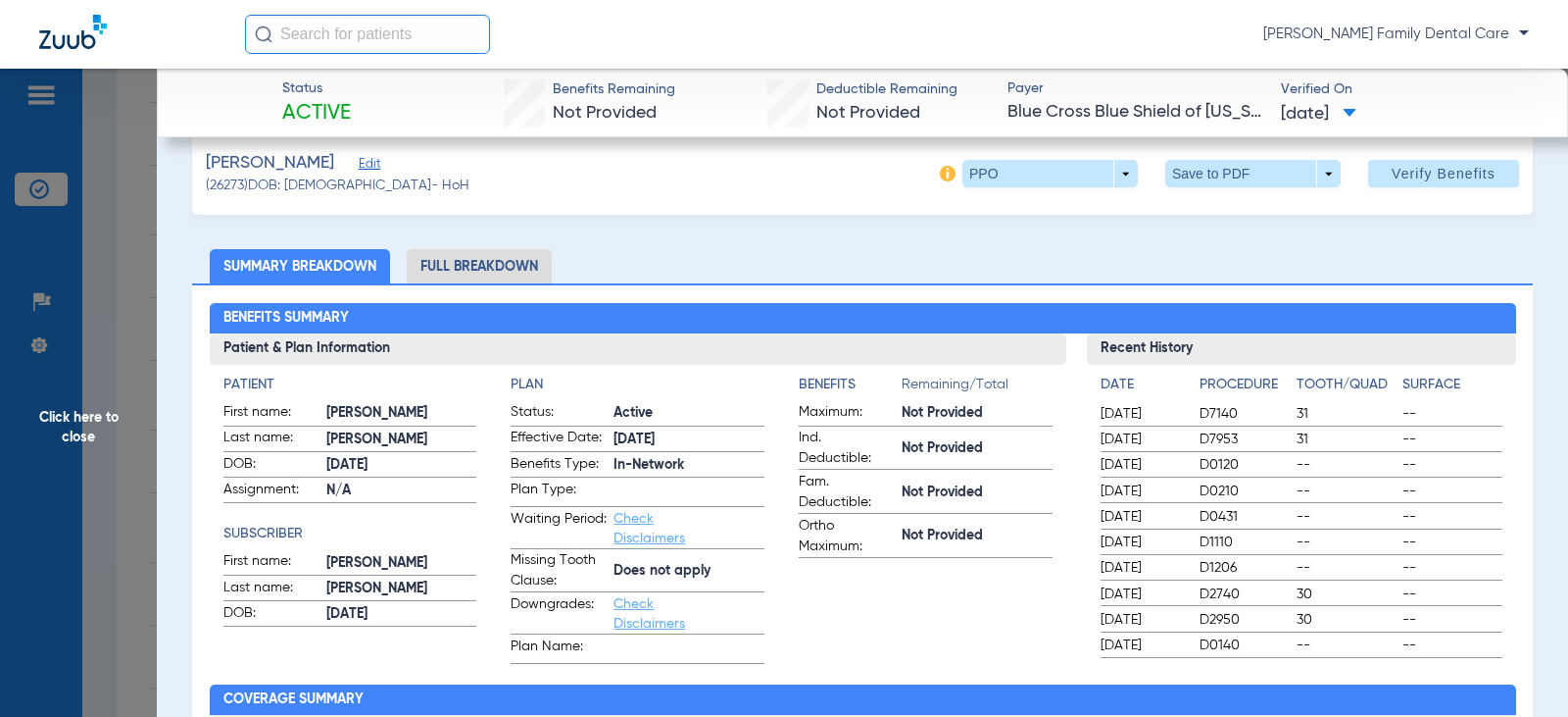
scroll to position [0, 0]
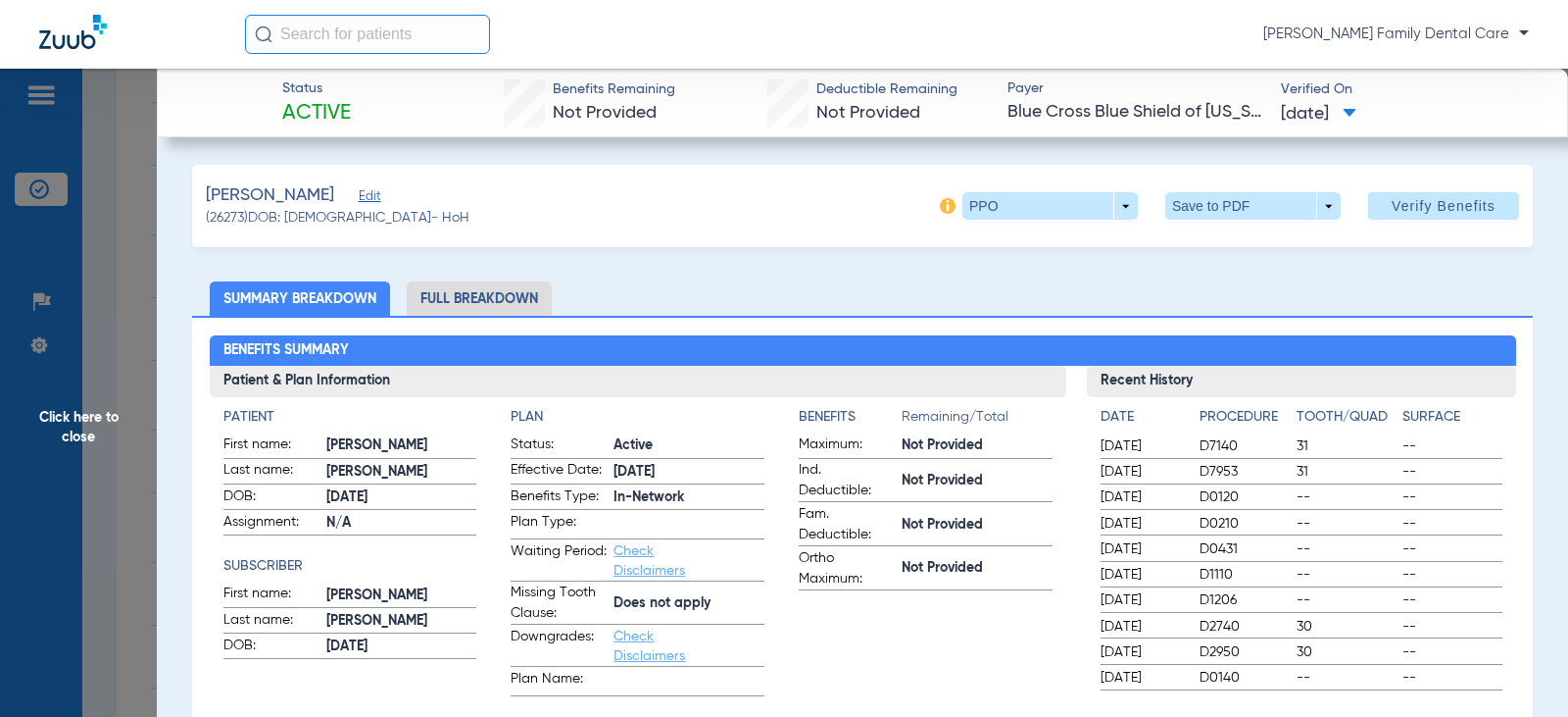
click at [63, 429] on span "Click here to close" at bounding box center [78, 427] width 157 height 717
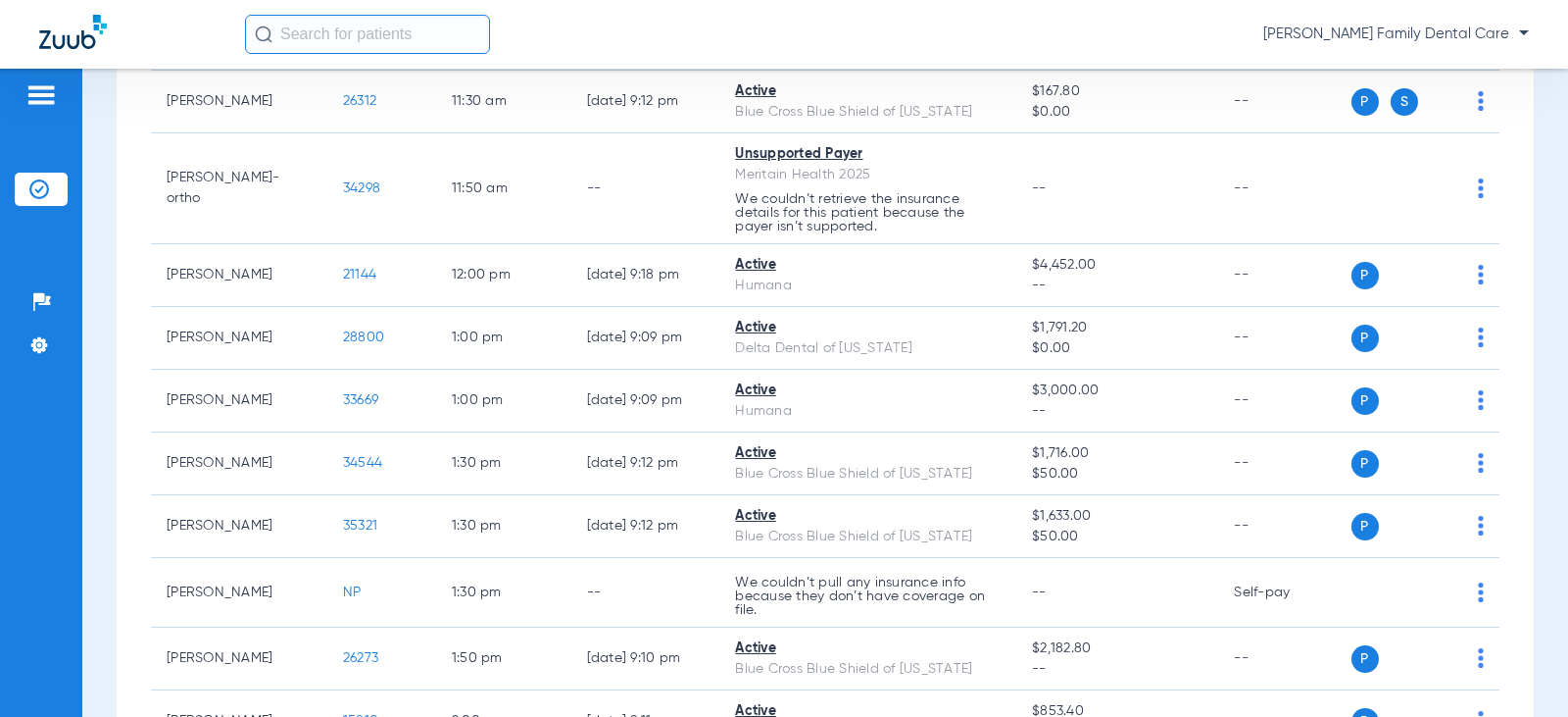
scroll to position [1863, 0]
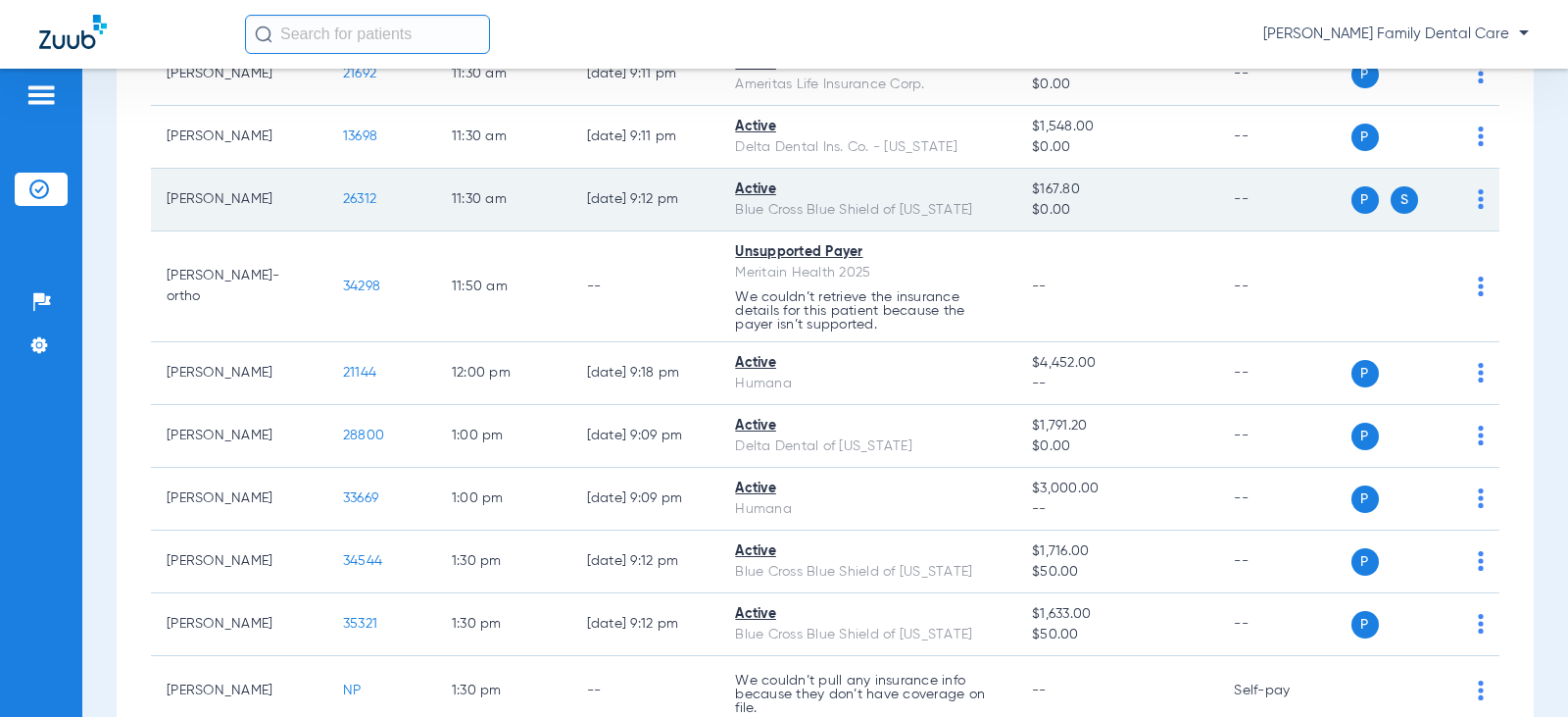
click at [337, 206] on td "26312" at bounding box center [381, 200] width 109 height 63
click at [359, 184] on td "26312" at bounding box center [381, 200] width 109 height 63
click at [356, 194] on span "26312" at bounding box center [359, 199] width 34 height 14
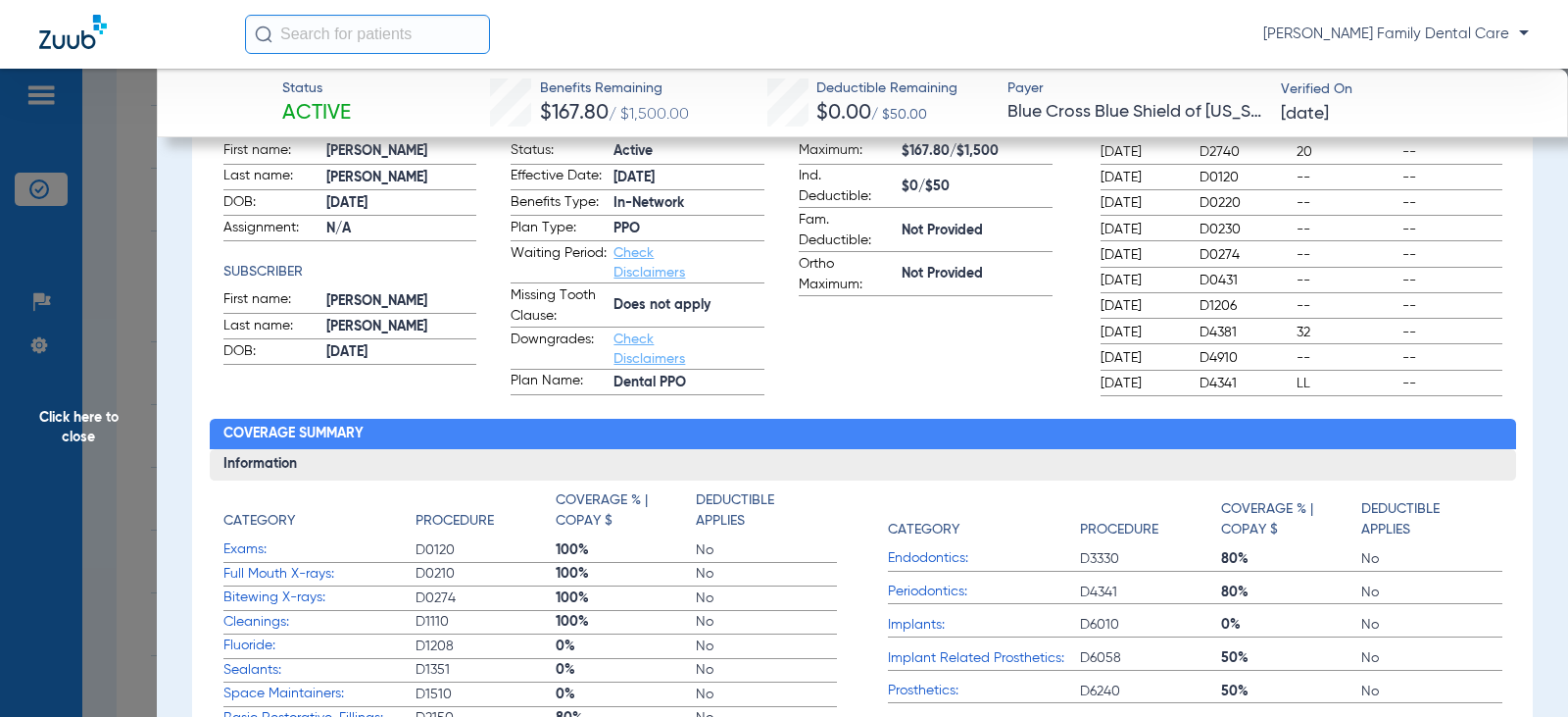
scroll to position [0, 0]
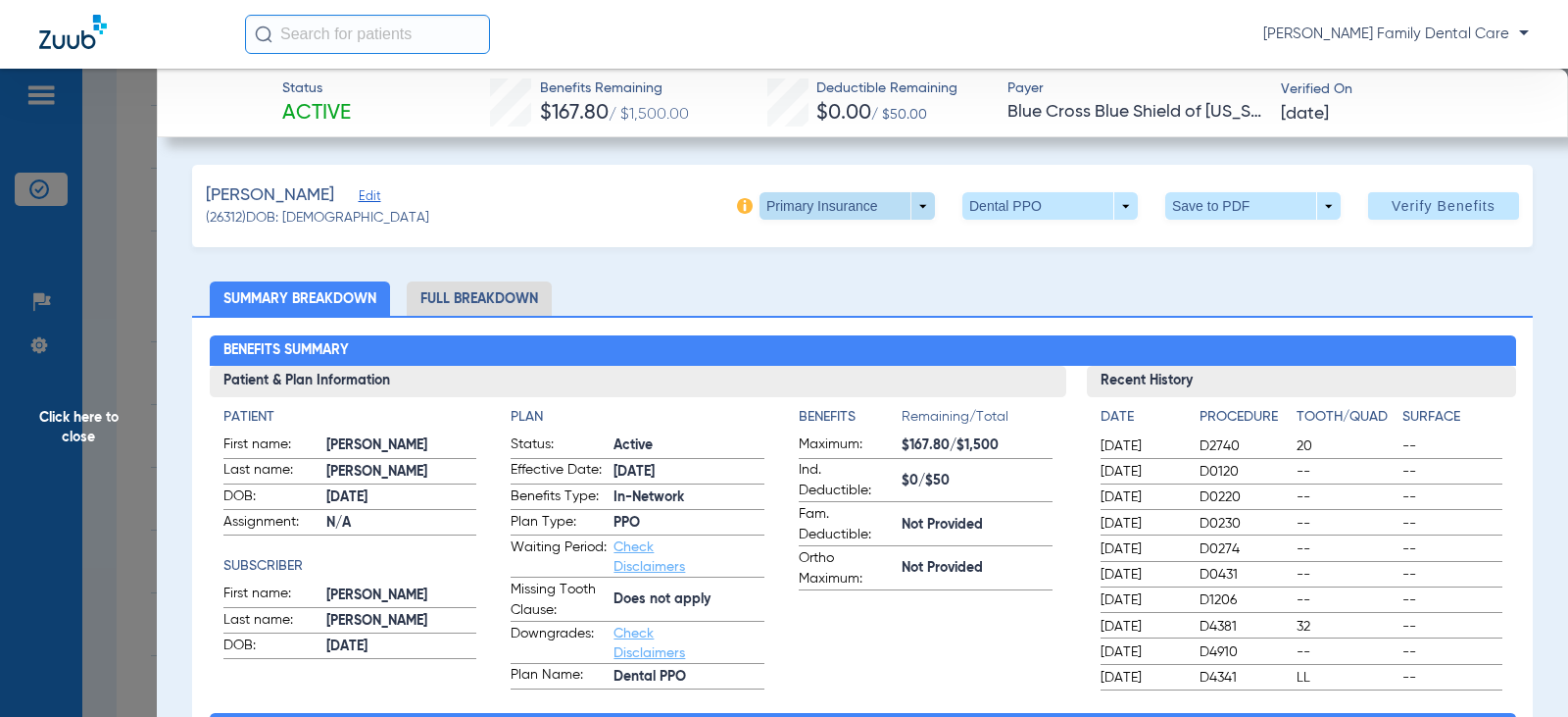
click at [911, 198] on span at bounding box center [847, 206] width 176 height 28
drag, startPoint x: 851, startPoint y: 285, endPoint x: 5, endPoint y: 273, distance: 846.1
click at [849, 286] on span "Secondary Insurance" at bounding box center [825, 284] width 129 height 14
drag, startPoint x: 101, startPoint y: 409, endPoint x: 81, endPoint y: 396, distance: 23.9
click at [91, 402] on span "Click here to close" at bounding box center [78, 427] width 157 height 717
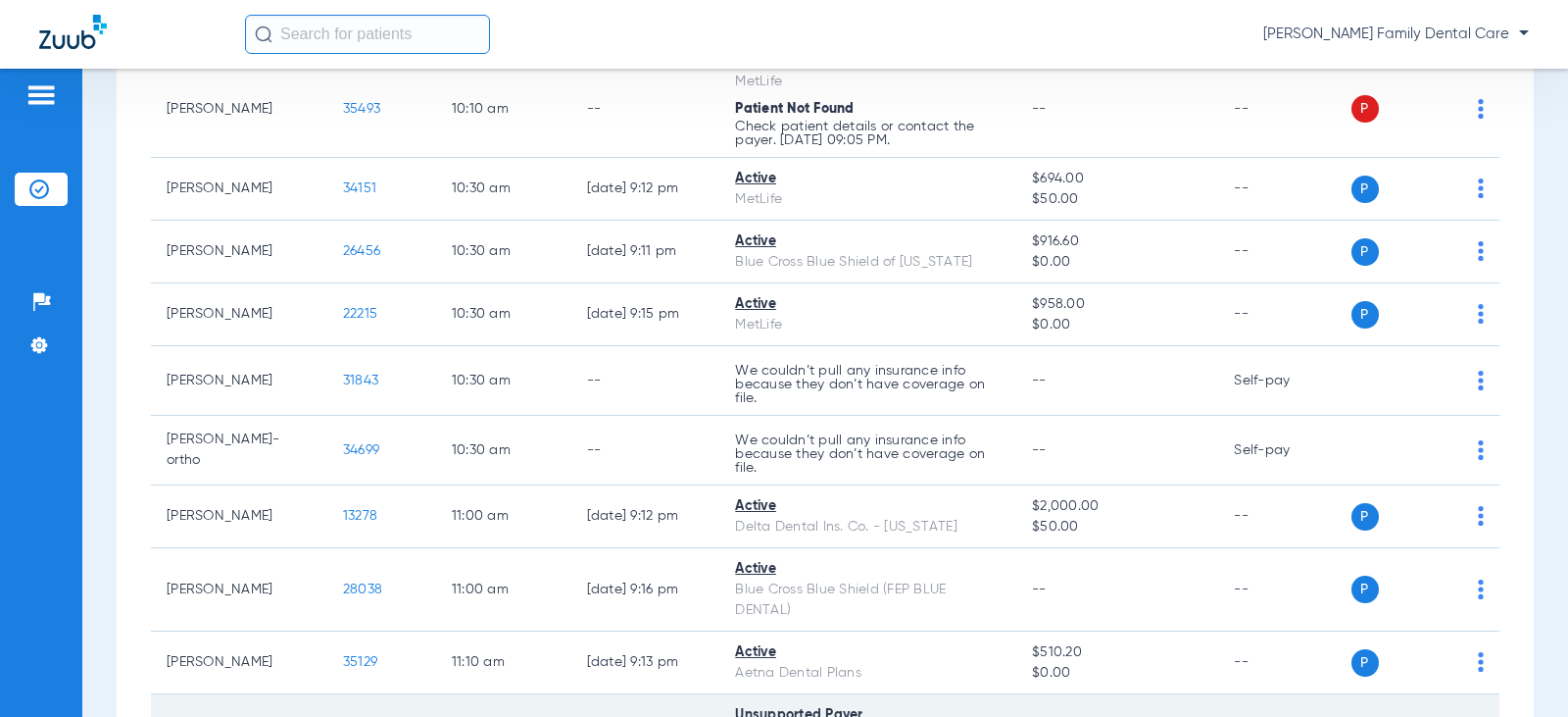
scroll to position [1078, 0]
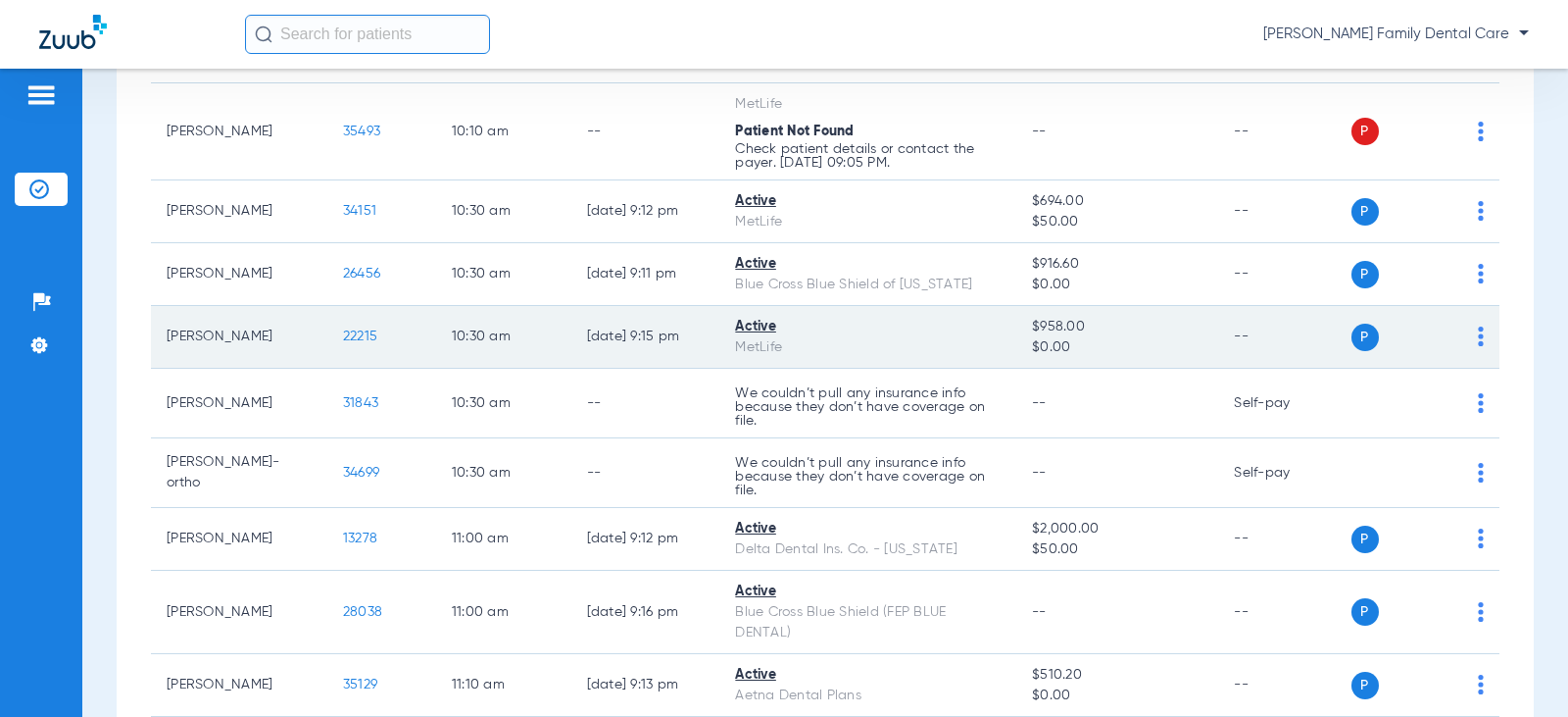
click at [352, 339] on span "22215" at bounding box center [359, 336] width 35 height 14
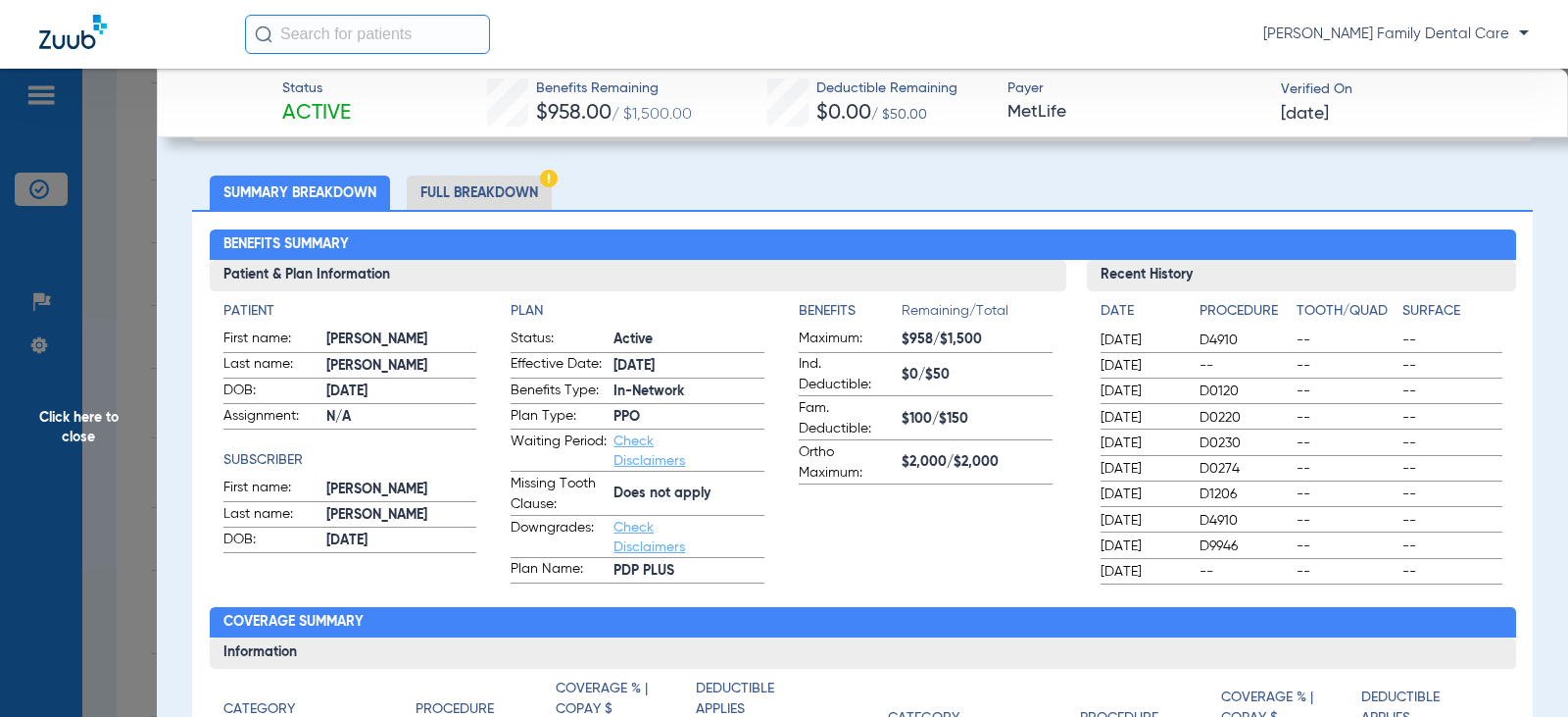
scroll to position [0, 0]
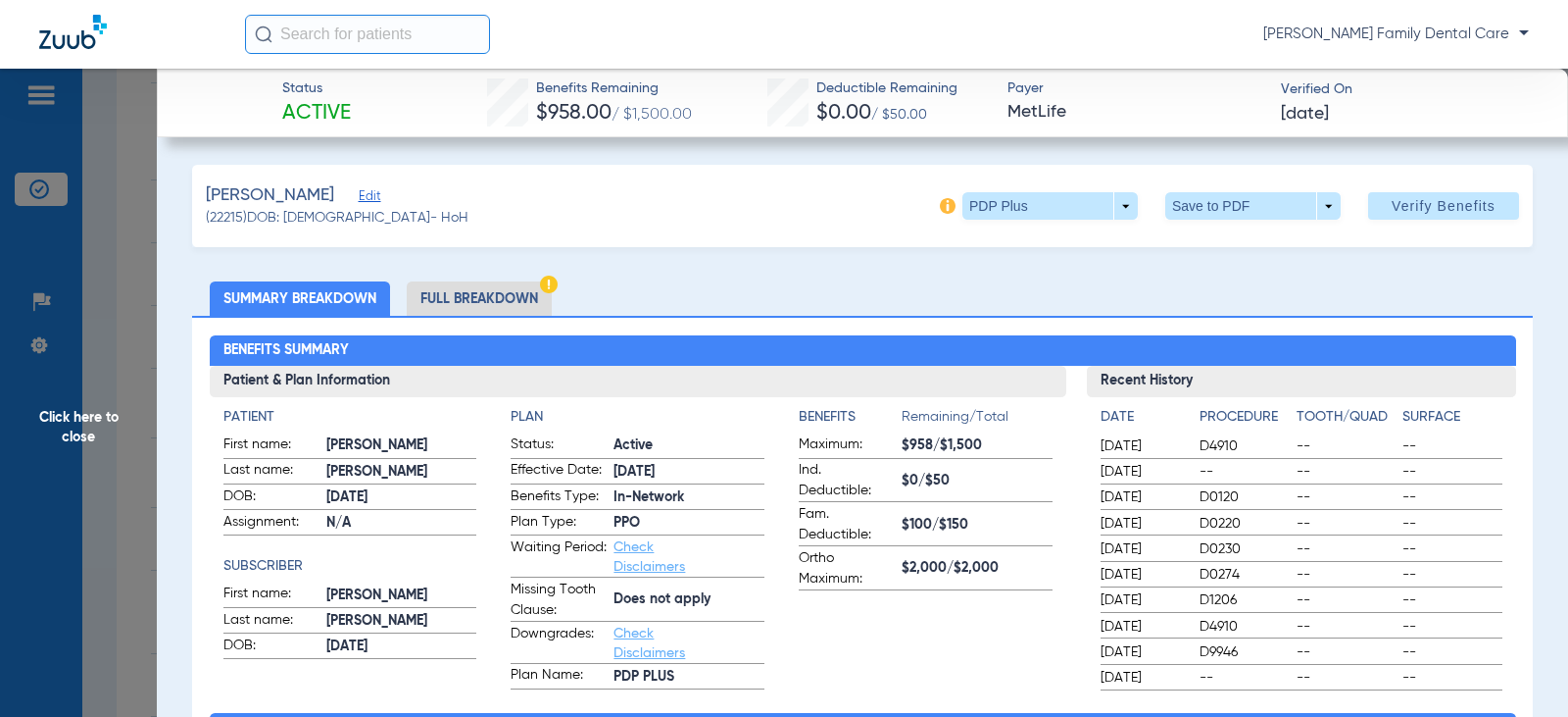
click at [48, 422] on span "Click here to close" at bounding box center [78, 427] width 157 height 717
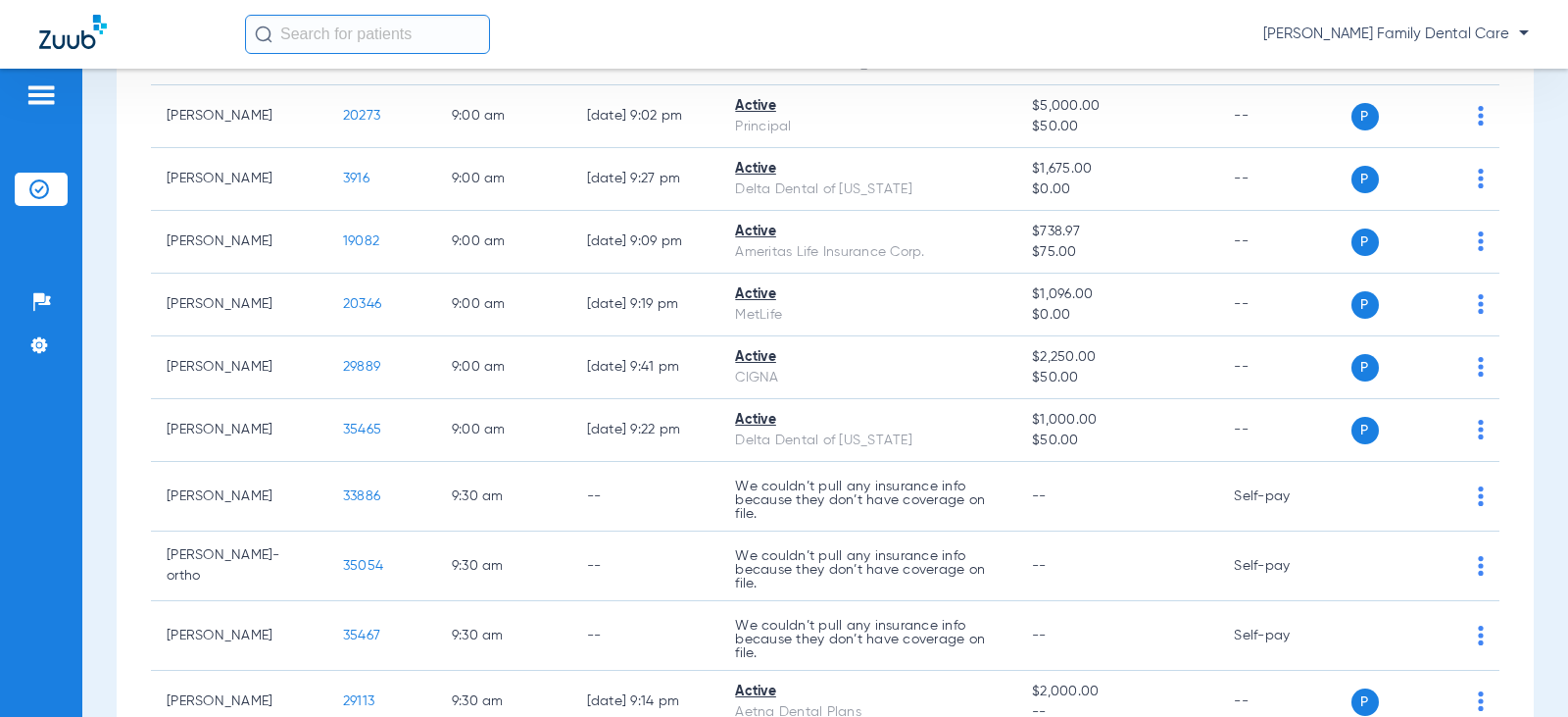
scroll to position [196, 0]
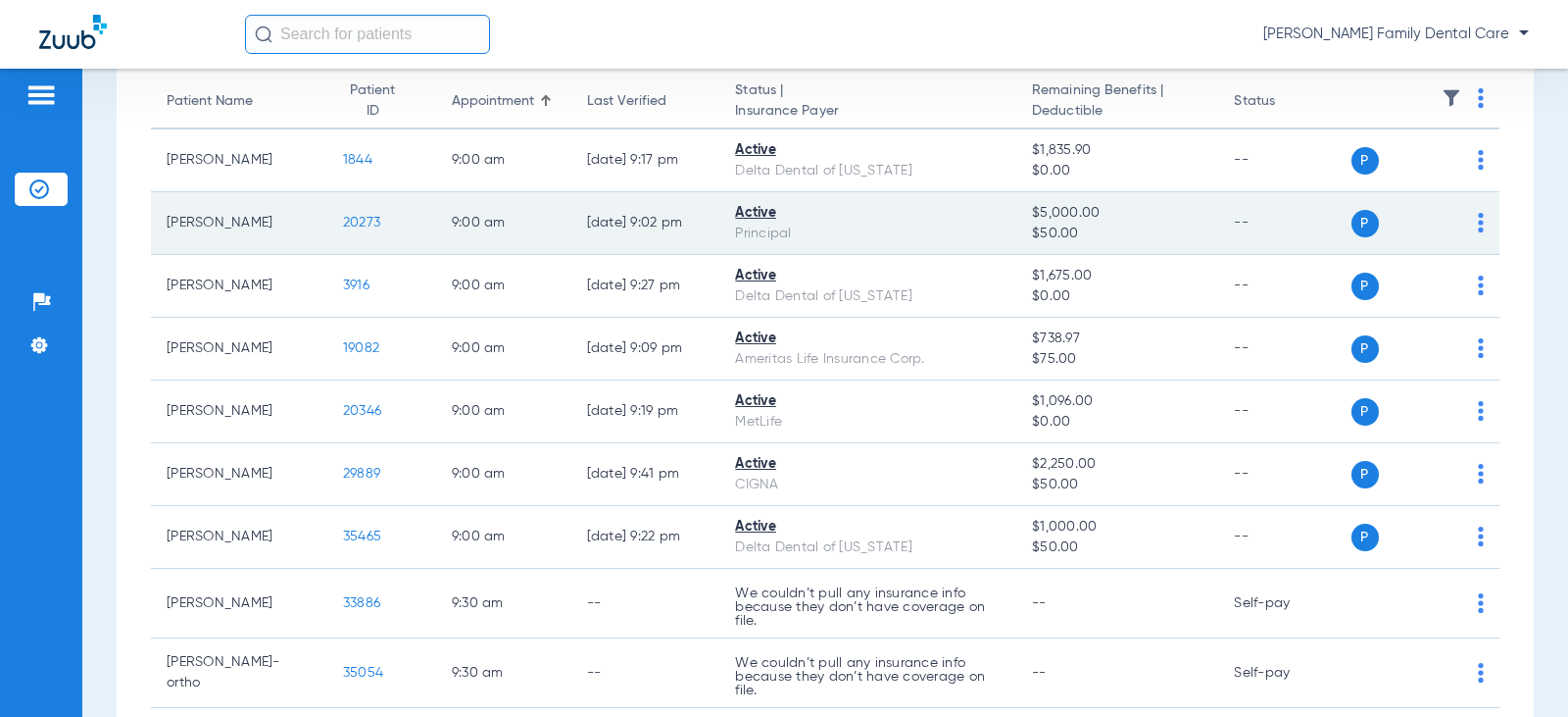
click at [343, 216] on span "20273" at bounding box center [361, 222] width 38 height 14
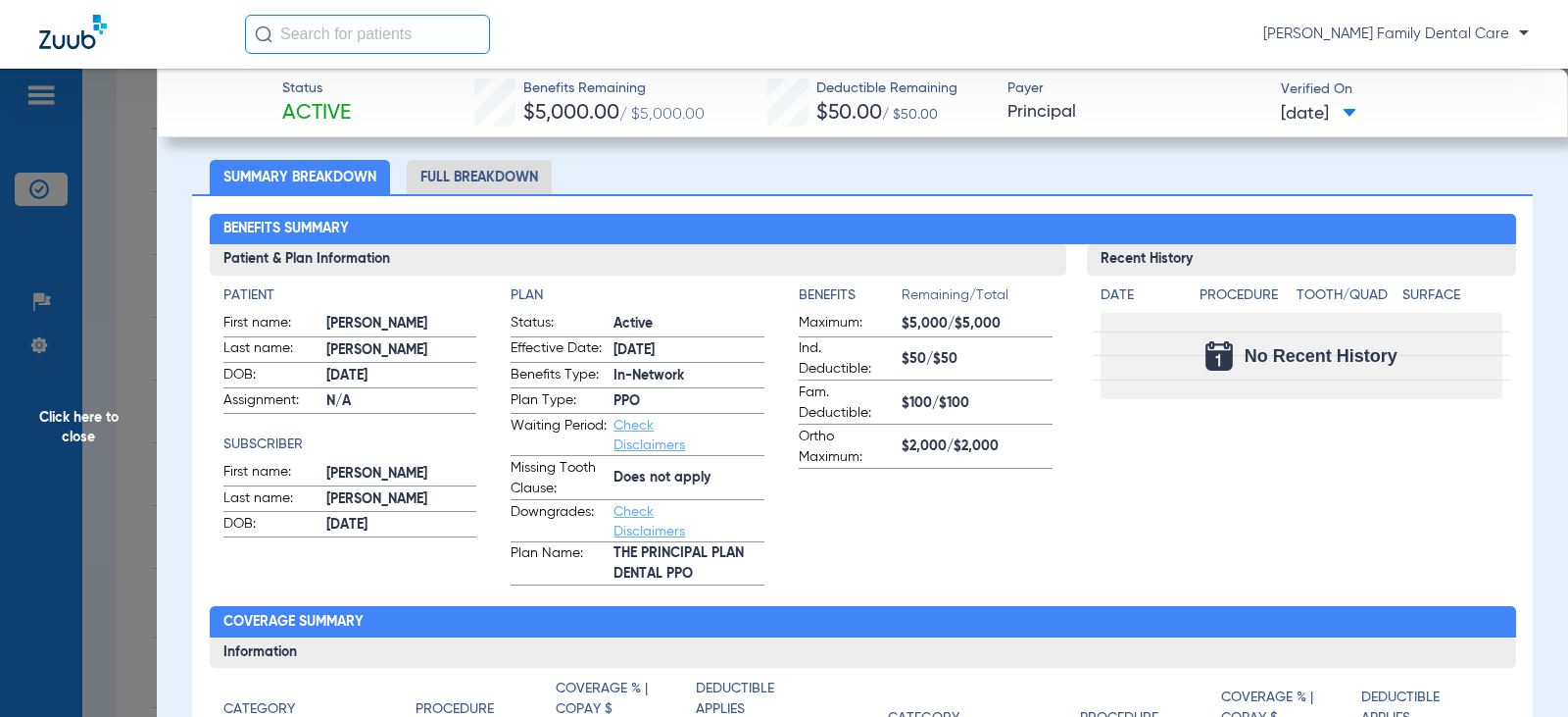
scroll to position [98, 0]
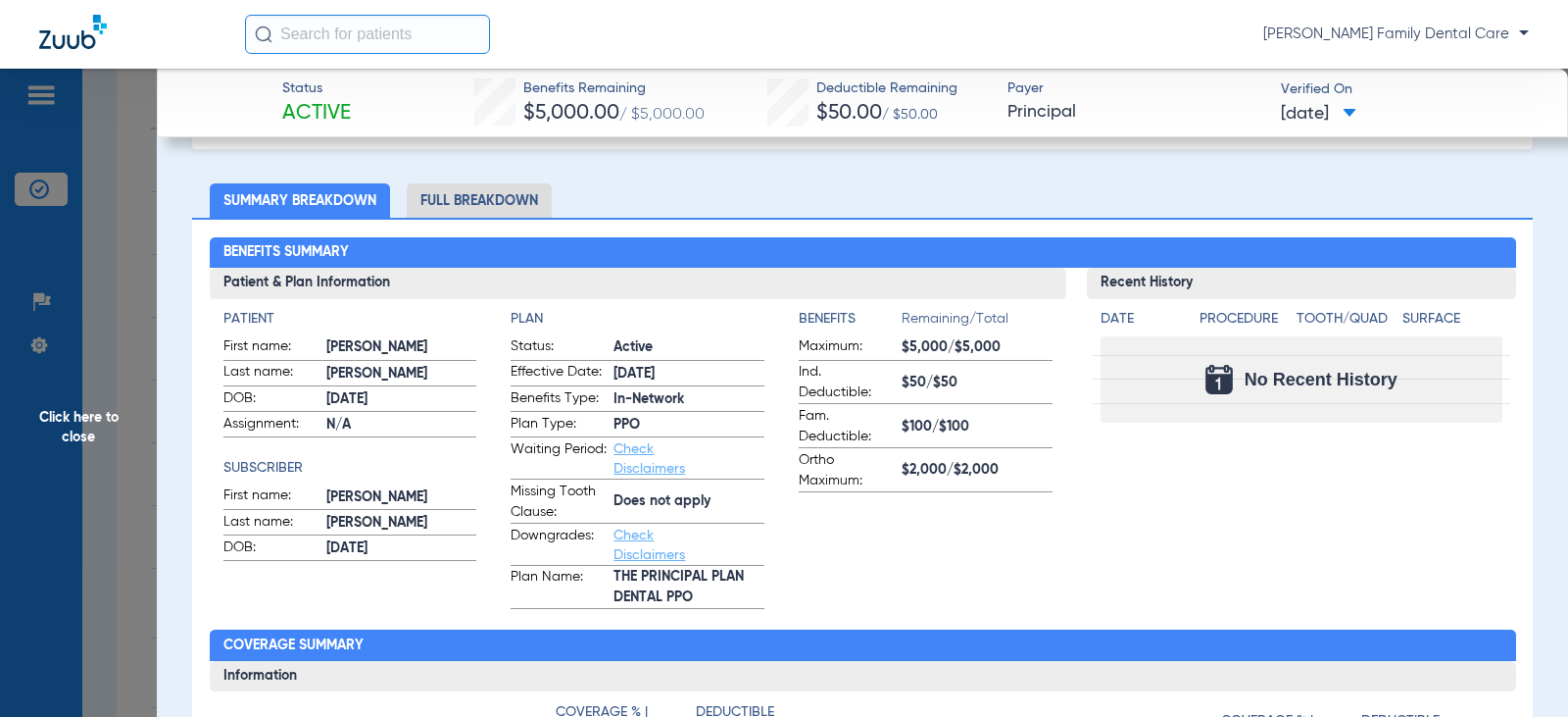
click at [65, 412] on span "Click here to close" at bounding box center [78, 427] width 157 height 717
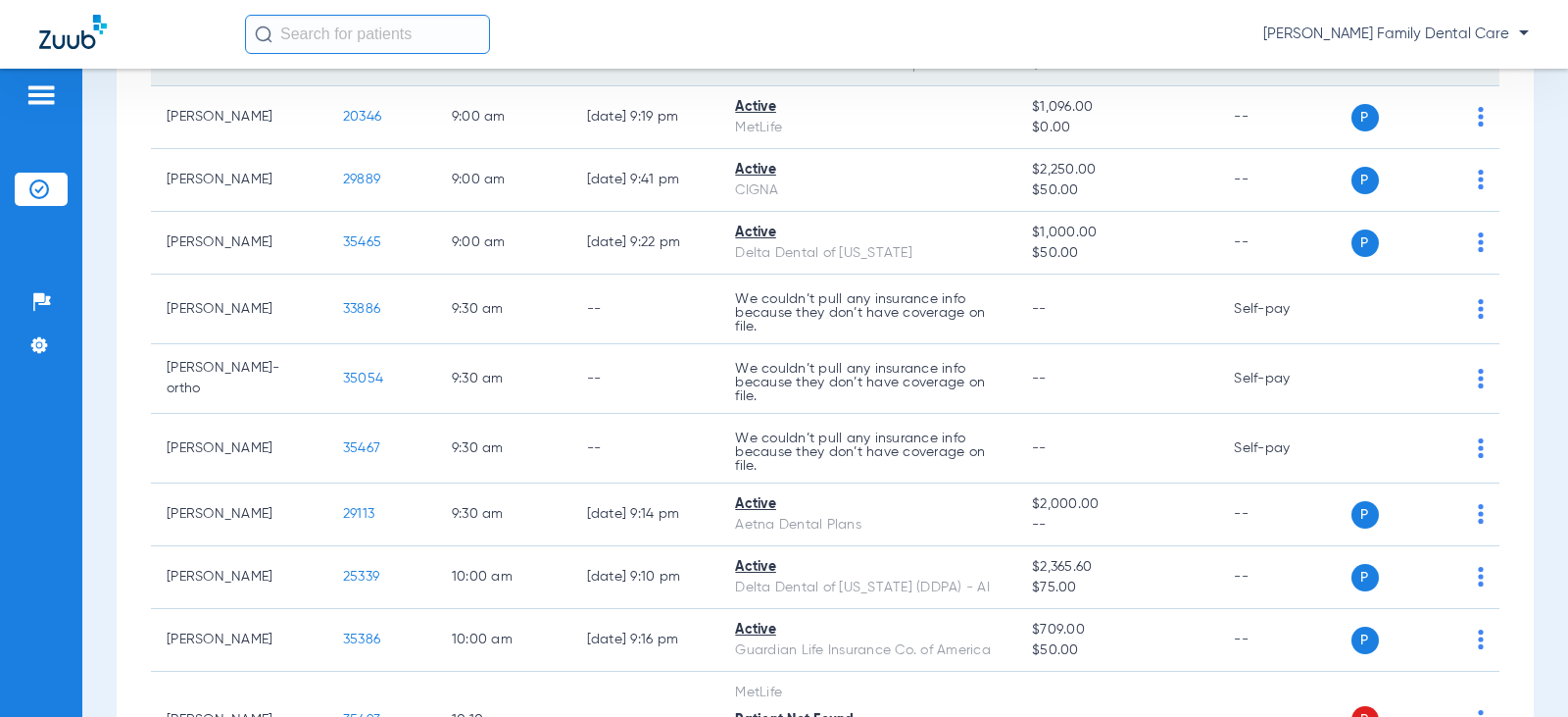
scroll to position [588, 0]
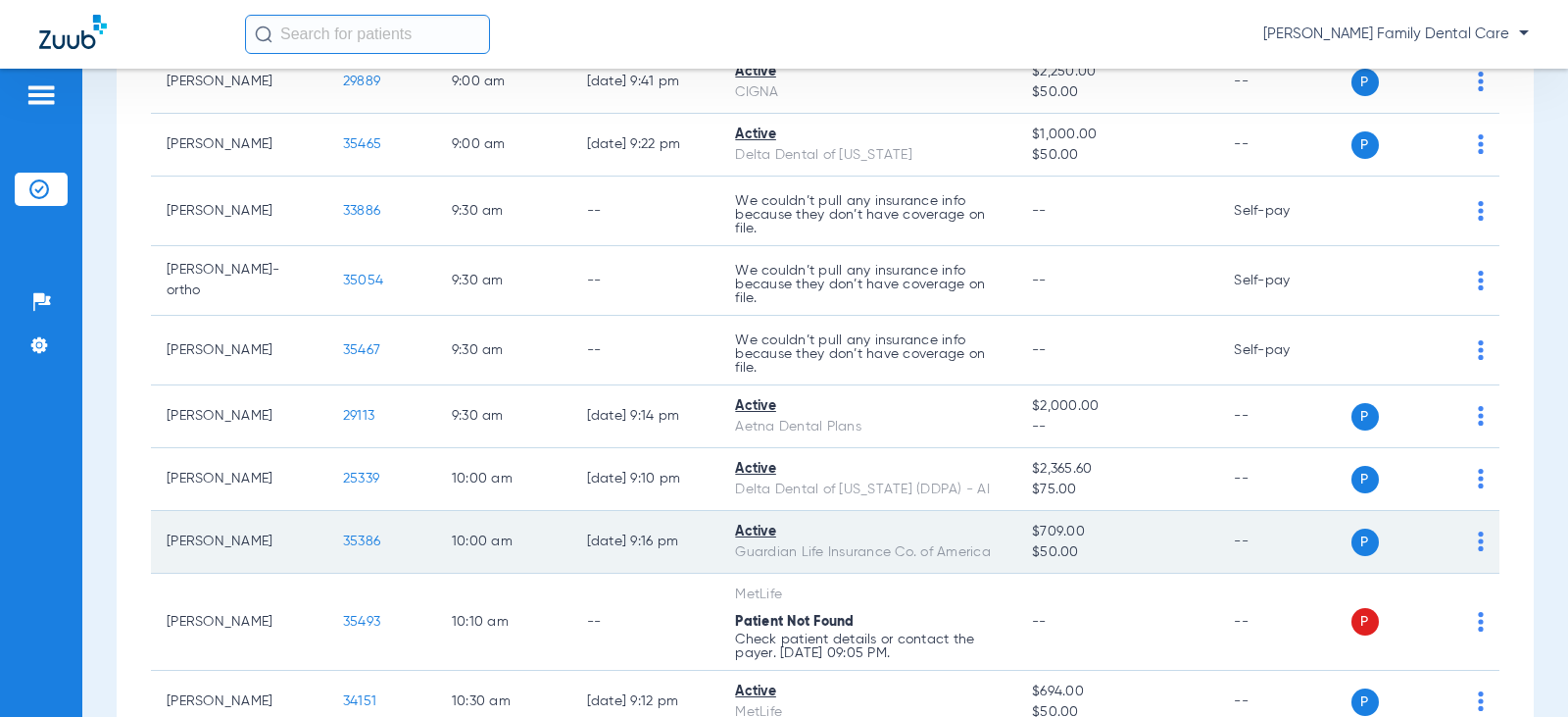
click at [363, 536] on span "35386" at bounding box center [361, 541] width 38 height 14
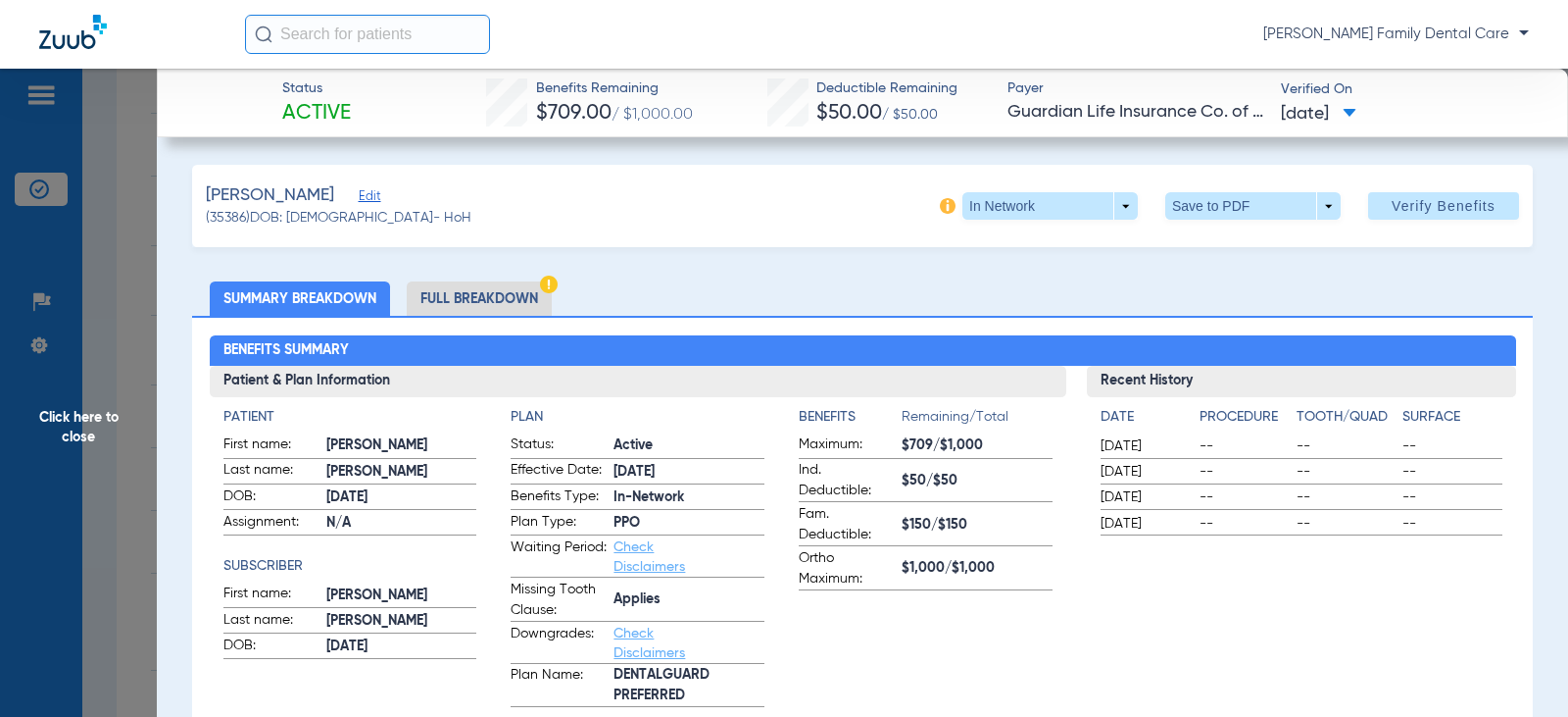
click at [72, 440] on span "Click here to close" at bounding box center [78, 427] width 157 height 717
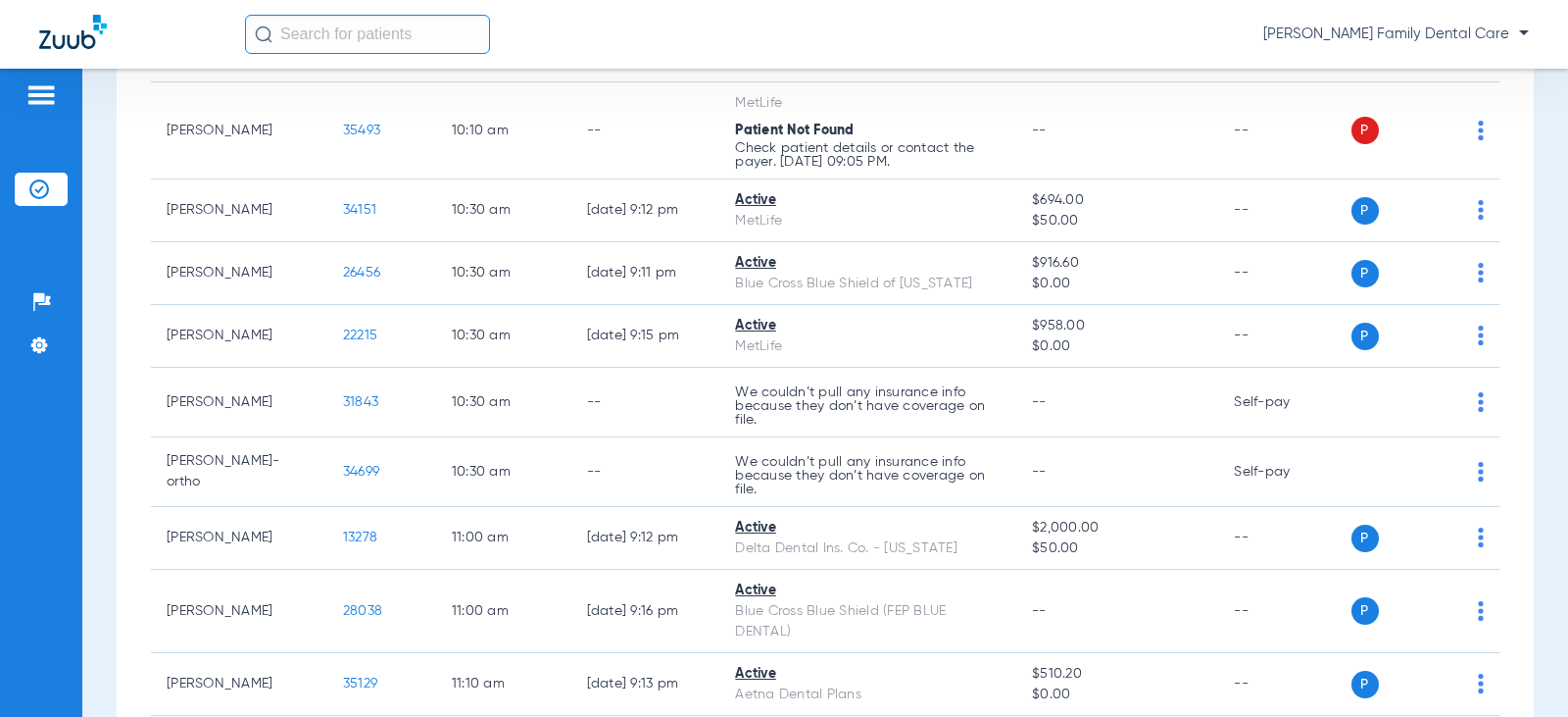
scroll to position [1078, 0]
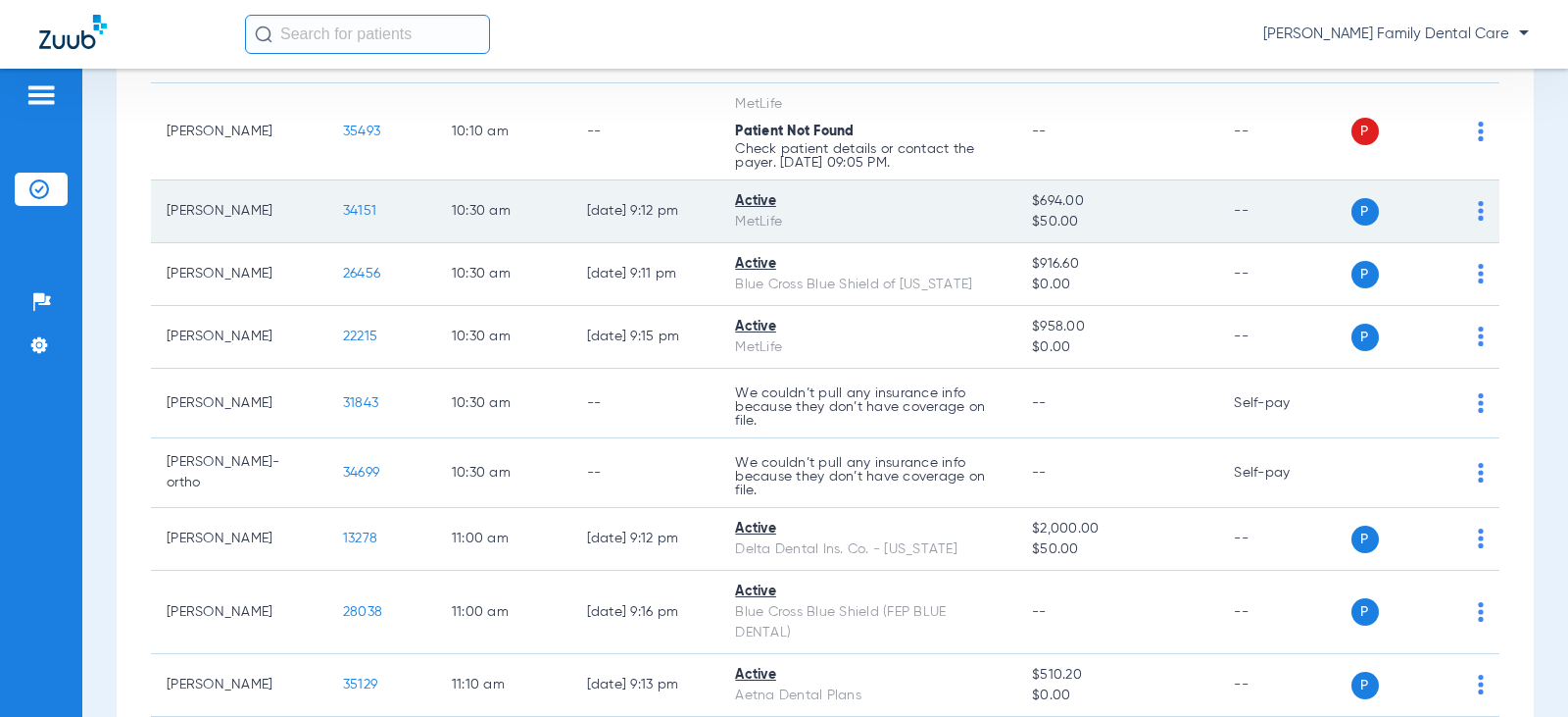
click at [352, 207] on span "34151" at bounding box center [359, 210] width 34 height 14
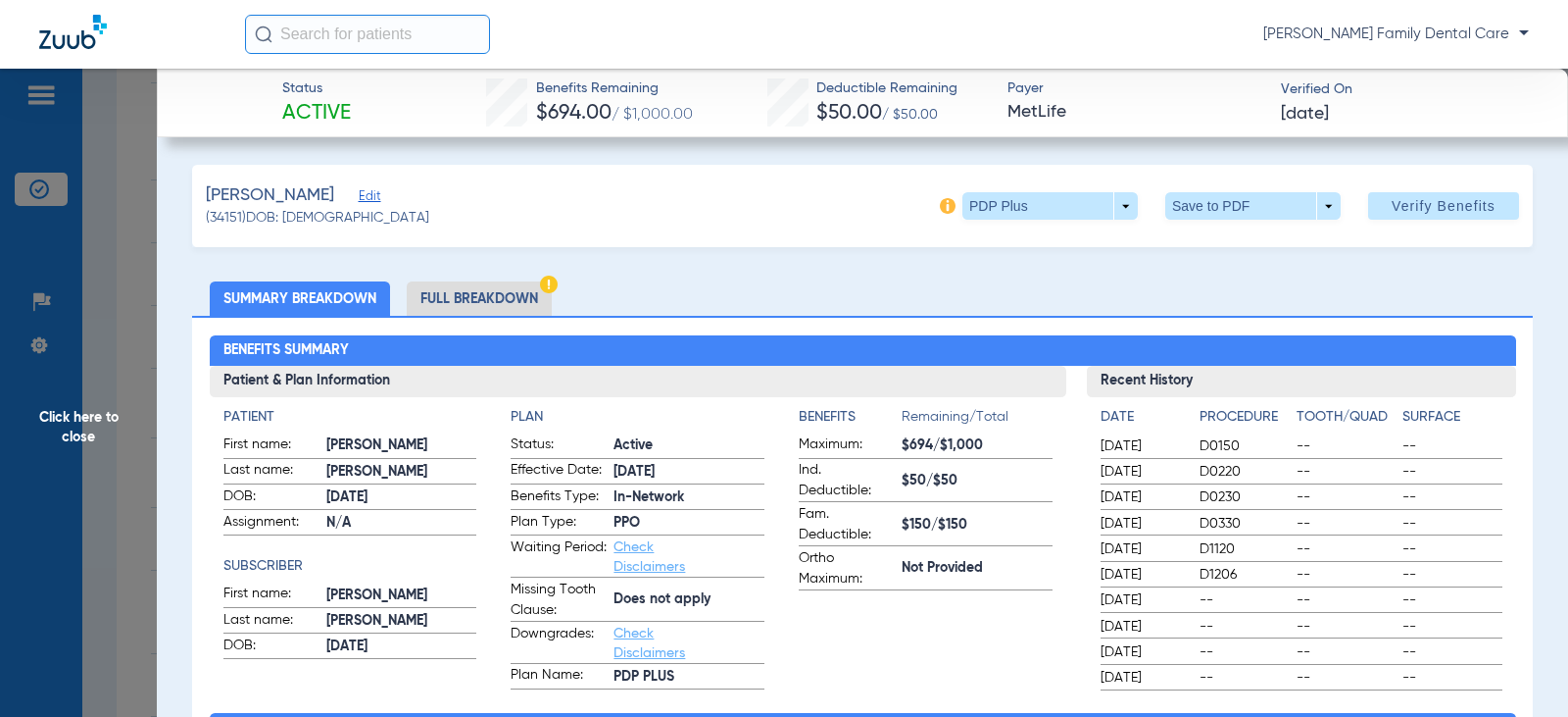
click at [85, 417] on span "Click here to close" at bounding box center [78, 427] width 157 height 717
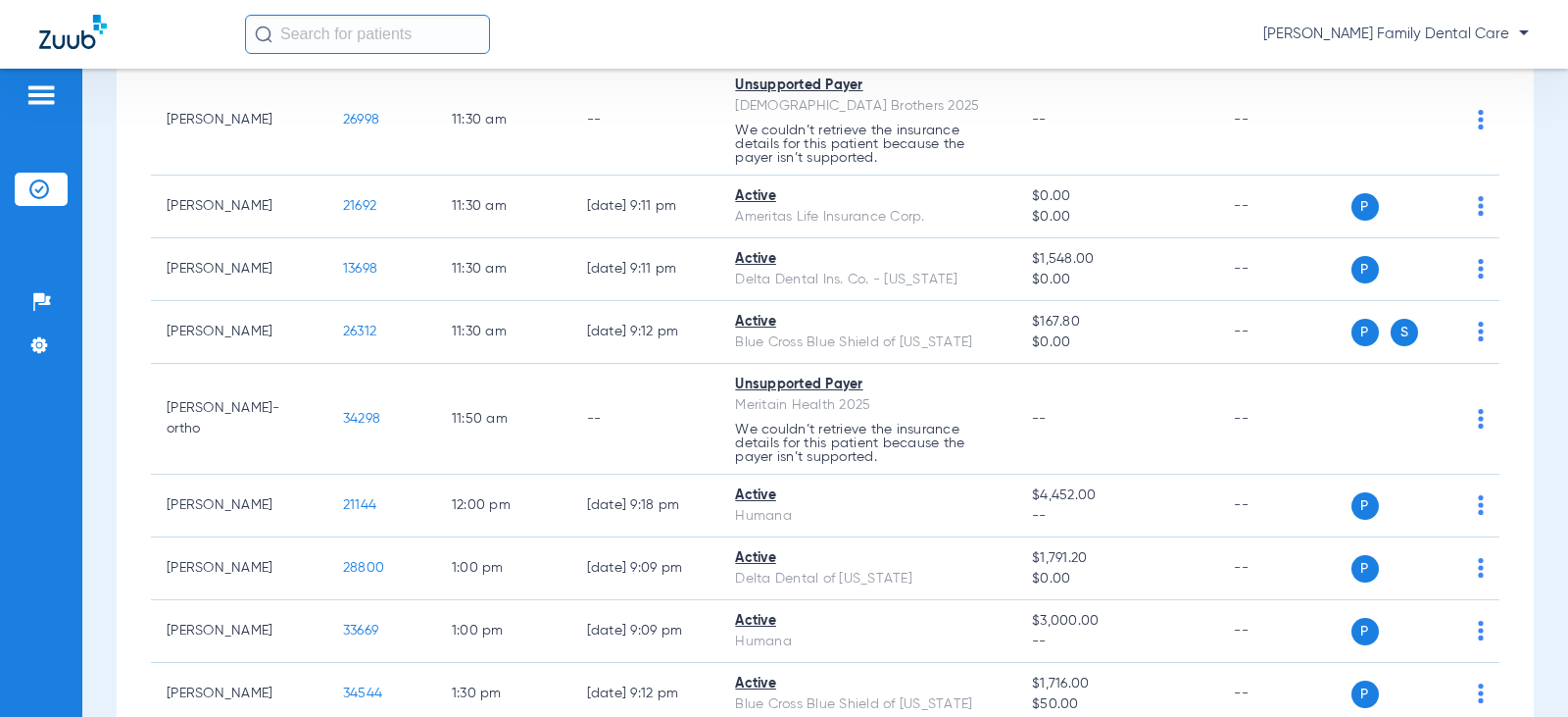
scroll to position [1764, 0]
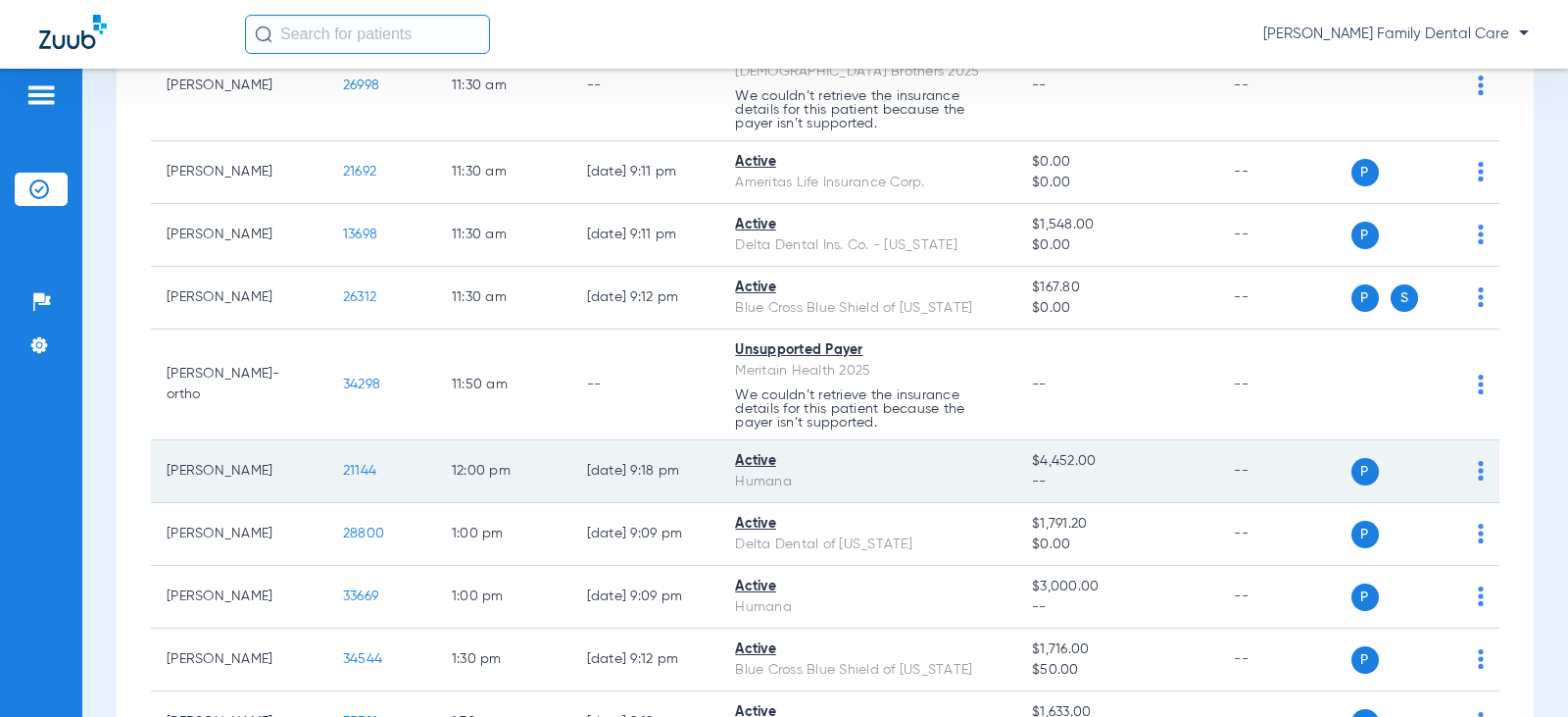
click at [349, 474] on span "21144" at bounding box center [359, 470] width 34 height 14
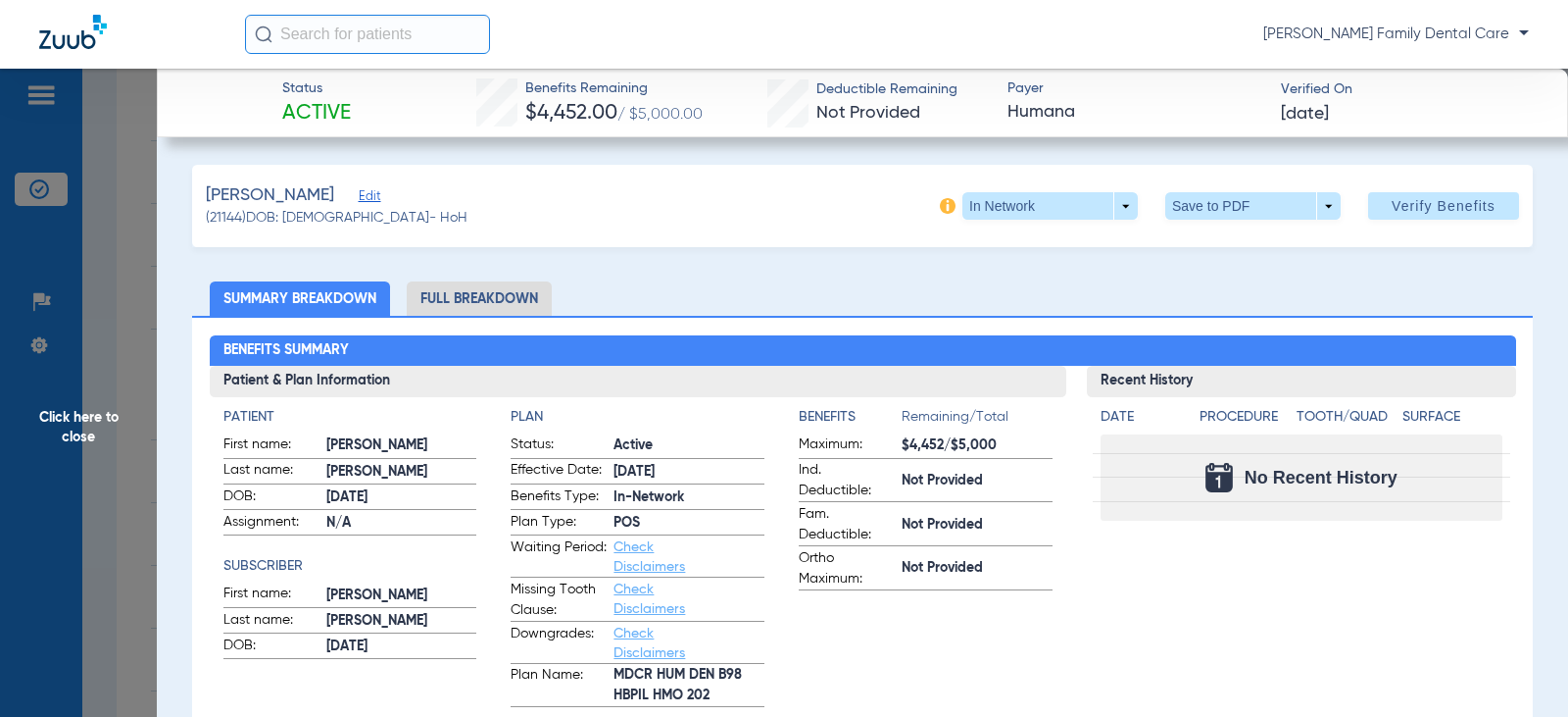
click at [59, 420] on span "Click here to close" at bounding box center [78, 427] width 157 height 717
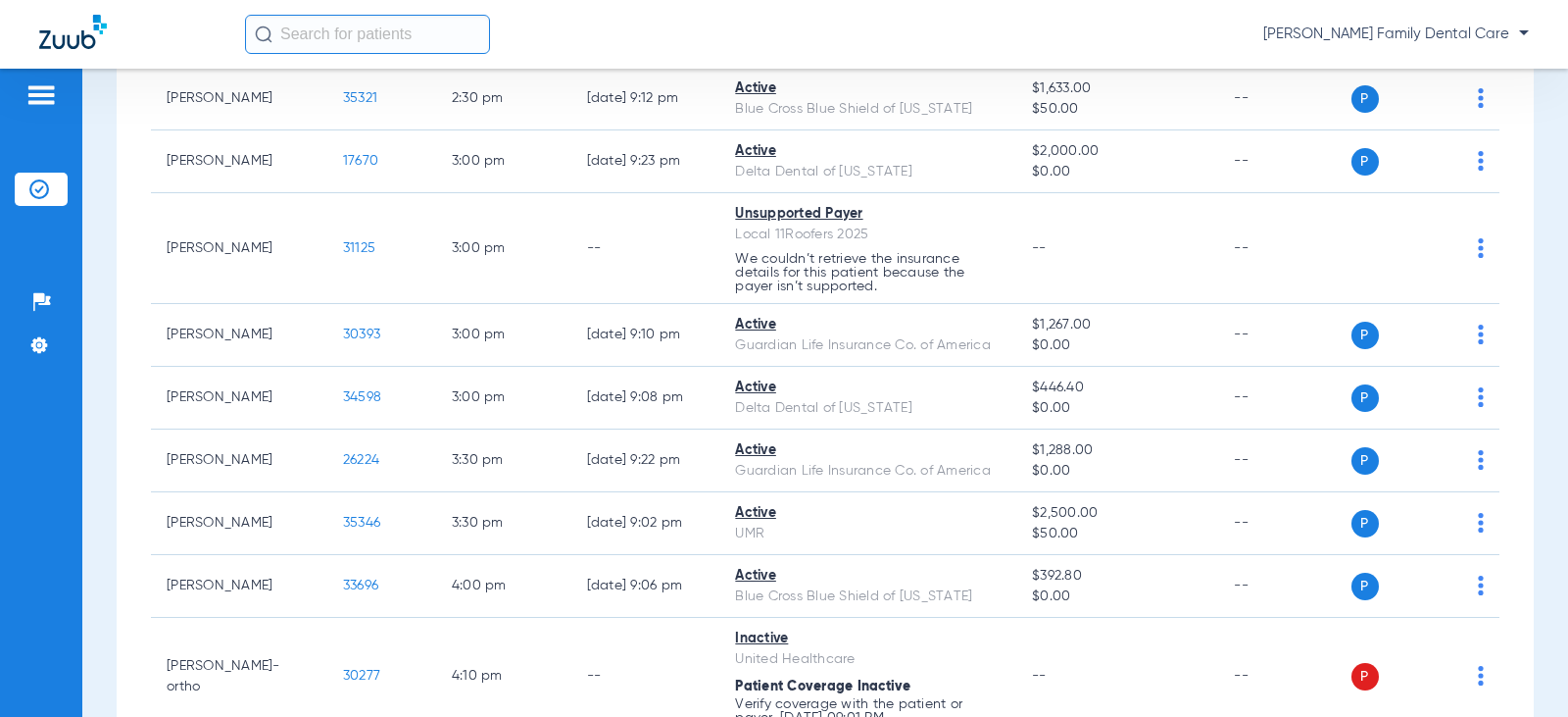
scroll to position [3039, 0]
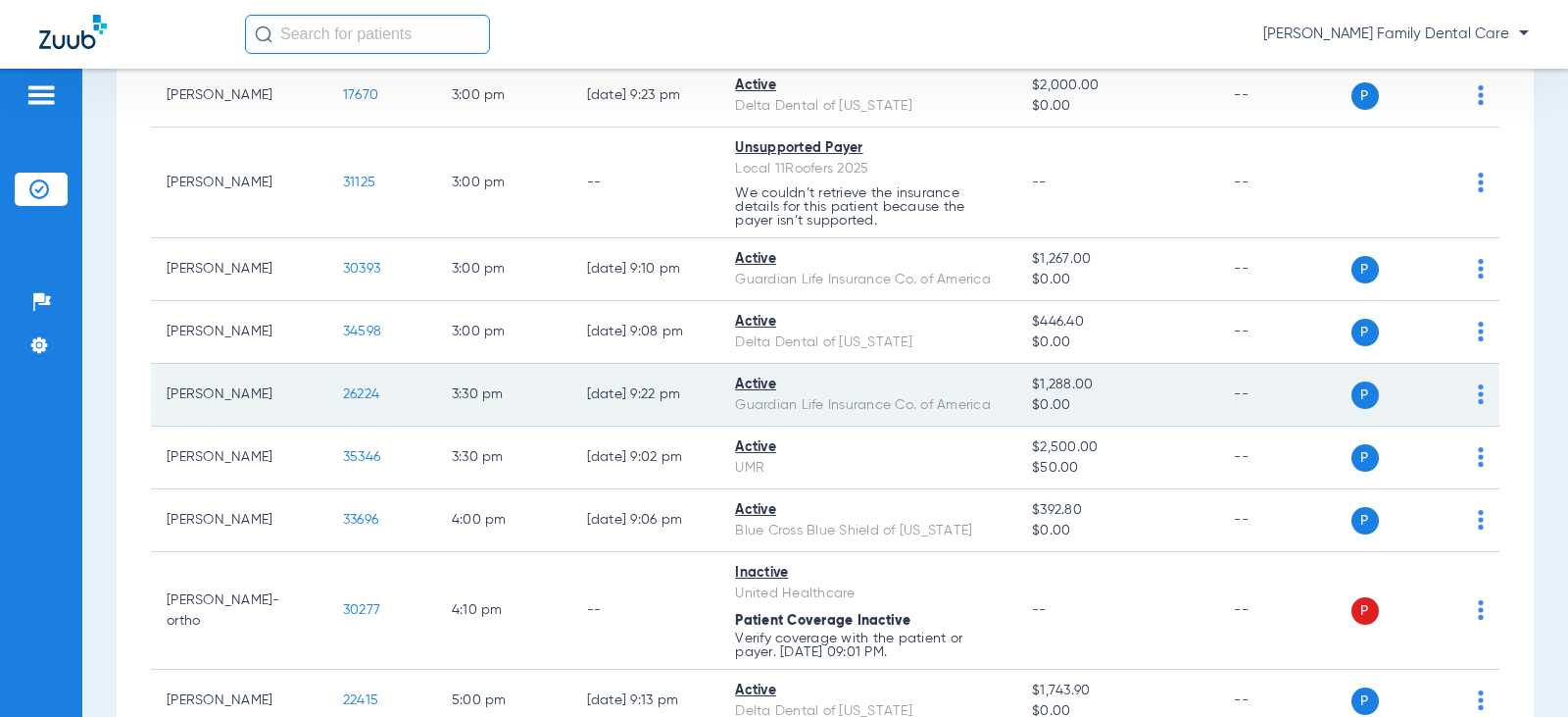
click at [349, 389] on span "26224" at bounding box center [360, 394] width 37 height 14
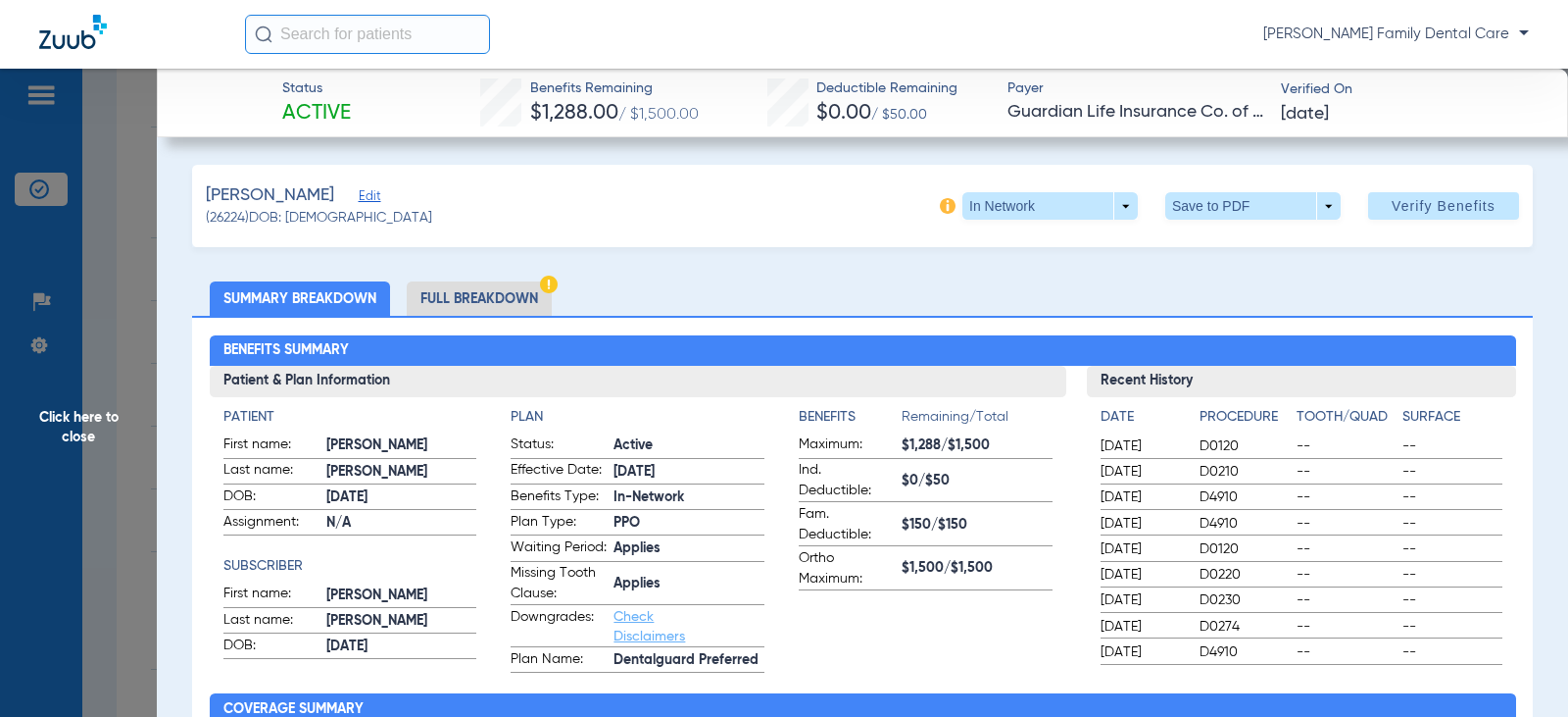
click at [75, 417] on span "Click here to close" at bounding box center [78, 427] width 157 height 717
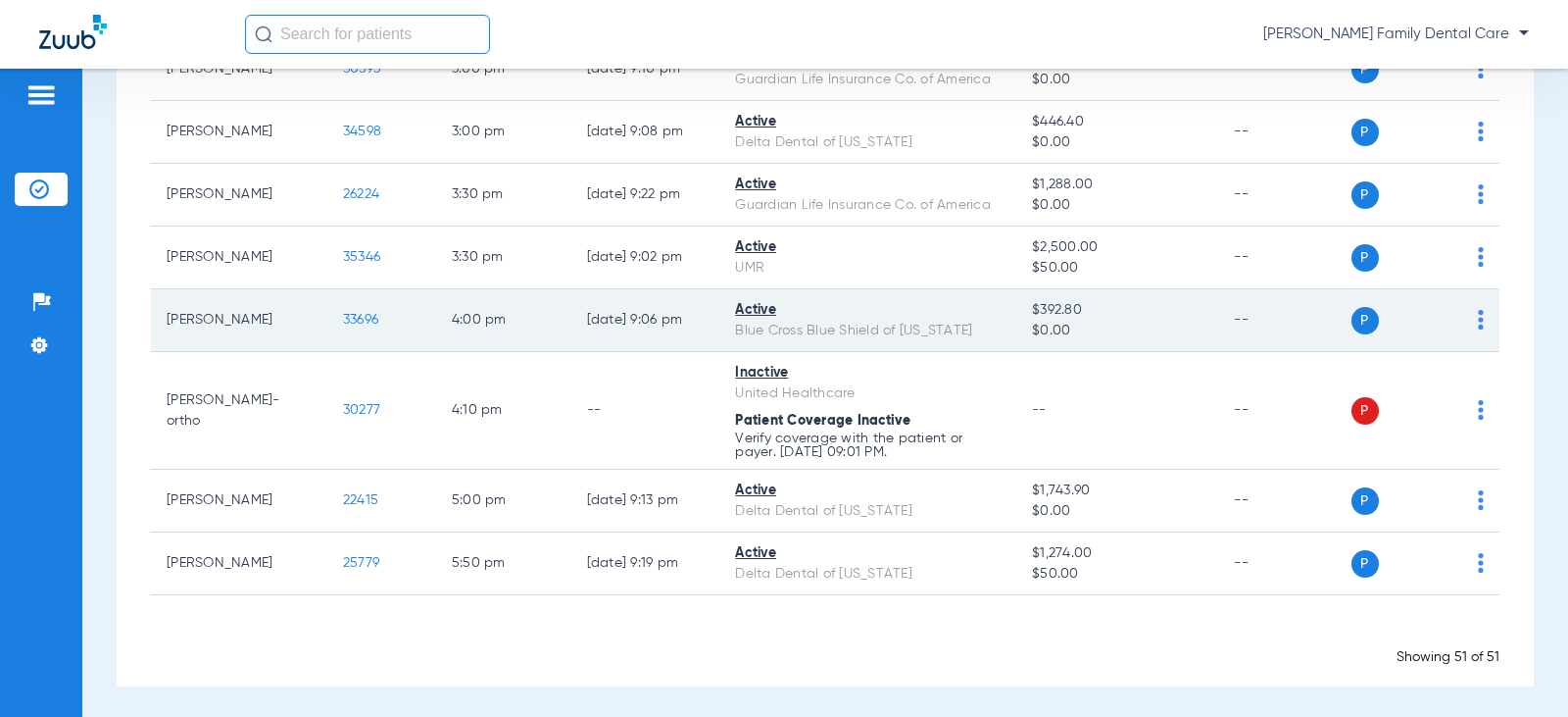
scroll to position [3242, 0]
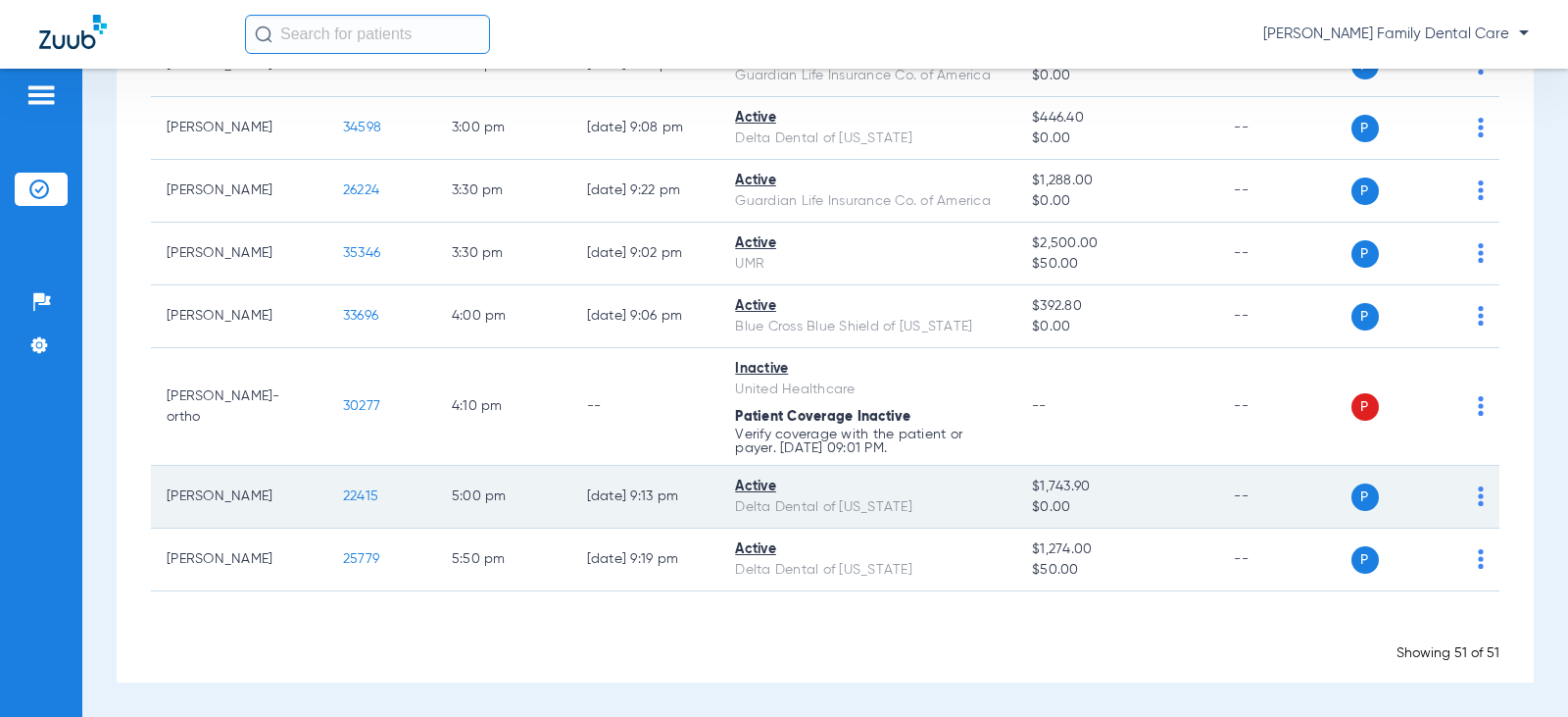
click at [343, 495] on span "22415" at bounding box center [360, 496] width 36 height 14
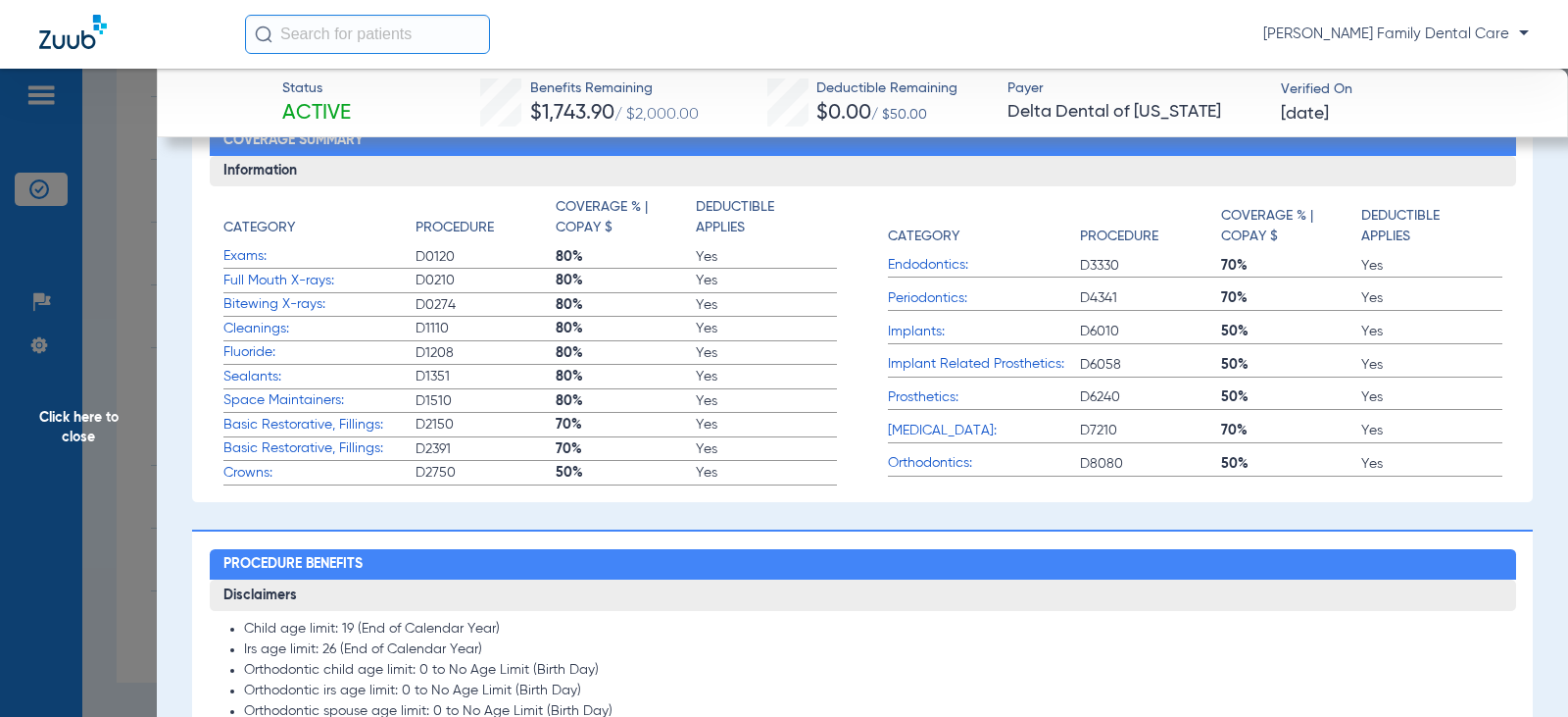
scroll to position [490, 0]
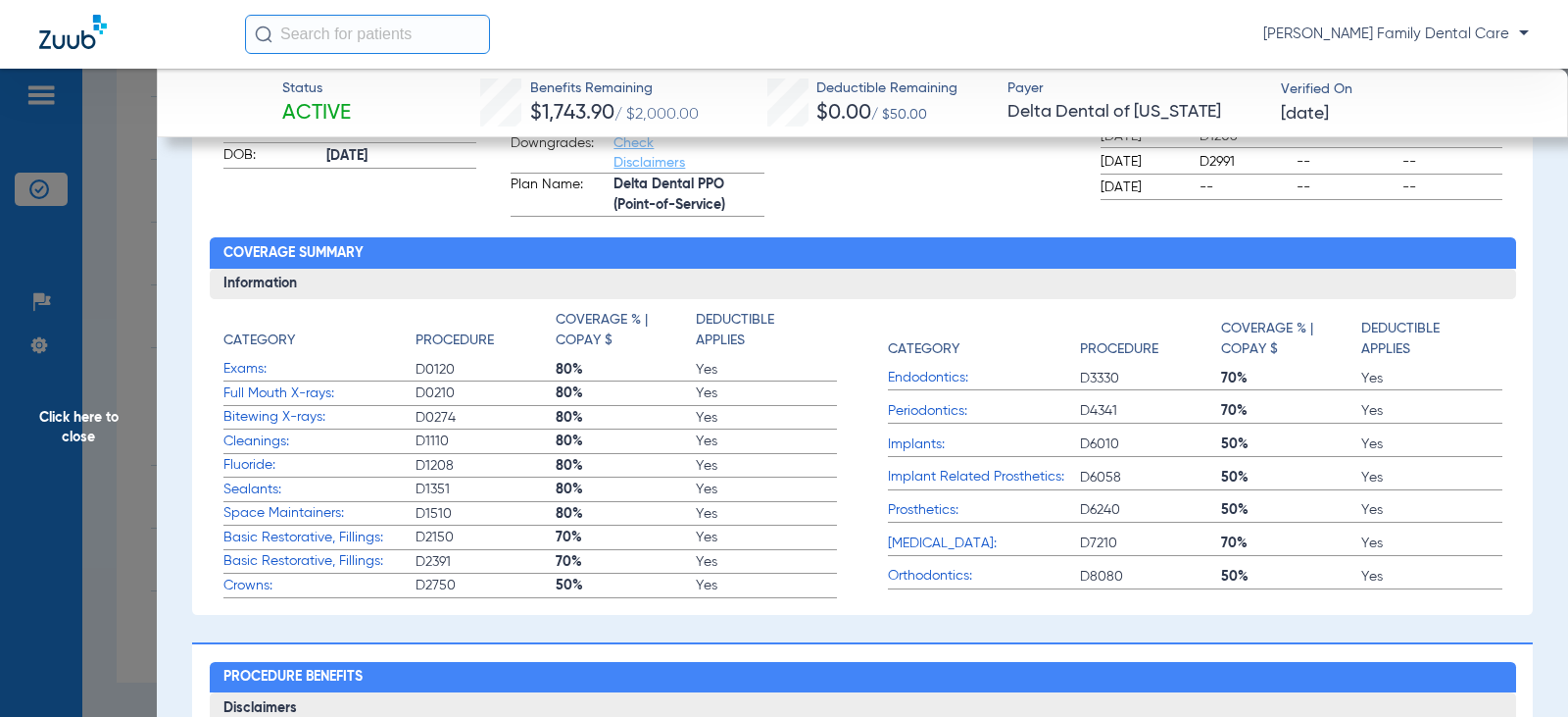
click at [100, 405] on span "Click here to close" at bounding box center [78, 427] width 157 height 717
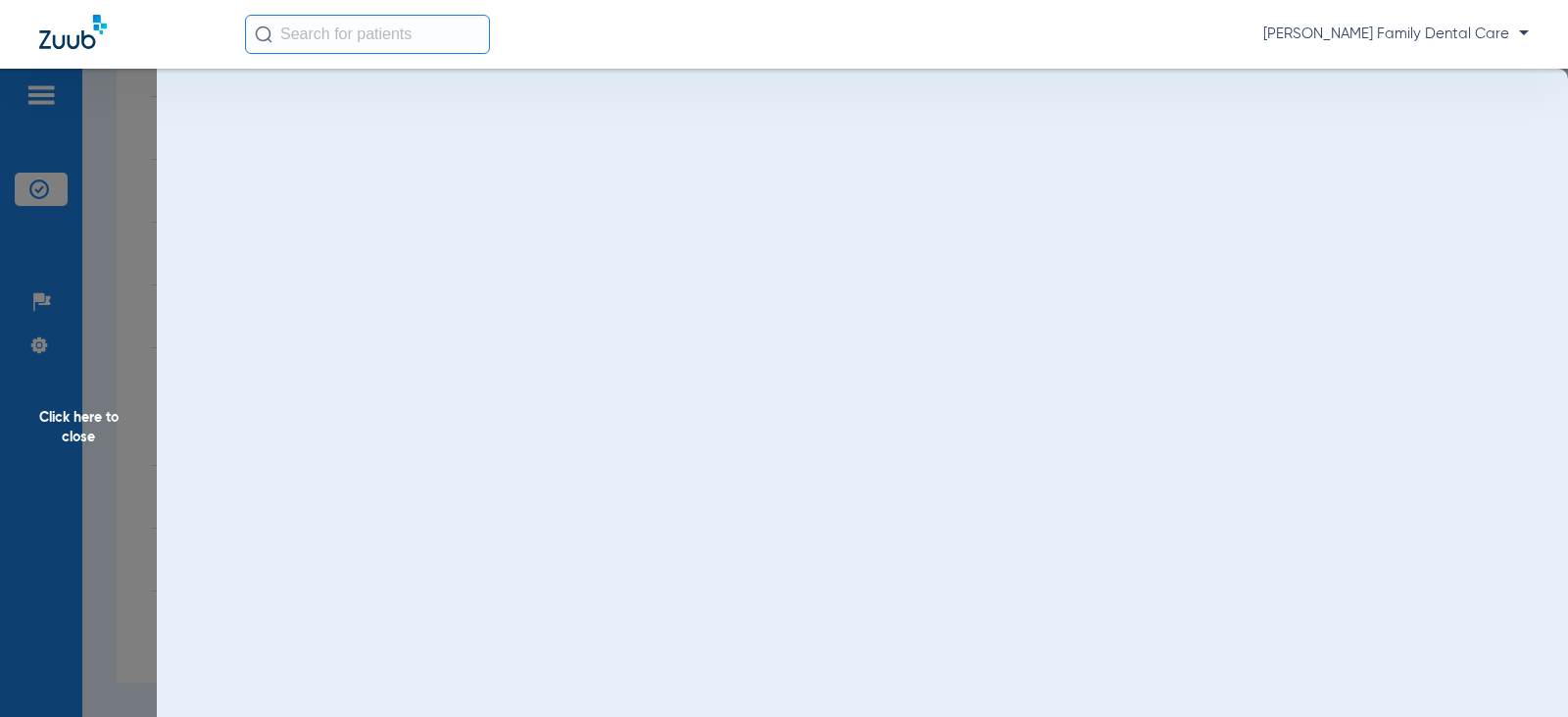
click at [92, 412] on span "Click here to close" at bounding box center [78, 427] width 157 height 717
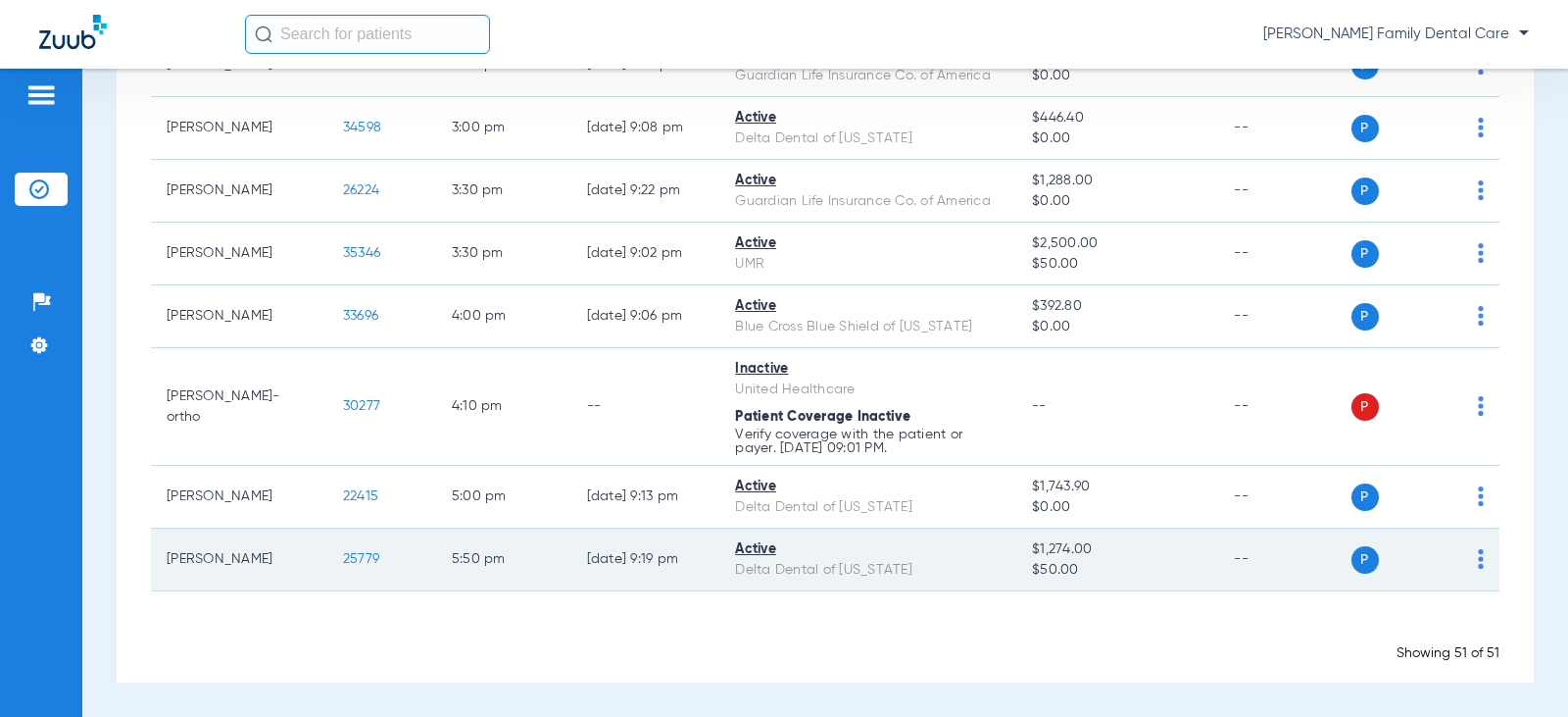
click at [330, 561] on td "25779" at bounding box center [381, 560] width 109 height 63
click at [343, 559] on span "25779" at bounding box center [360, 559] width 37 height 14
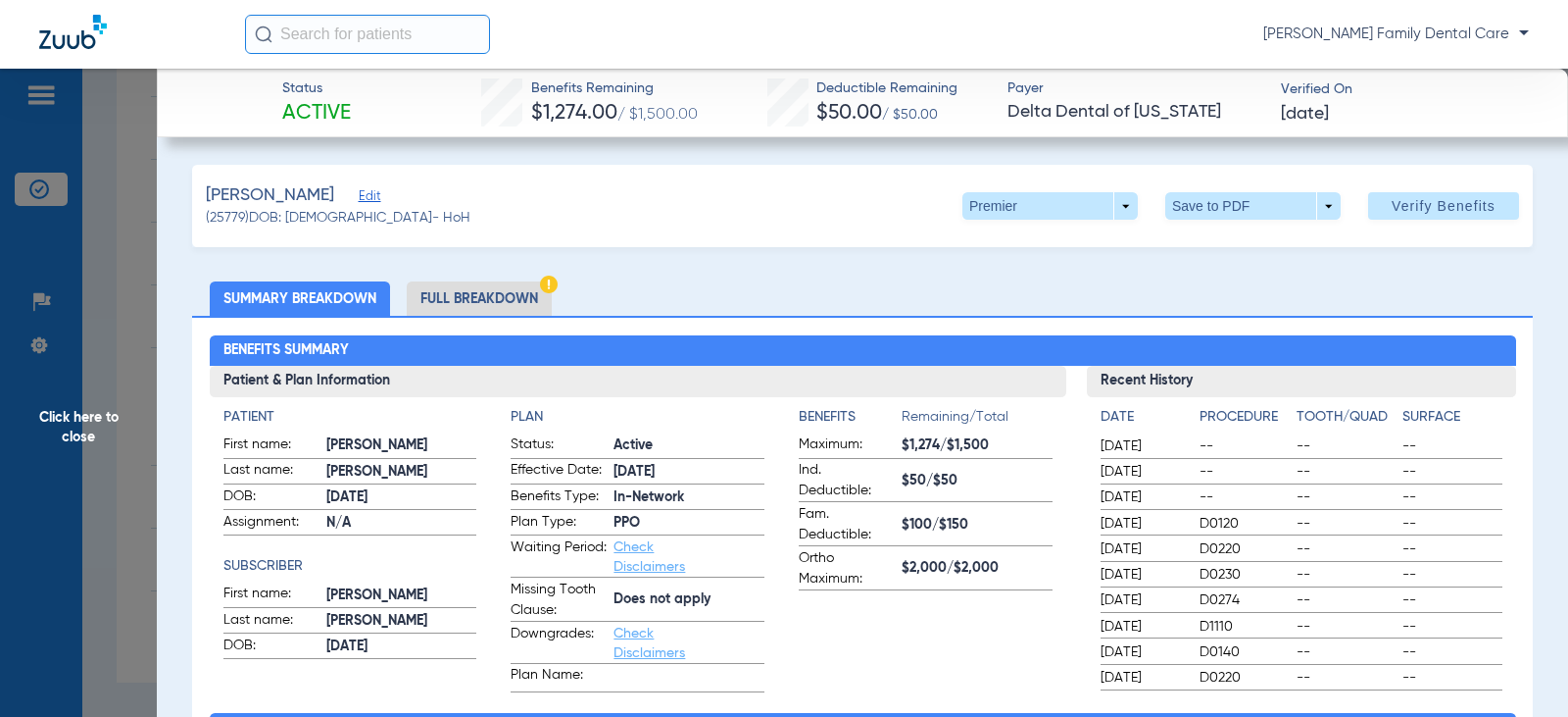
click at [86, 439] on span "Click here to close" at bounding box center [78, 427] width 157 height 717
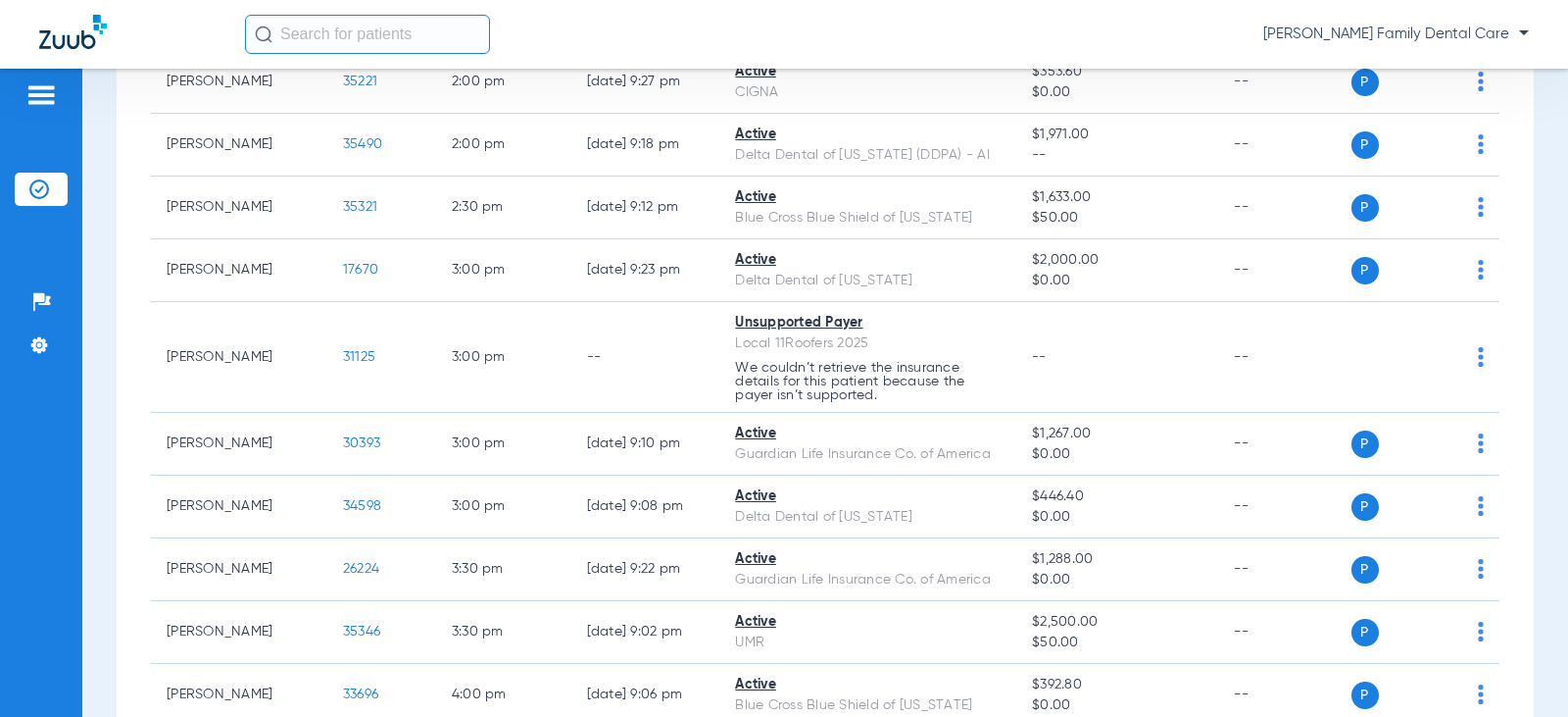
scroll to position [2850, 0]
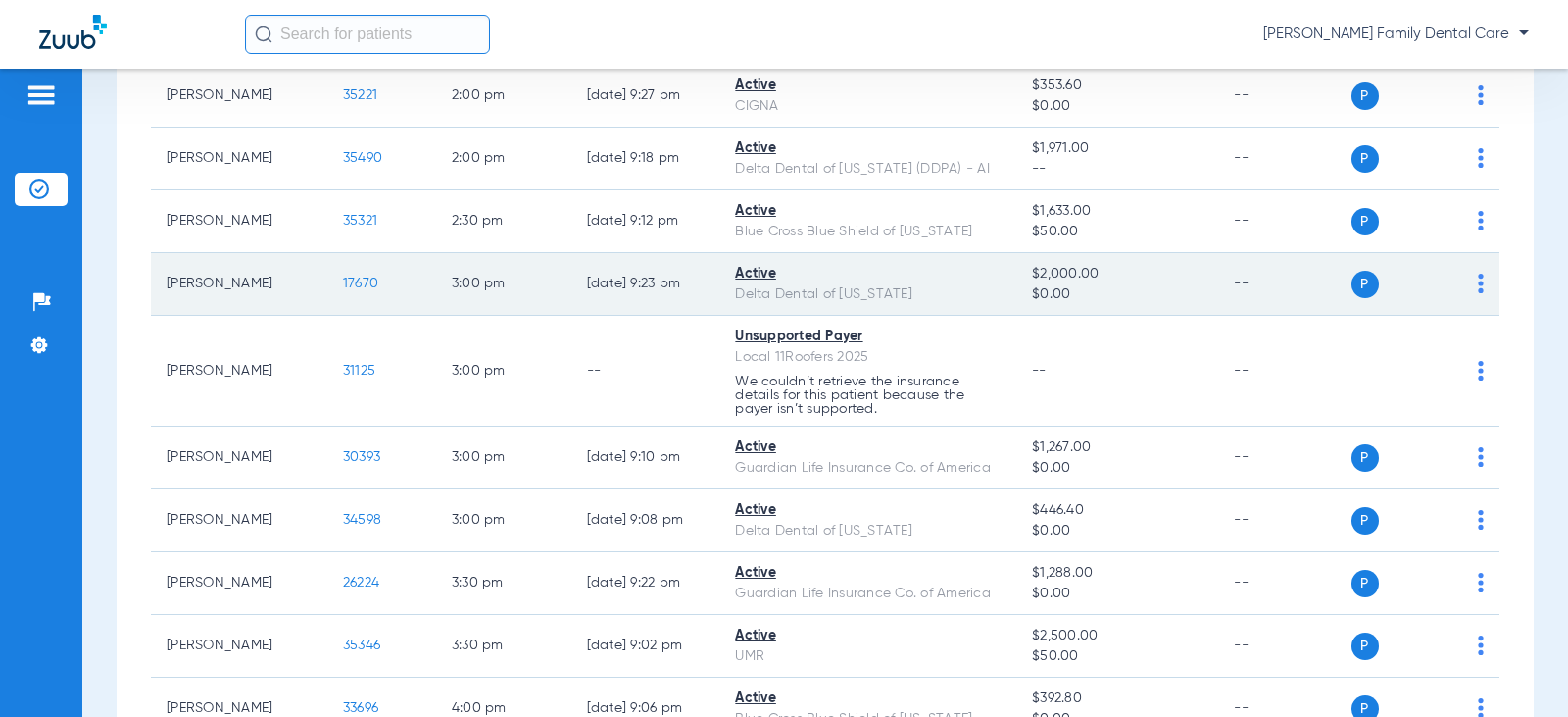
click at [356, 279] on span "17670" at bounding box center [360, 283] width 36 height 14
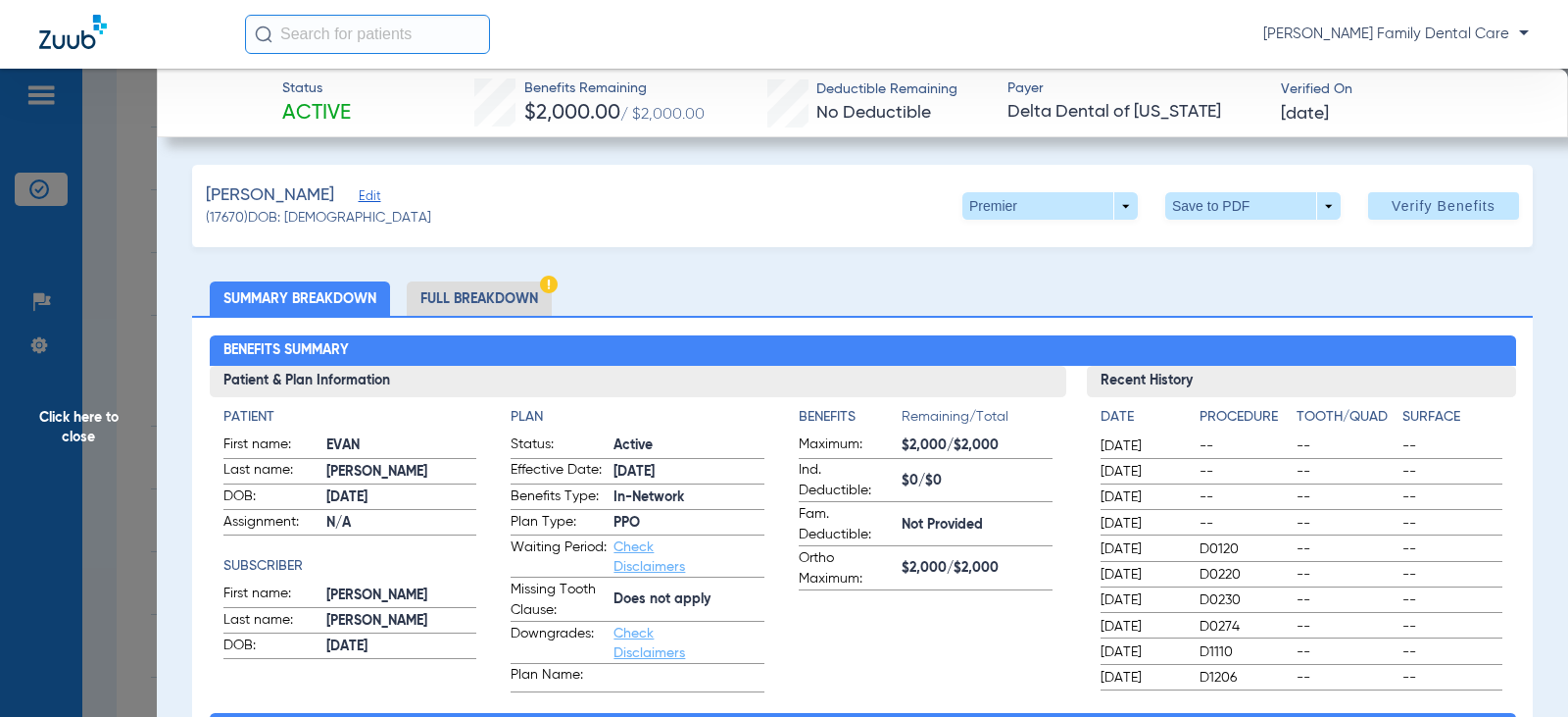
click at [93, 406] on span "Click here to close" at bounding box center [78, 427] width 157 height 717
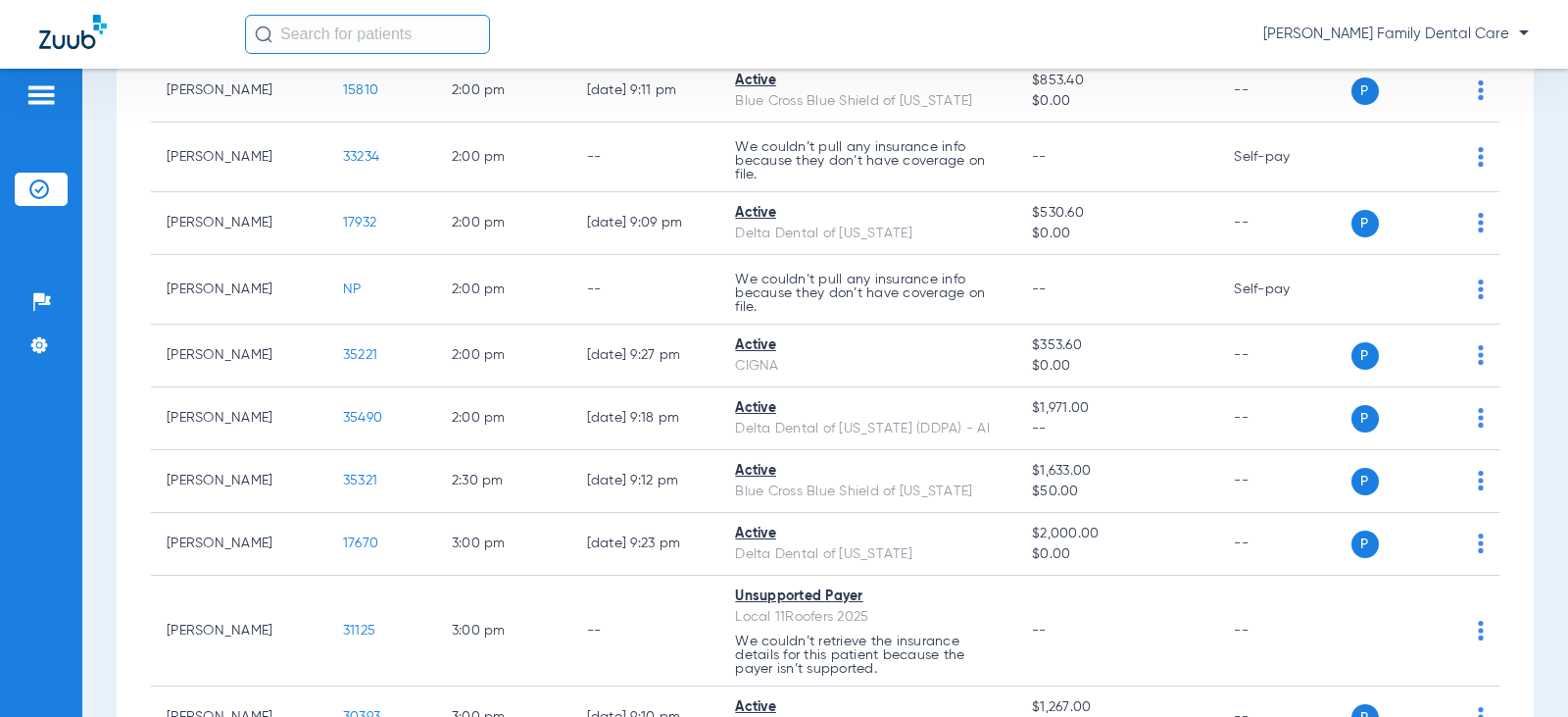
scroll to position [2556, 0]
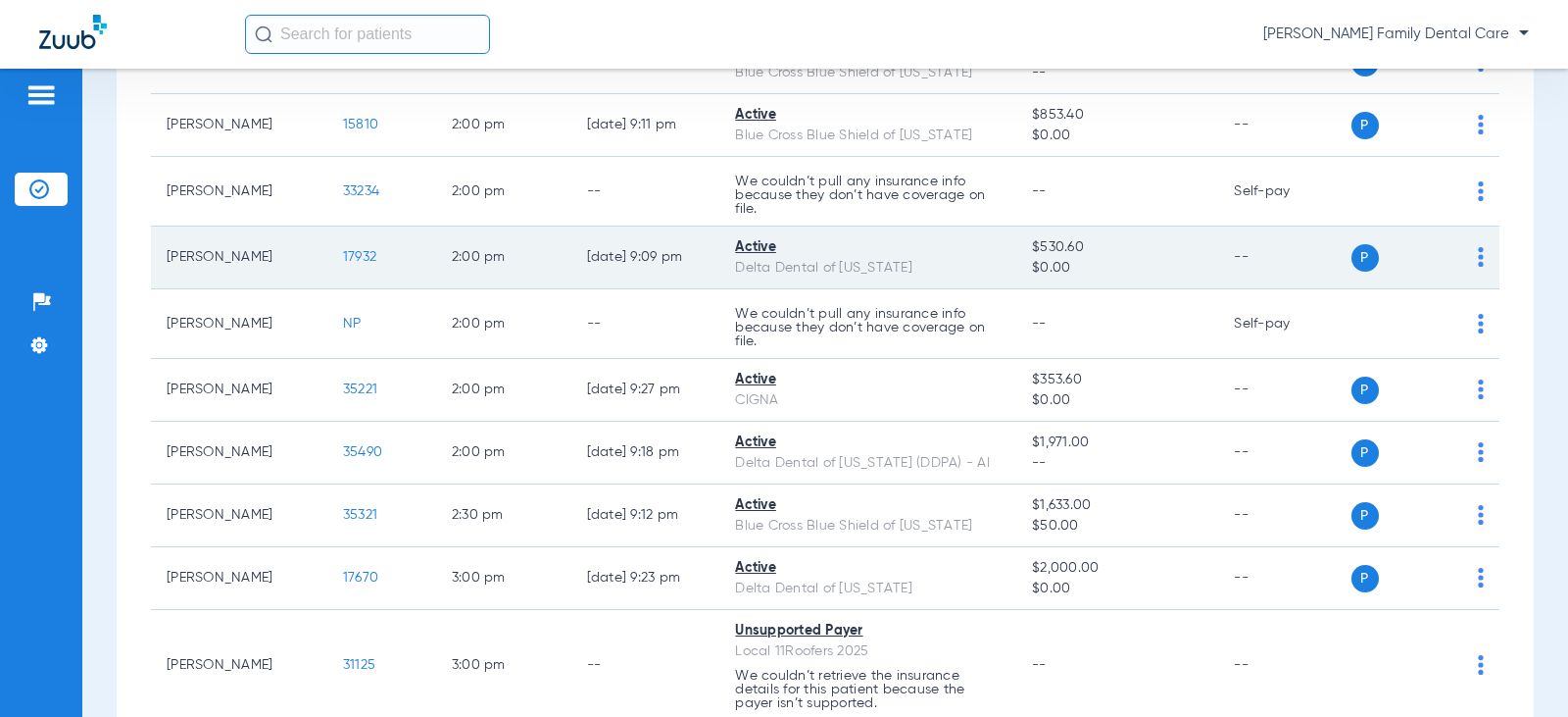
click at [351, 253] on span "17932" at bounding box center [359, 257] width 34 height 14
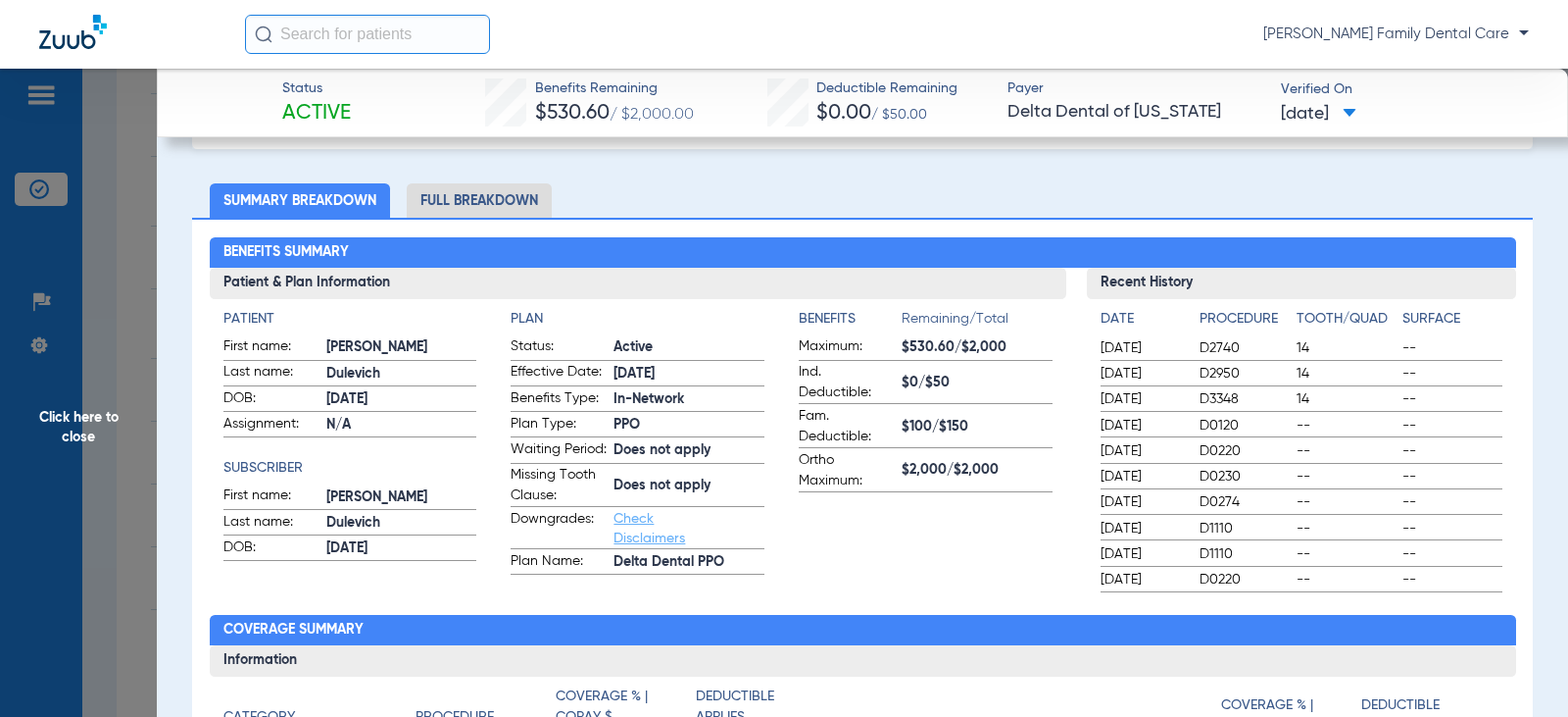
scroll to position [0, 0]
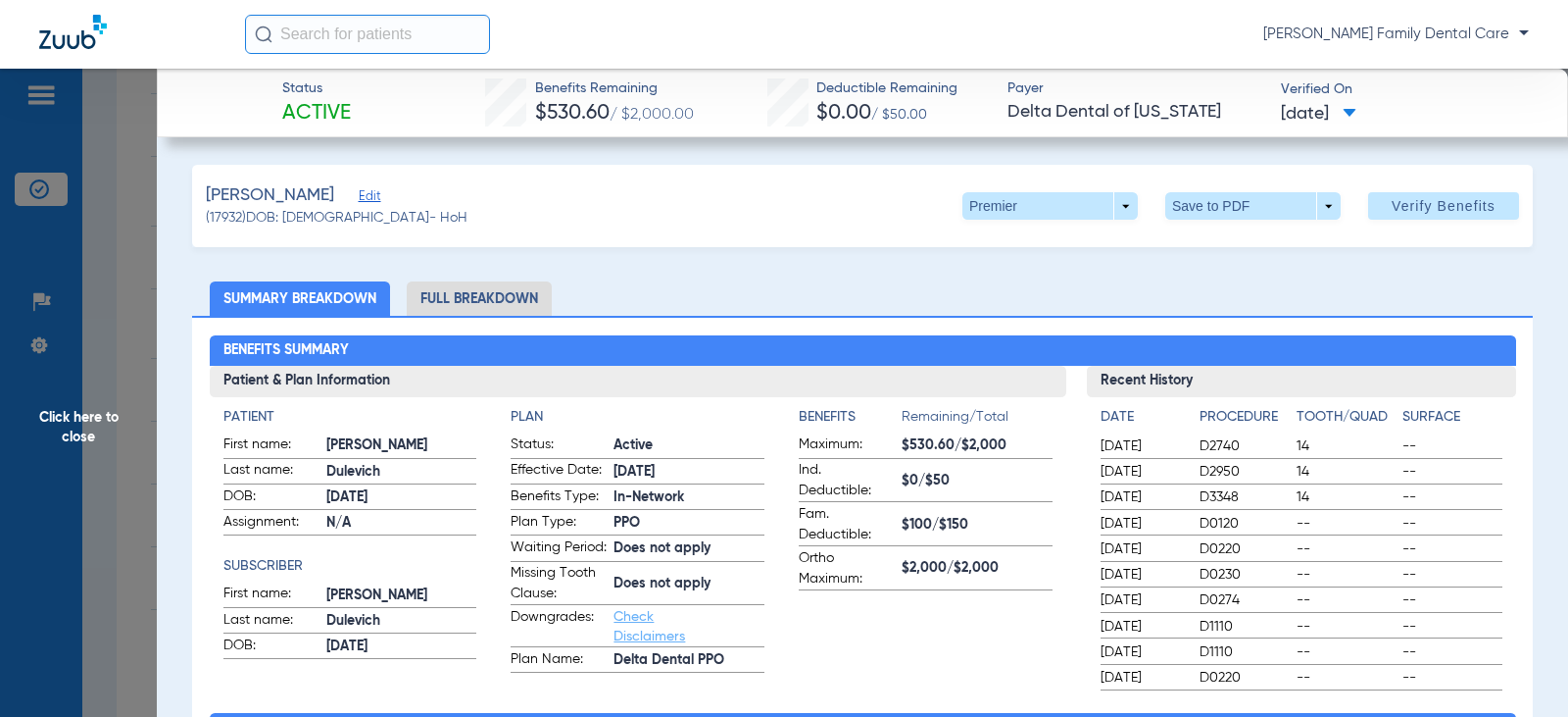
click at [90, 414] on span "Click here to close" at bounding box center [78, 427] width 157 height 717
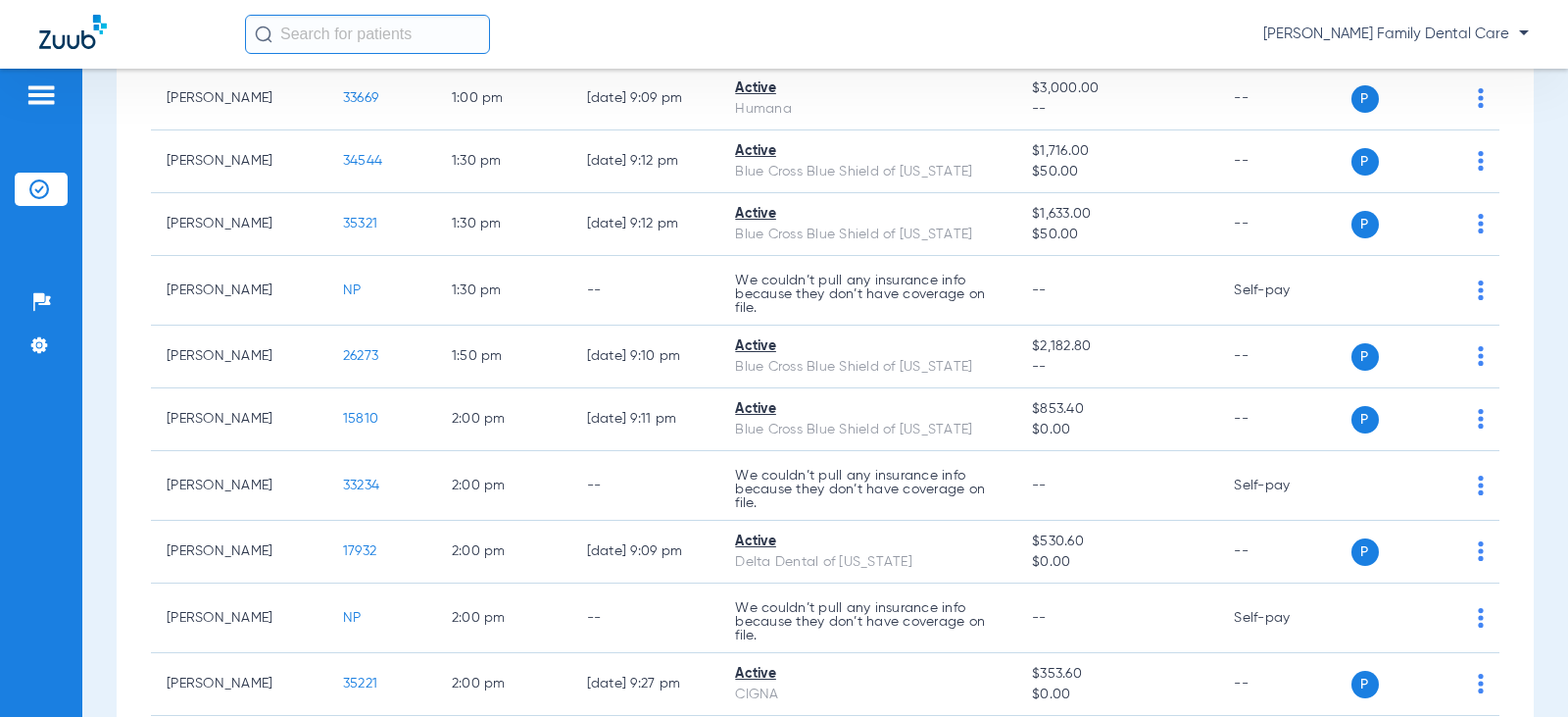
scroll to position [2164, 0]
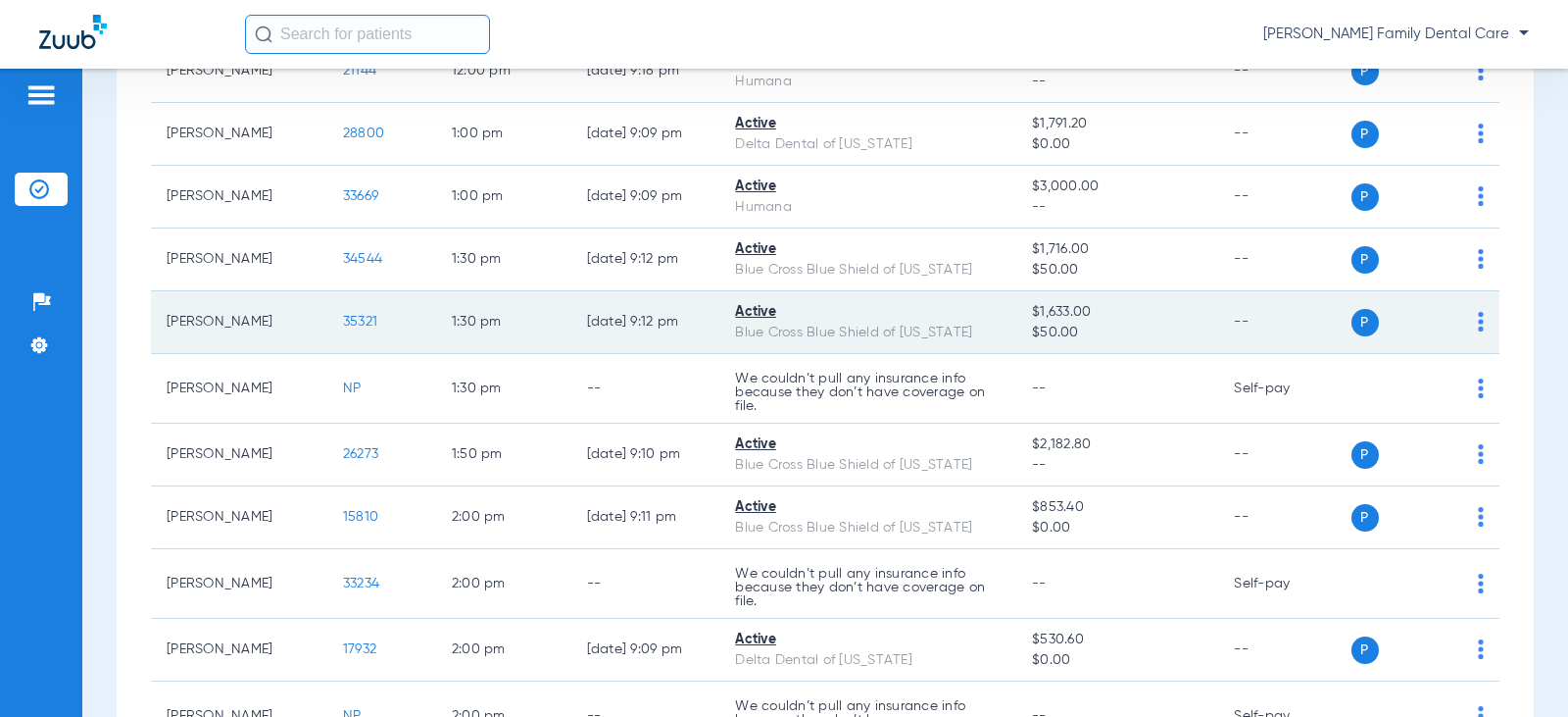
click at [343, 317] on span "35321" at bounding box center [359, 322] width 35 height 14
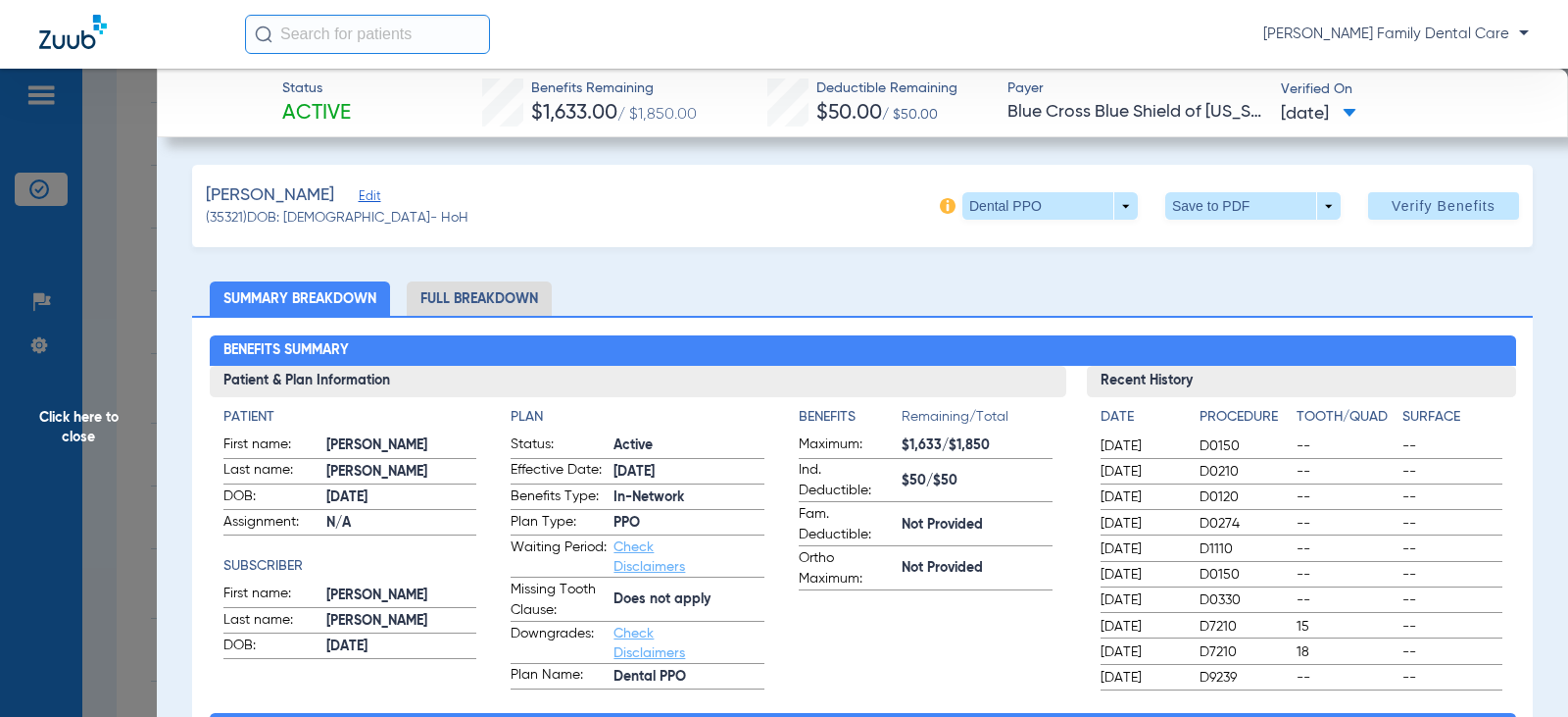
click at [72, 427] on span "Click here to close" at bounding box center [78, 427] width 157 height 717
